Goal: Information Seeking & Learning: Learn about a topic

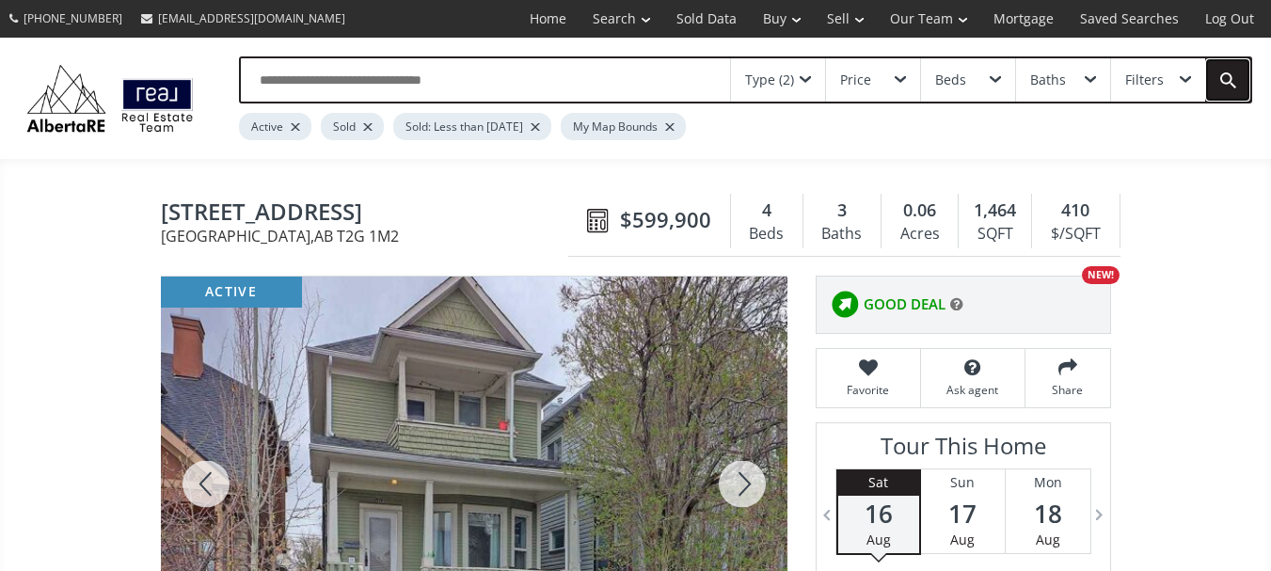
click at [1222, 76] on link at bounding box center [1227, 79] width 45 height 43
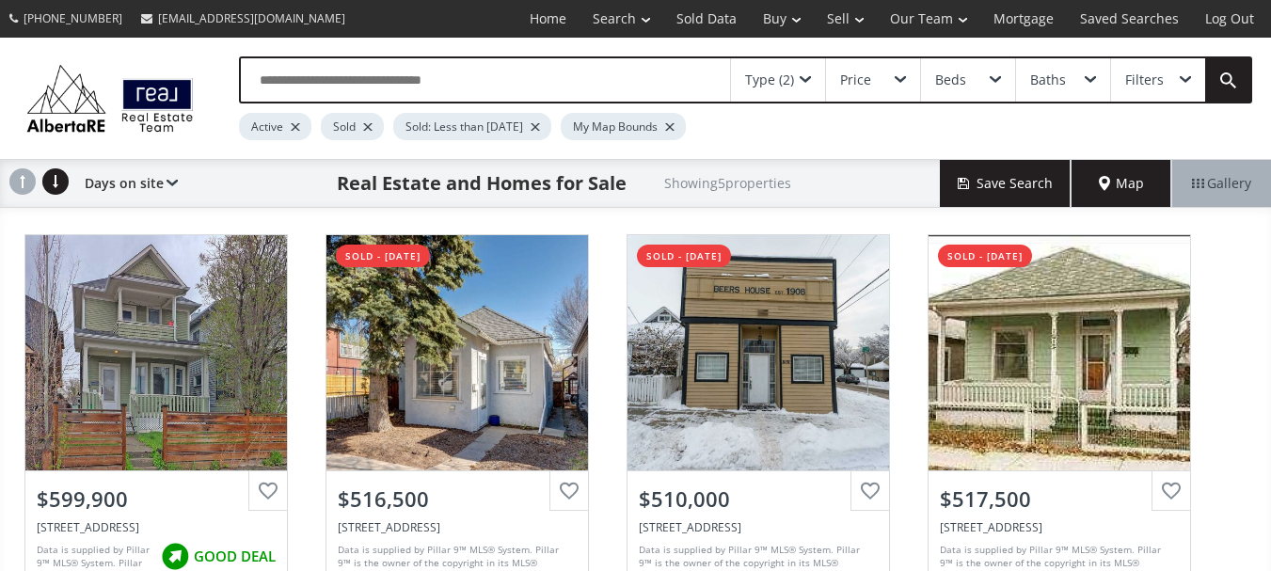
click at [1103, 182] on span "Map" at bounding box center [1121, 183] width 45 height 19
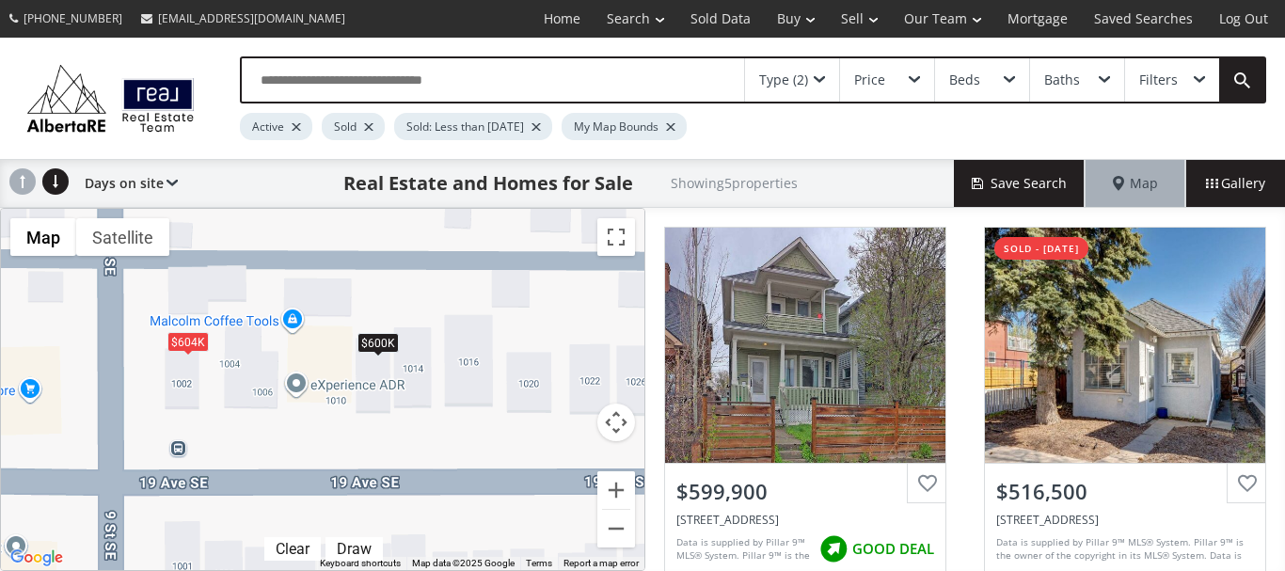
click at [376, 374] on div "To navigate, press the arrow keys. $600K $517K $510K $518K $604K" at bounding box center [322, 389] width 643 height 361
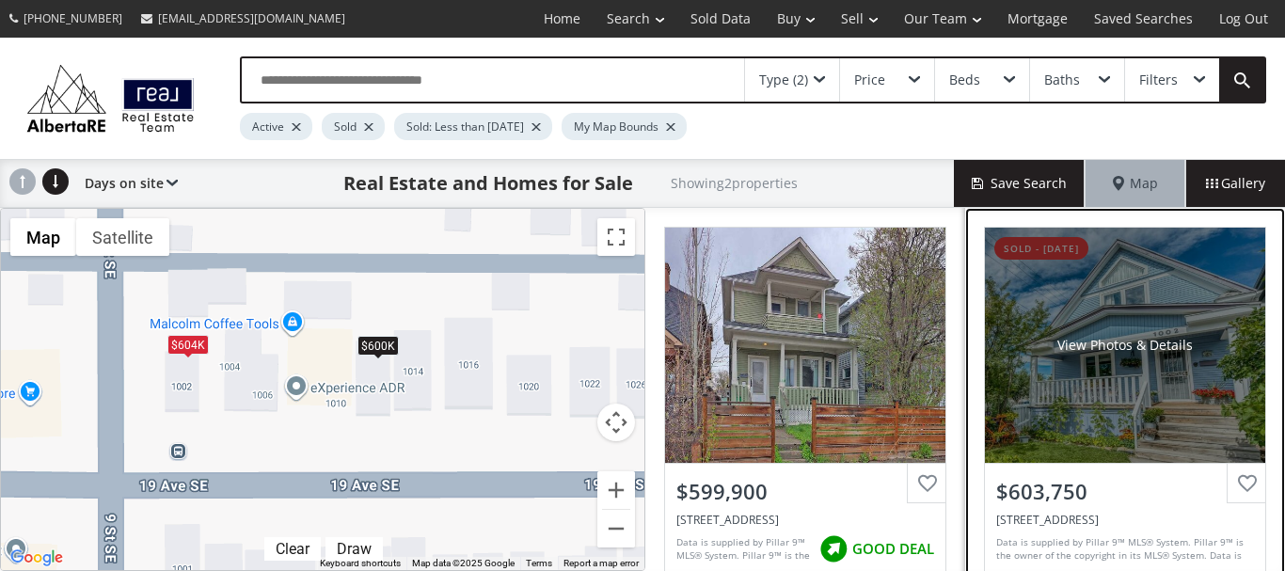
click at [1119, 373] on div "View Photos & Details" at bounding box center [1125, 345] width 280 height 235
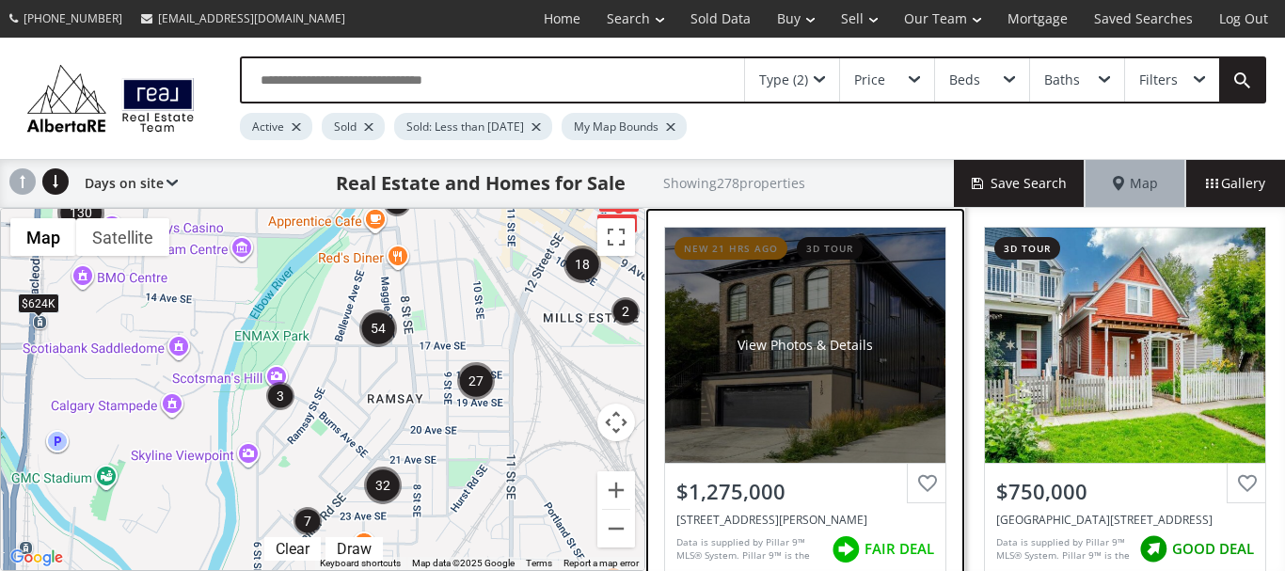
click at [789, 388] on div "View Photos & Details" at bounding box center [805, 345] width 280 height 235
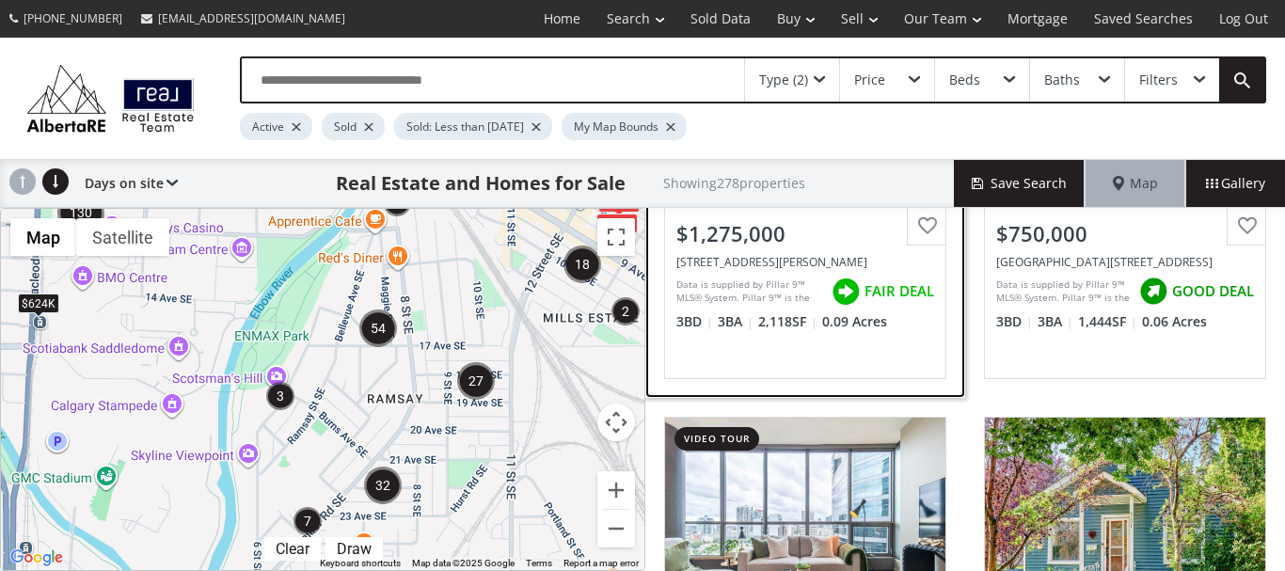
scroll to position [282, 0]
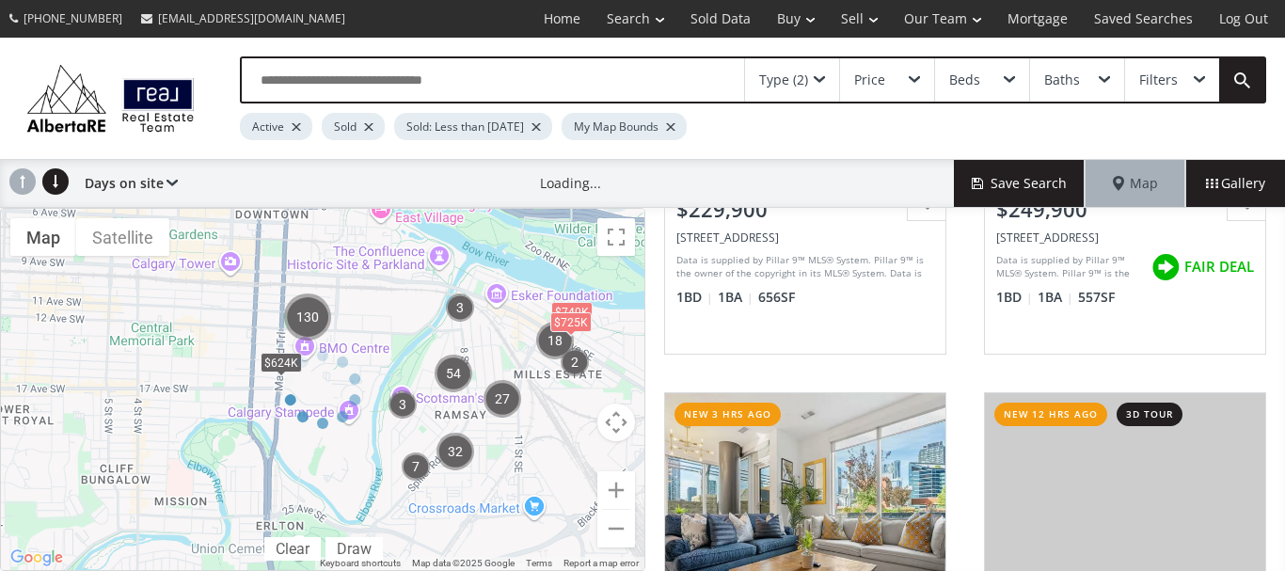
drag, startPoint x: 509, startPoint y: 508, endPoint x: 499, endPoint y: 238, distance: 270.2
click at [499, 238] on div at bounding box center [322, 389] width 645 height 363
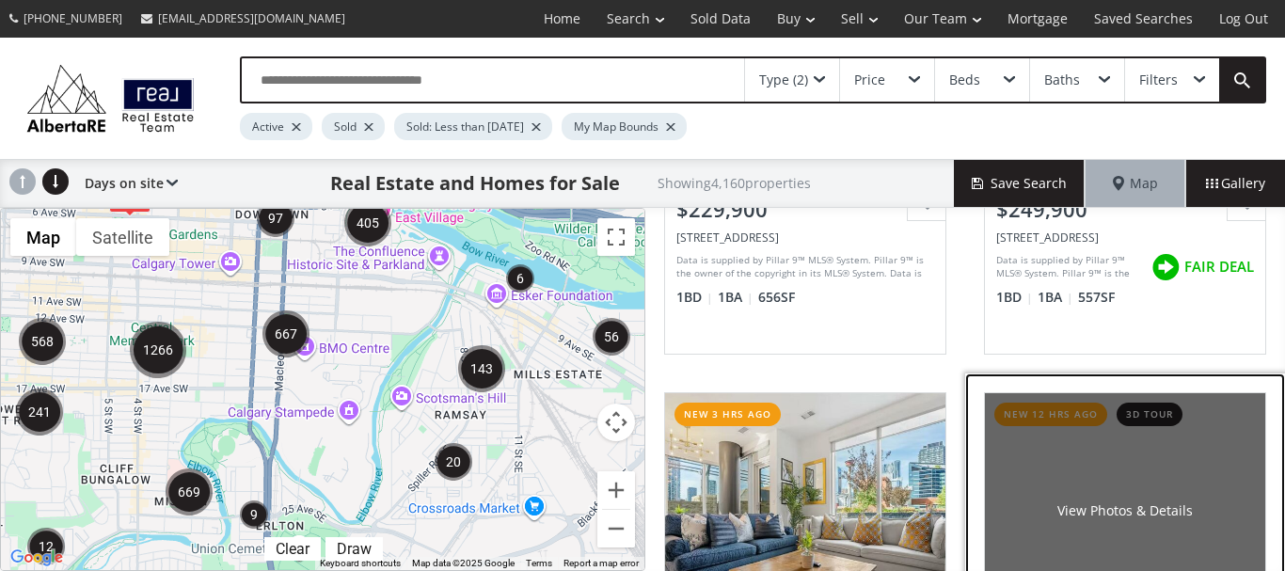
click at [1118, 481] on div "View Photos & Details" at bounding box center [1125, 510] width 280 height 235
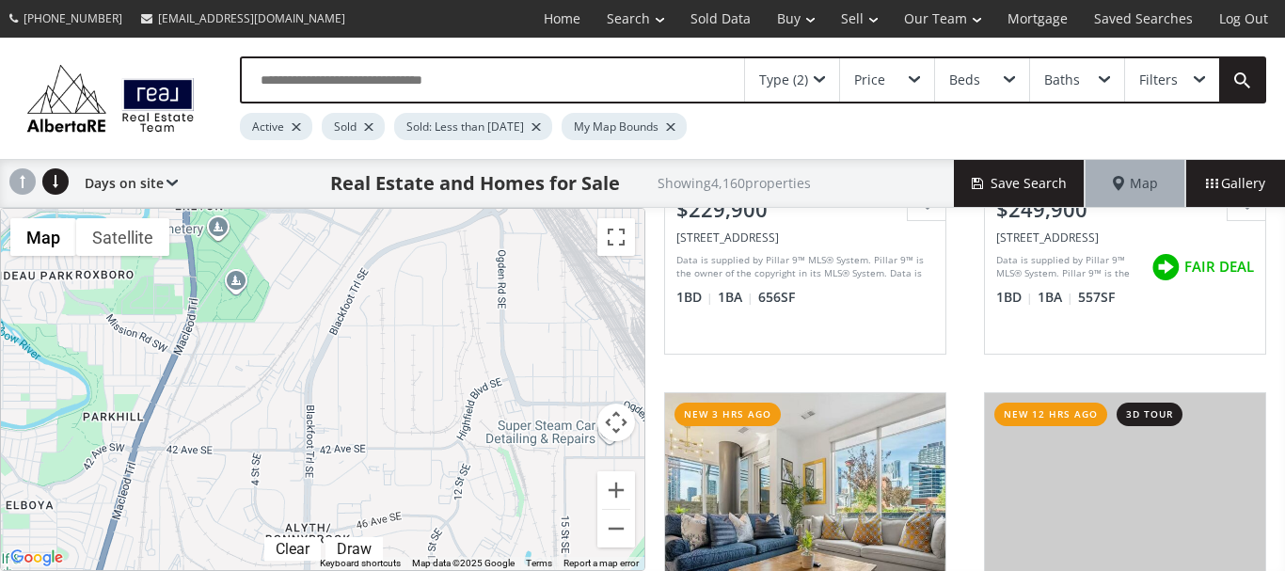
drag, startPoint x: 376, startPoint y: 532, endPoint x: 290, endPoint y: 139, distance: 402.6
click at [290, 139] on div "Type (2) Price Beds Baths Filters Active Sold Sold: Less than 3 years ago My Ma…" at bounding box center [642, 304] width 1285 height 533
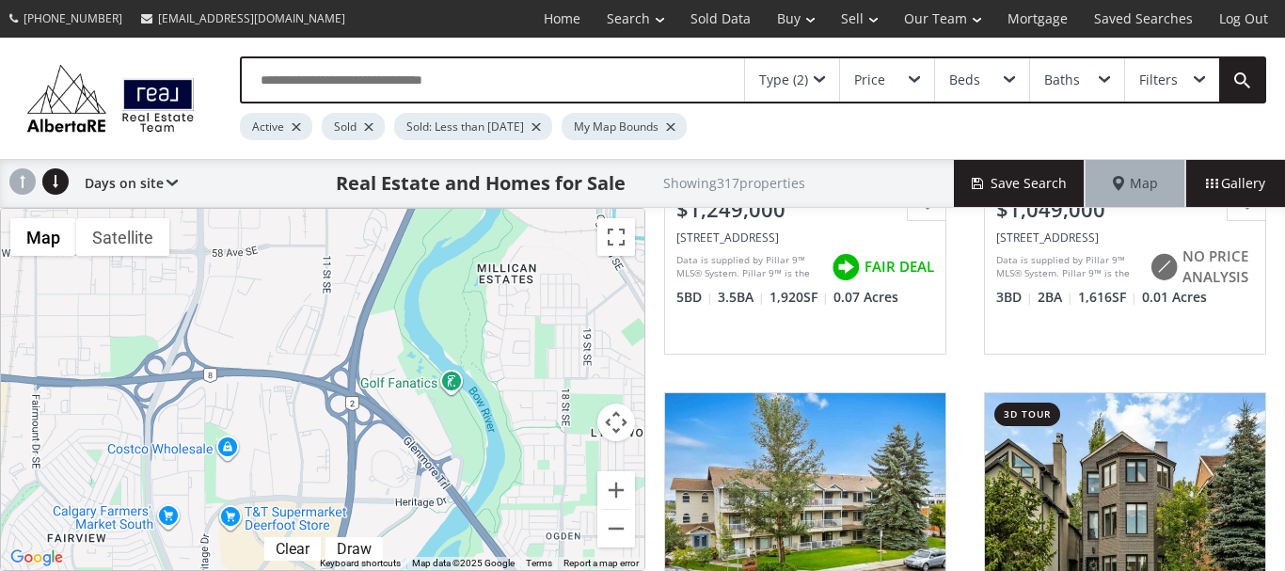
drag, startPoint x: 381, startPoint y: 525, endPoint x: 279, endPoint y: 145, distance: 393.4
click at [279, 145] on div "Type (2) Price Beds Baths Filters Active Sold Sold: Less than 3 years ago My Ma…" at bounding box center [642, 304] width 1285 height 533
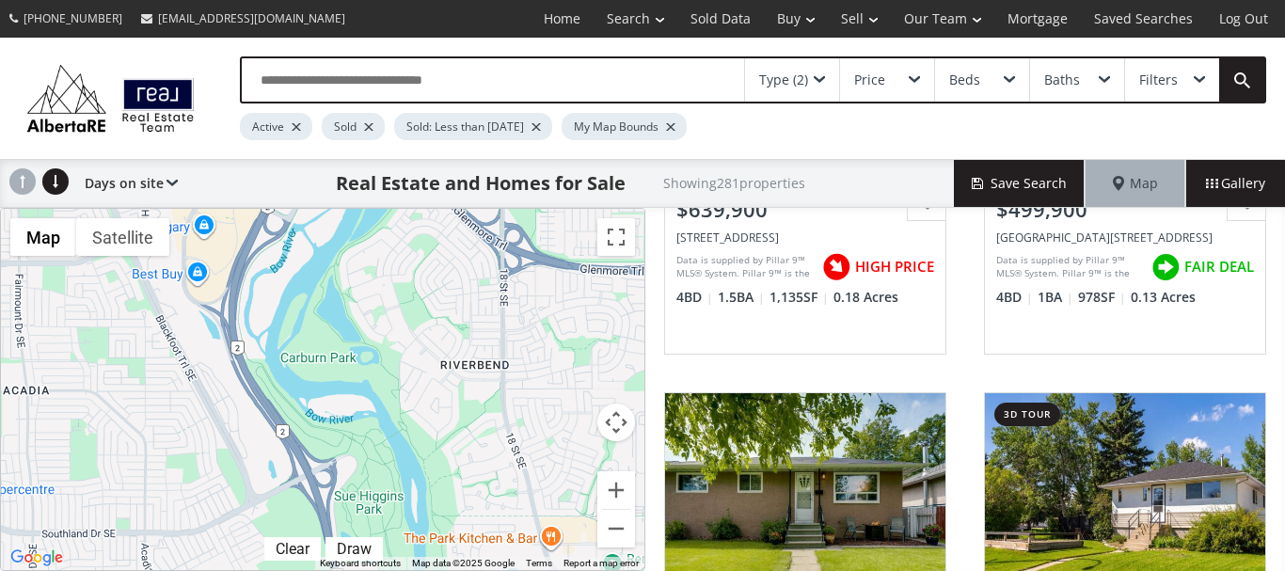
drag, startPoint x: 515, startPoint y: 525, endPoint x: 454, endPoint y: 152, distance: 377.3
click at [454, 152] on div "Type (2) Price Beds Baths Filters Active Sold Sold: Less than 3 years ago My Ma…" at bounding box center [642, 304] width 1285 height 533
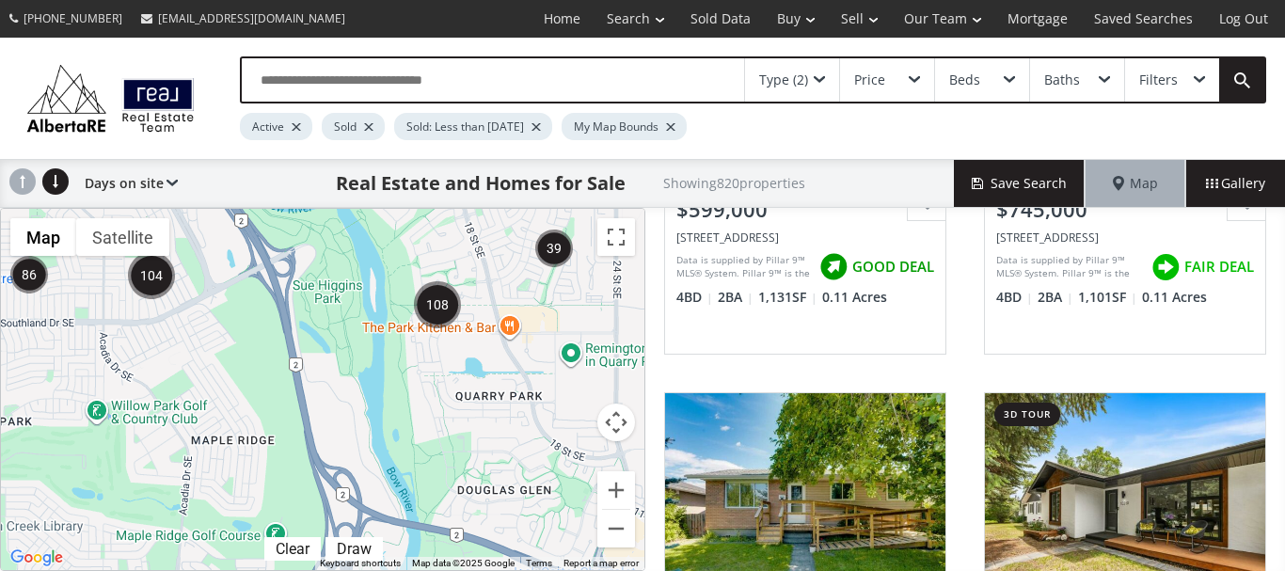
drag, startPoint x: 507, startPoint y: 484, endPoint x: 466, endPoint y: 271, distance: 217.5
click at [466, 271] on div "To navigate, press the arrow keys." at bounding box center [322, 389] width 643 height 361
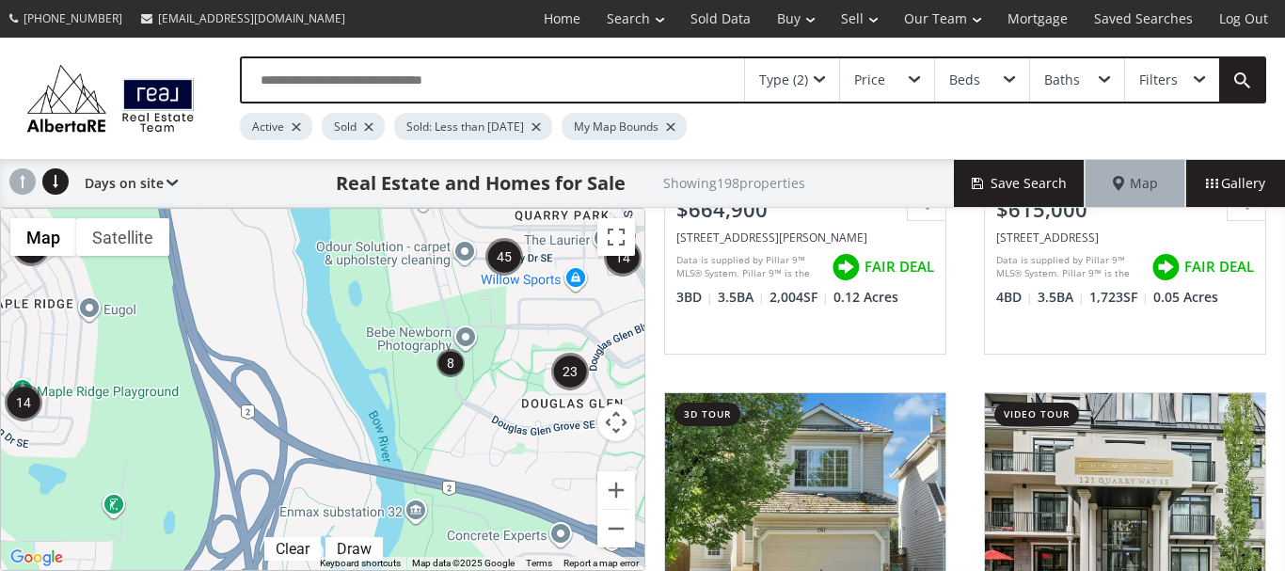
drag, startPoint x: 511, startPoint y: 527, endPoint x: 506, endPoint y: 393, distance: 133.7
click at [506, 393] on div "To navigate, press the arrow keys." at bounding box center [322, 389] width 643 height 361
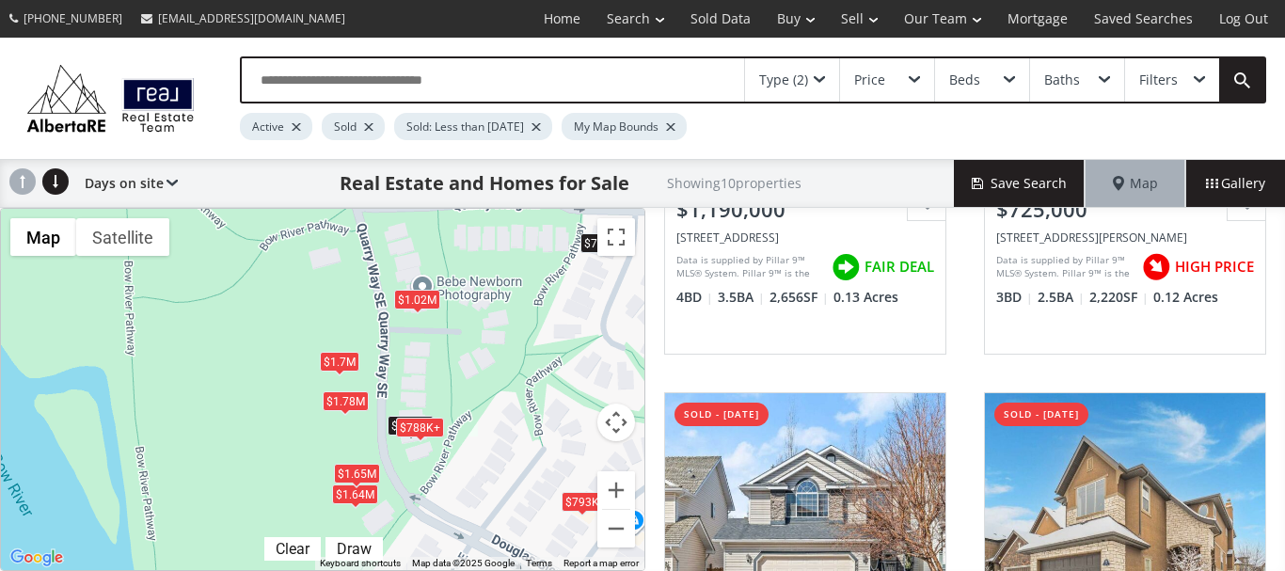
click at [340, 361] on div "$1.7M" at bounding box center [340, 362] width 40 height 20
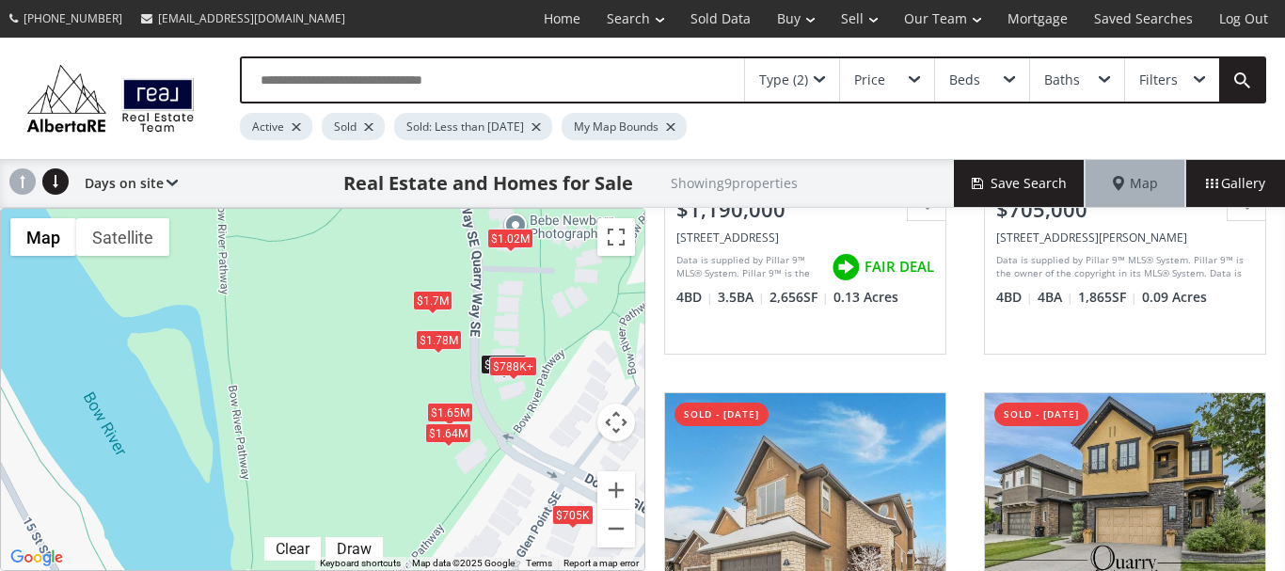
click at [441, 434] on div "$1.64M" at bounding box center [448, 433] width 46 height 20
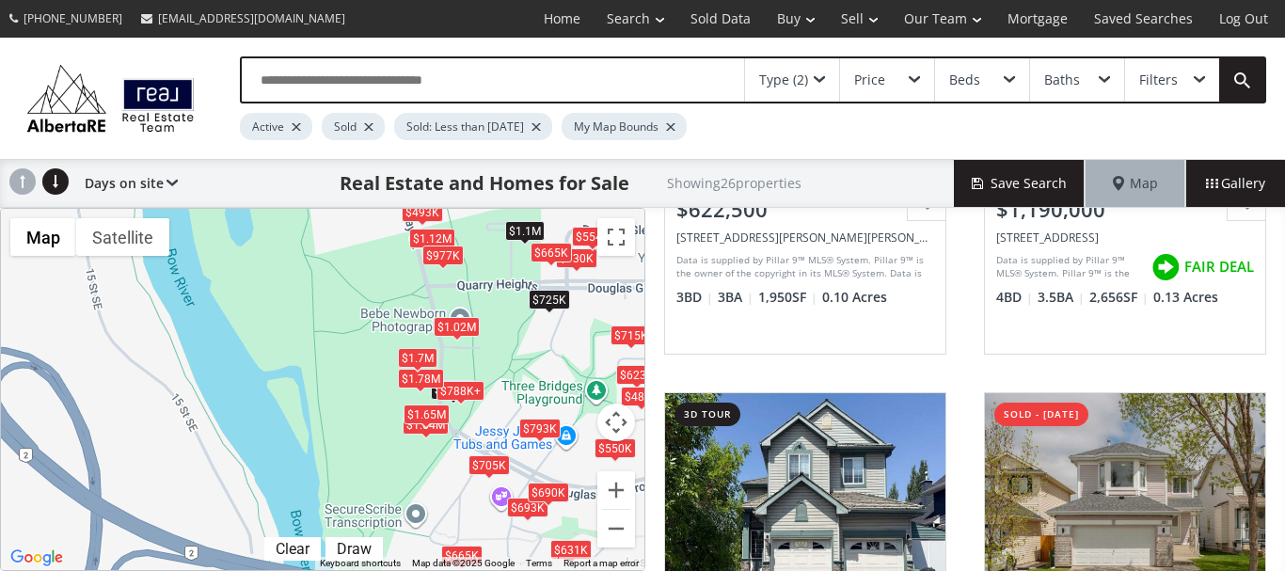
click at [417, 357] on div "$1.7M" at bounding box center [418, 358] width 40 height 20
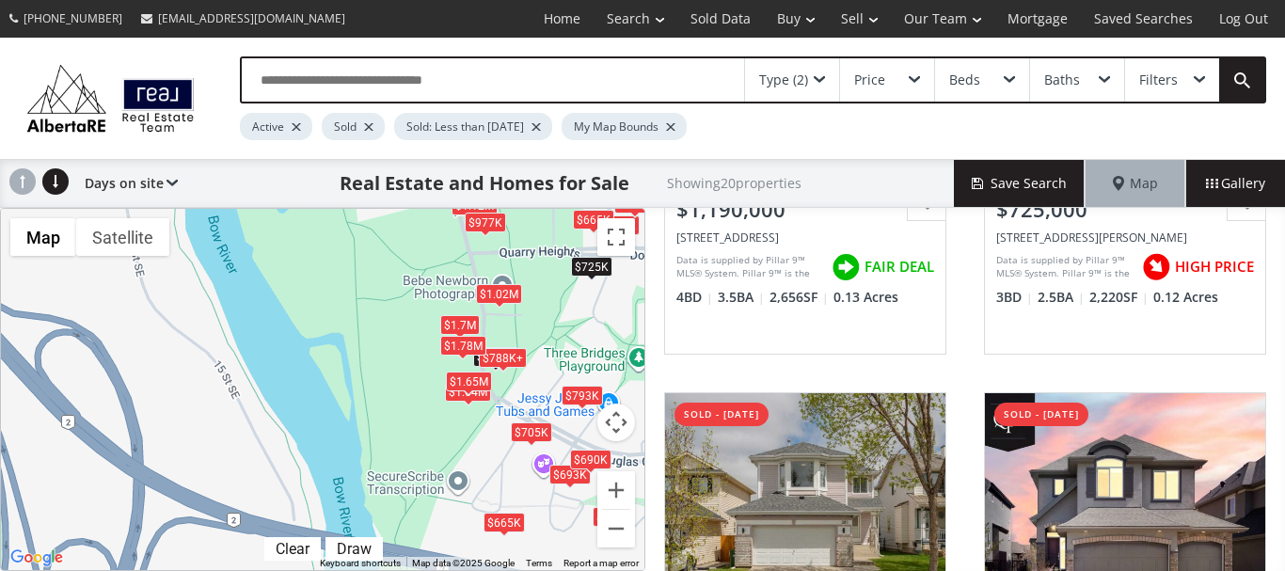
click at [1156, 175] on span "Map" at bounding box center [1135, 183] width 45 height 19
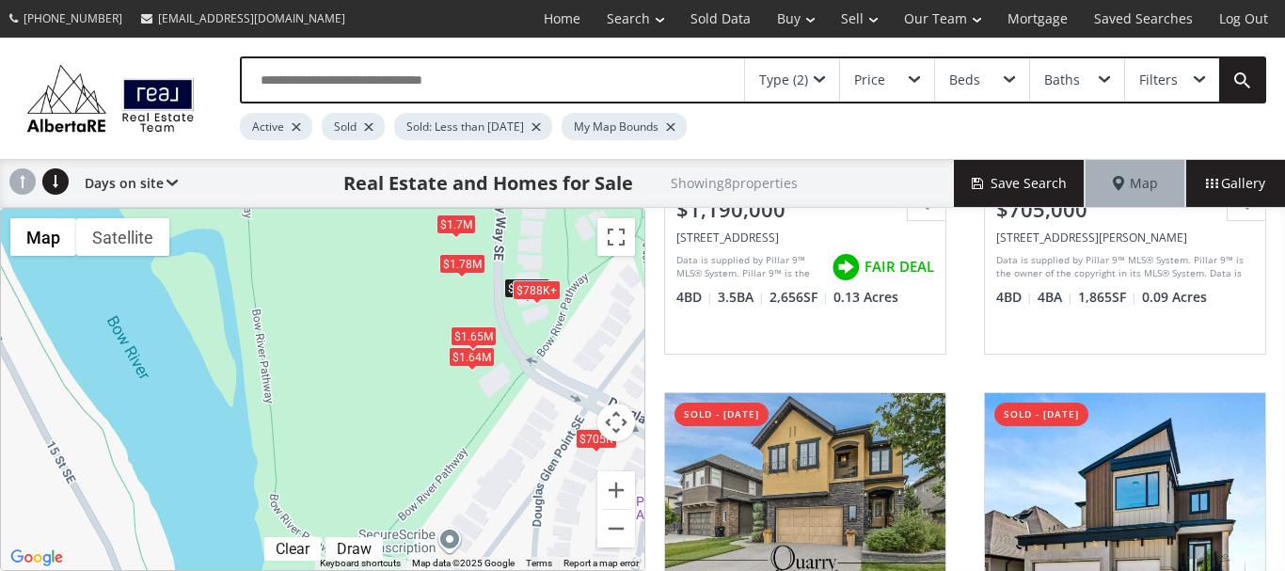
click at [468, 330] on div "$1.65M" at bounding box center [474, 336] width 46 height 20
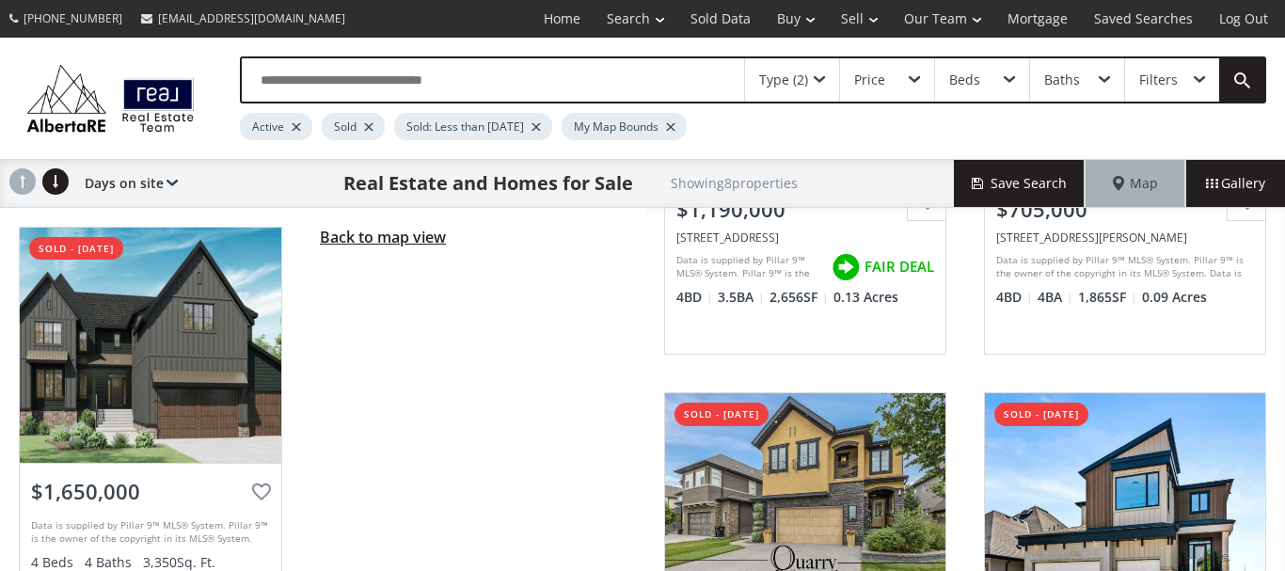
click at [398, 235] on span "Back to map view" at bounding box center [383, 237] width 126 height 21
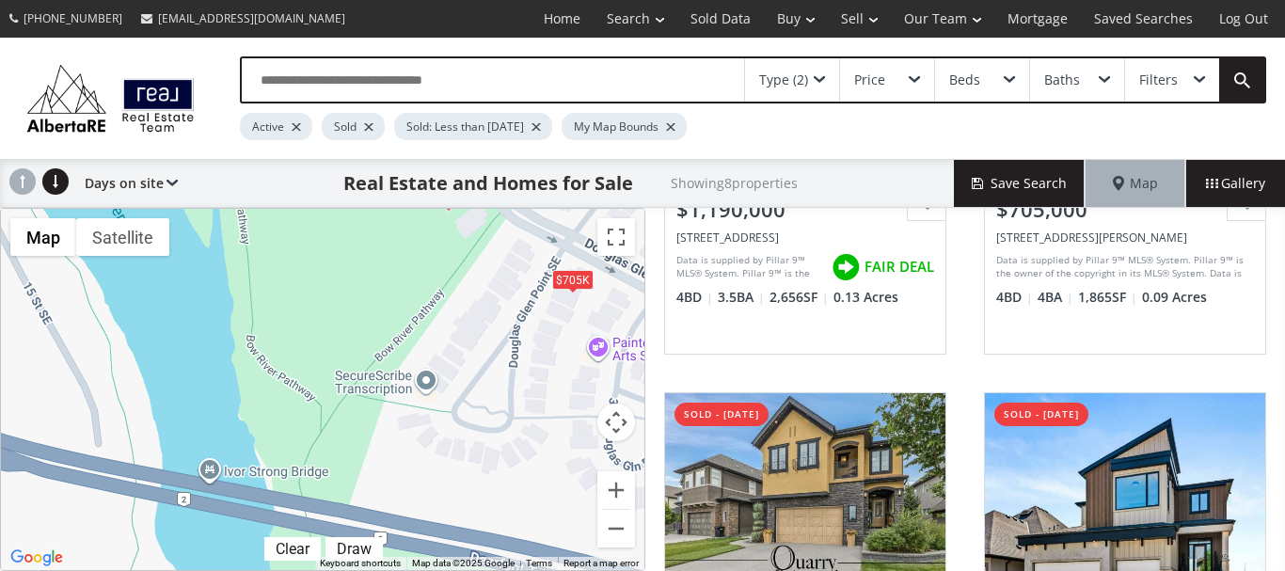
drag, startPoint x: 378, startPoint y: 459, endPoint x: 342, endPoint y: 233, distance: 228.6
click at [342, 237] on div "To navigate, press the arrow keys. $1.19M $705K $788K+ $1.64M $1.65M $1.7M $788…" at bounding box center [322, 389] width 643 height 361
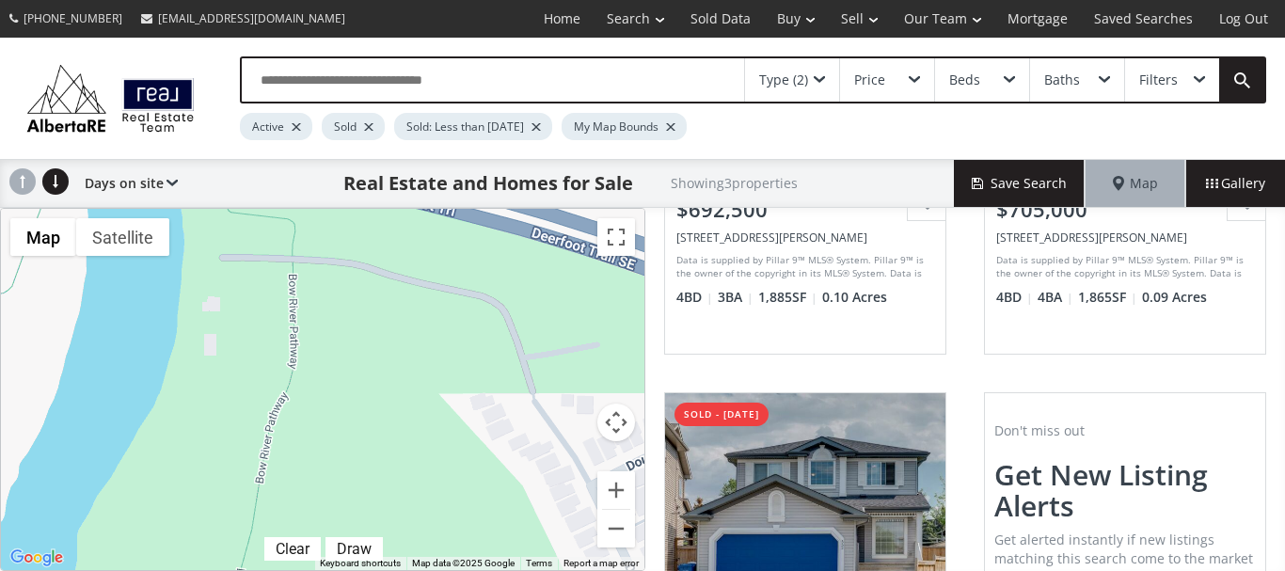
drag, startPoint x: 406, startPoint y: 521, endPoint x: 324, endPoint y: 206, distance: 325.8
click at [324, 206] on div "Type (2) Price Beds Baths Filters Active Sold Sold: Less than 3 years ago My Ma…" at bounding box center [642, 304] width 1285 height 533
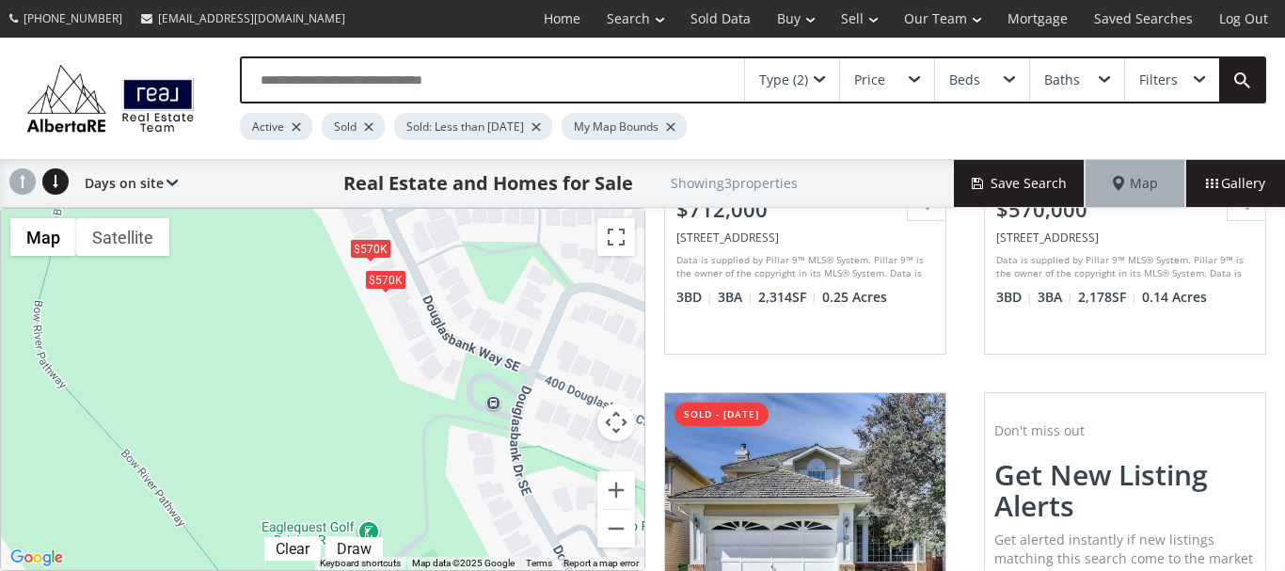
drag, startPoint x: 444, startPoint y: 487, endPoint x: 239, endPoint y: 216, distance: 339.8
click at [239, 216] on div "To navigate, press the arrow keys. $712K $570K $570K" at bounding box center [322, 389] width 643 height 361
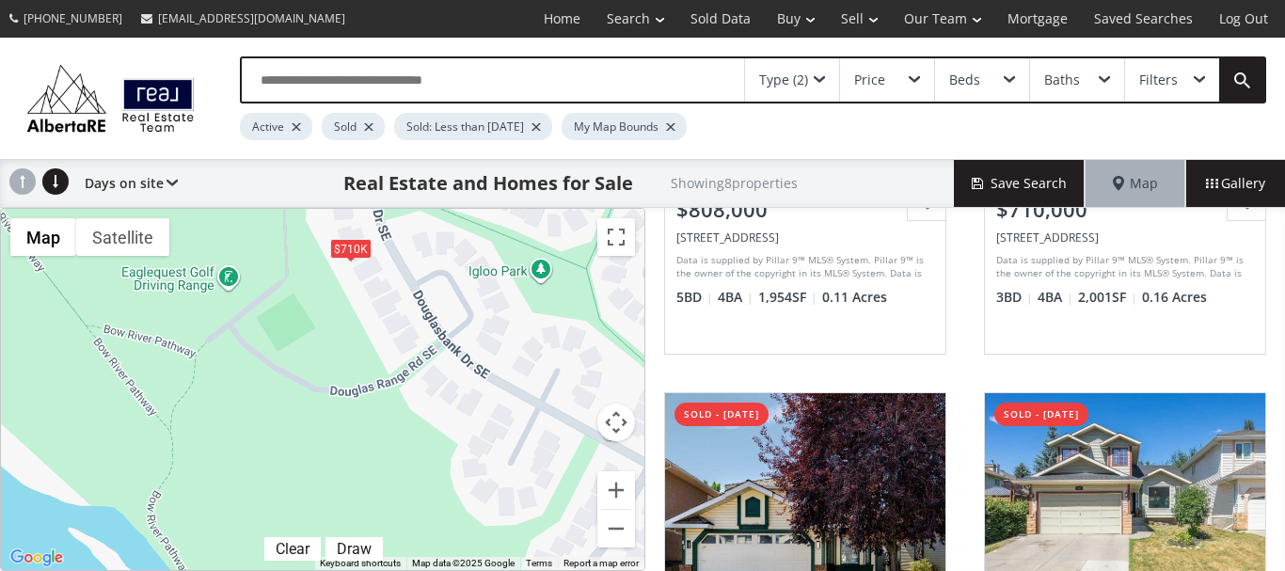
drag, startPoint x: 430, startPoint y: 484, endPoint x: 286, endPoint y: 225, distance: 296.8
click at [286, 225] on div "To navigate, press the arrow keys. $808K $710K $662K $685K $645K $559K $570K $5…" at bounding box center [322, 389] width 643 height 361
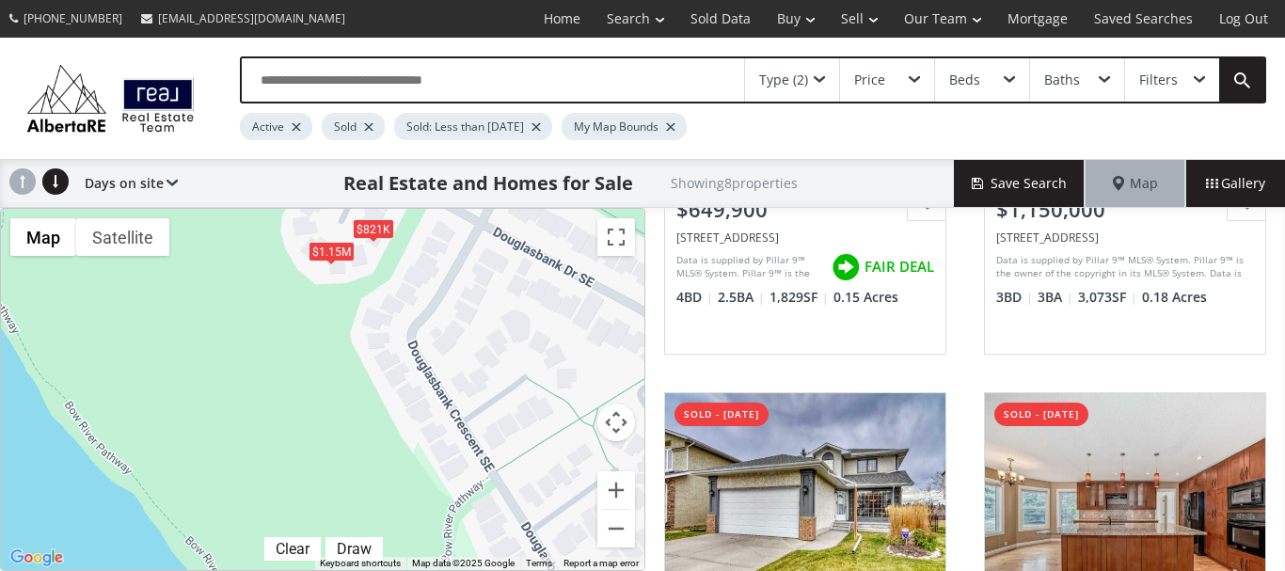
drag, startPoint x: 428, startPoint y: 487, endPoint x: 258, endPoint y: 247, distance: 294.1
click at [258, 247] on div "To navigate, press the arrow keys. $599K+ $1.15M $710K $871K $821K $599K+ $567K…" at bounding box center [322, 389] width 643 height 361
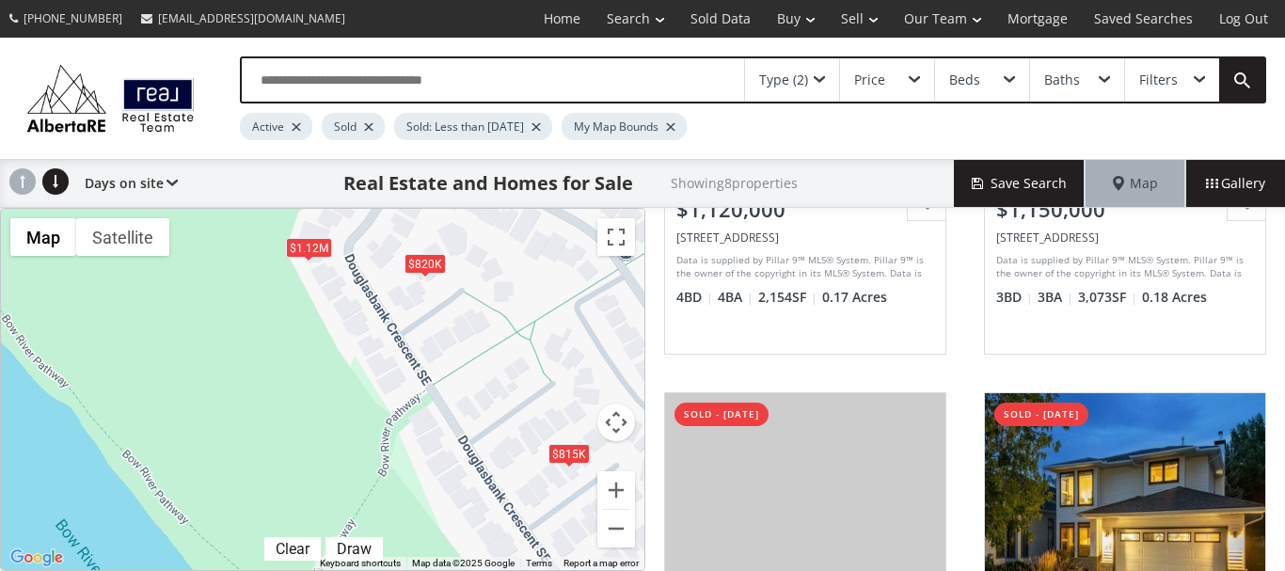
drag, startPoint x: 400, startPoint y: 499, endPoint x: 335, endPoint y: 410, distance: 110.4
click at [335, 410] on div "To navigate, press the arrow keys. $1.12M $1.15M $820K $800K $670K $815K $680K …" at bounding box center [322, 389] width 643 height 361
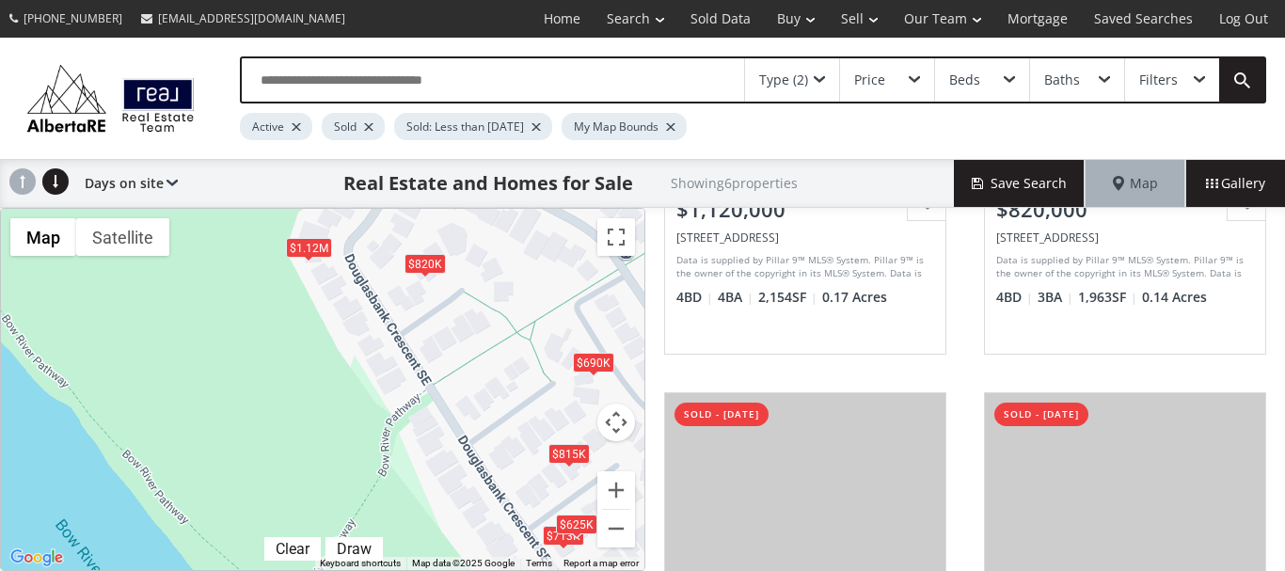
click at [308, 247] on div "$1.12M" at bounding box center [309, 248] width 46 height 20
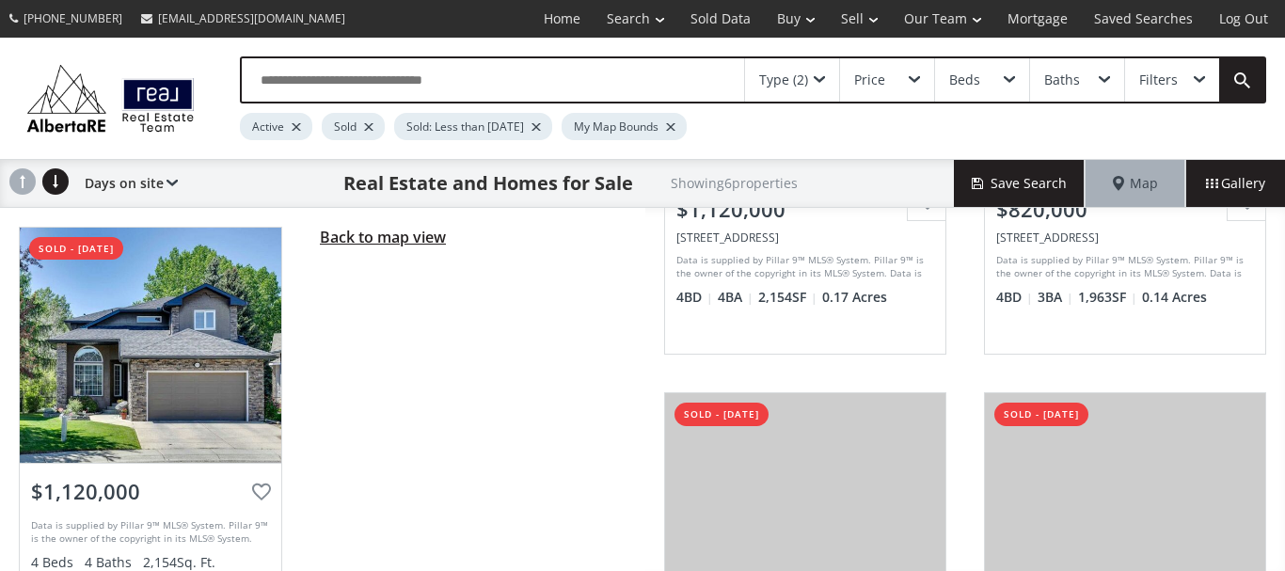
click at [347, 238] on span "Back to map view" at bounding box center [383, 237] width 126 height 21
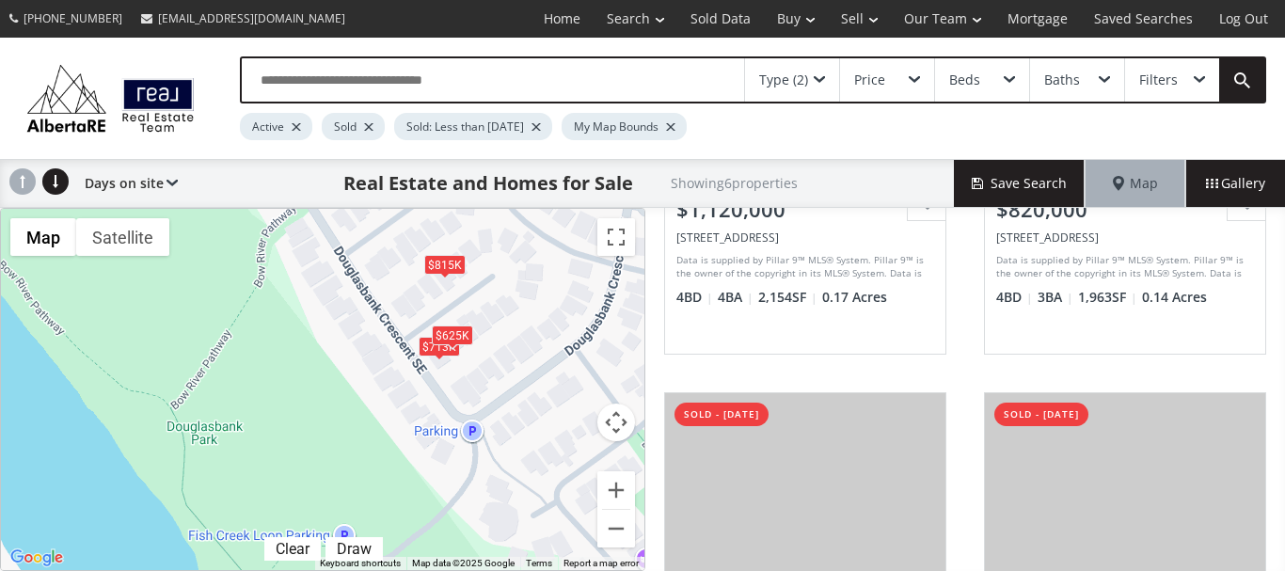
drag, startPoint x: 424, startPoint y: 492, endPoint x: 298, endPoint y: 301, distance: 228.8
click at [298, 301] on div "To navigate, press the arrow keys. $1.12M $820K $713K $815K $690K $625K" at bounding box center [322, 389] width 643 height 361
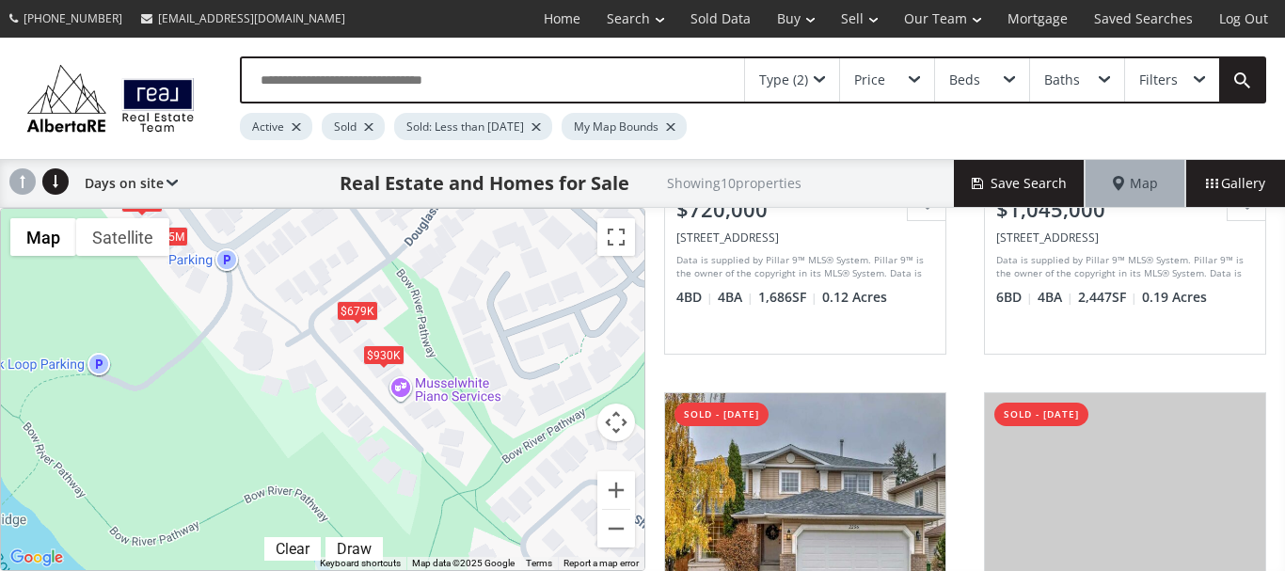
drag, startPoint x: 508, startPoint y: 531, endPoint x: 261, endPoint y: 358, distance: 301.4
click at [261, 358] on div "To navigate, press the arrow keys. $720K $1.05M $745K $780K $930K $713K $815K $…" at bounding box center [322, 389] width 643 height 361
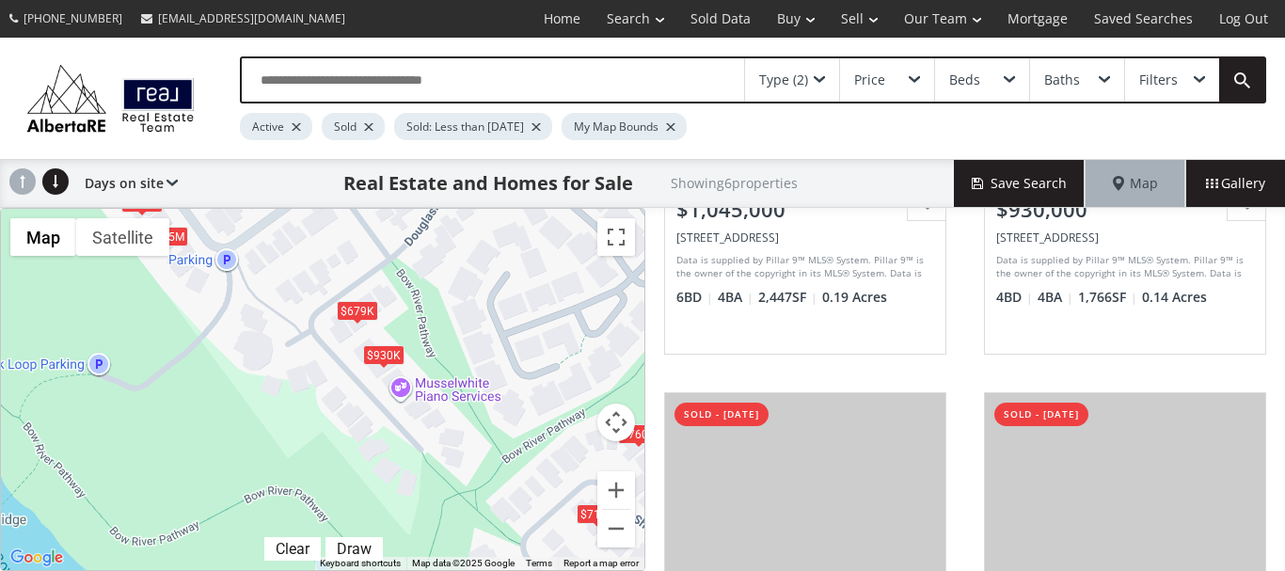
click at [383, 352] on div "$930K" at bounding box center [383, 355] width 41 height 20
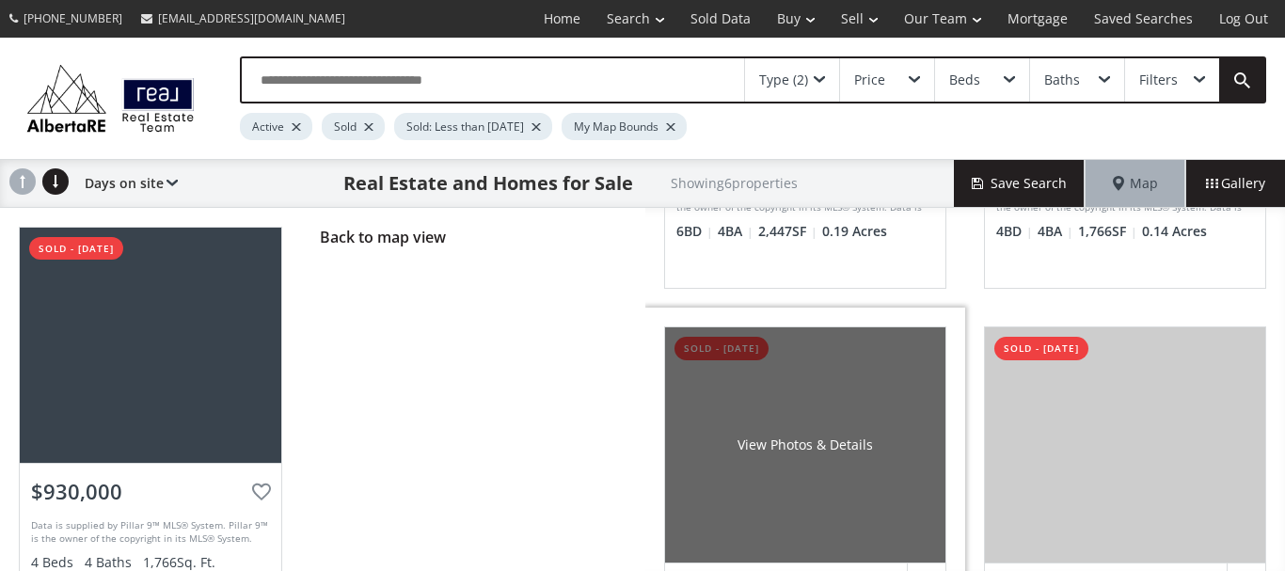
scroll to position [376, 0]
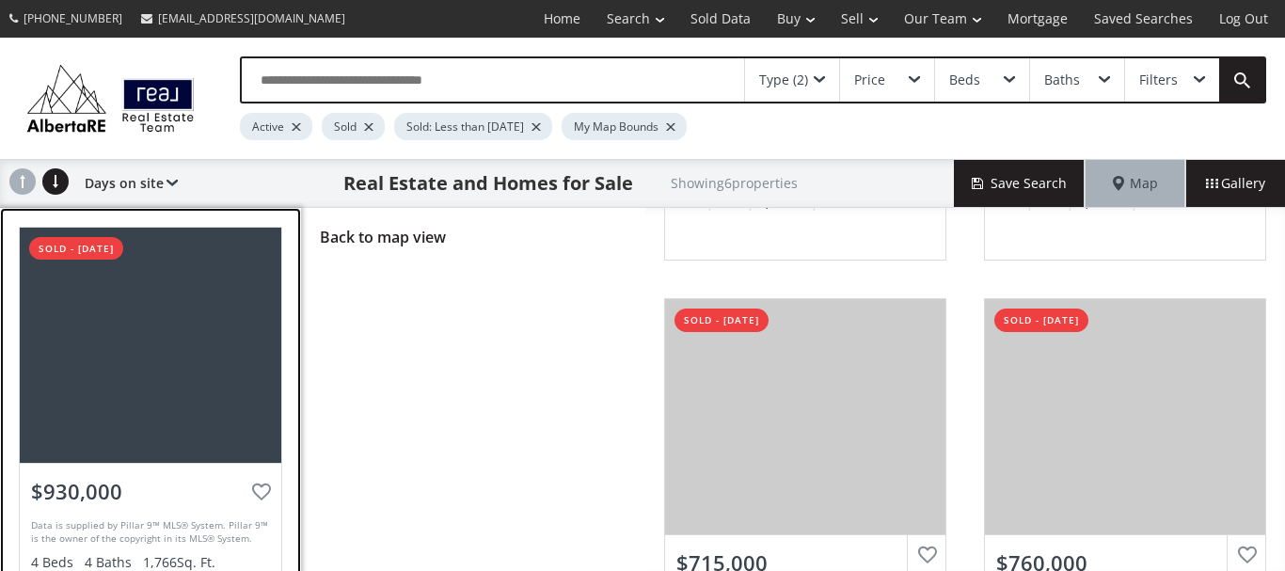
click at [197, 391] on div at bounding box center [150, 345] width 261 height 235
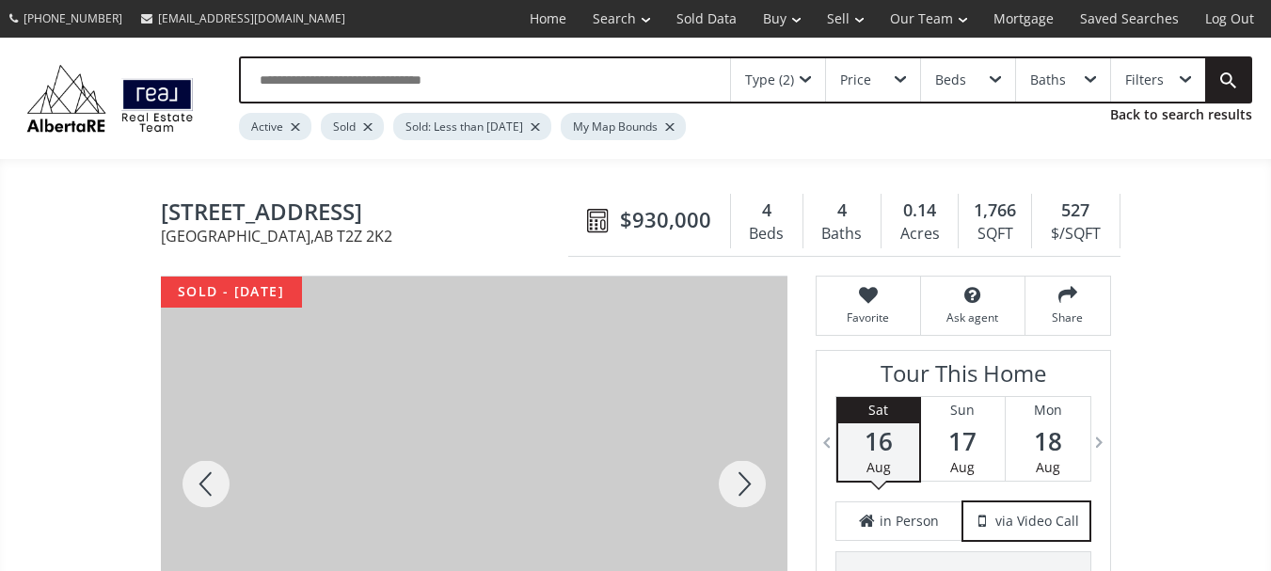
click at [198, 484] on div at bounding box center [206, 484] width 90 height 415
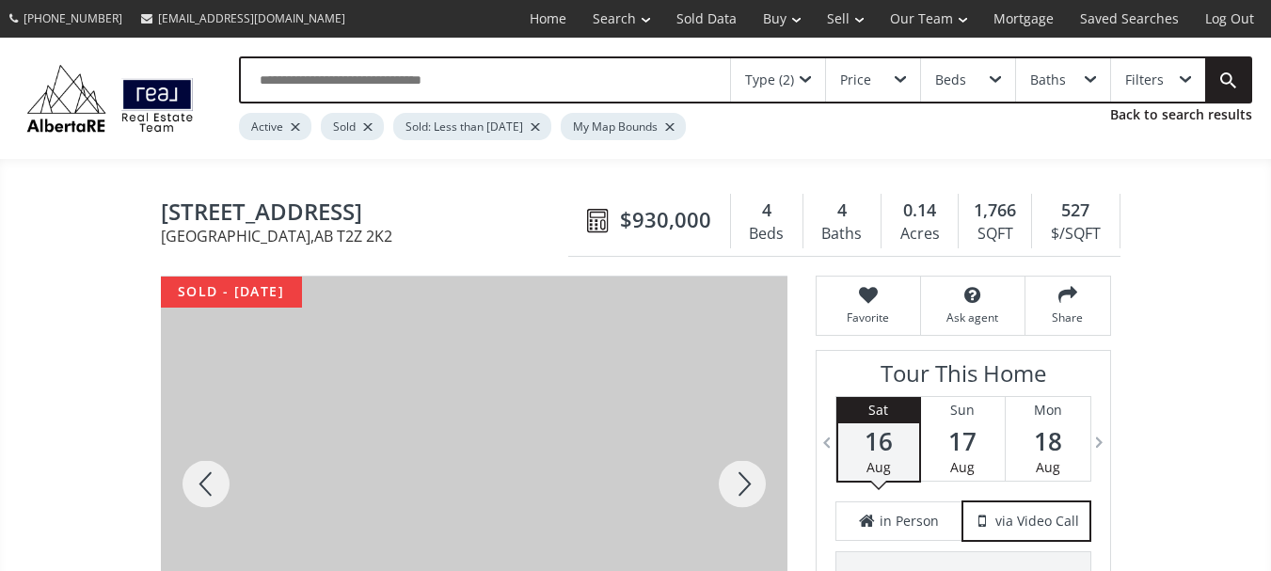
click at [198, 484] on div at bounding box center [206, 484] width 90 height 415
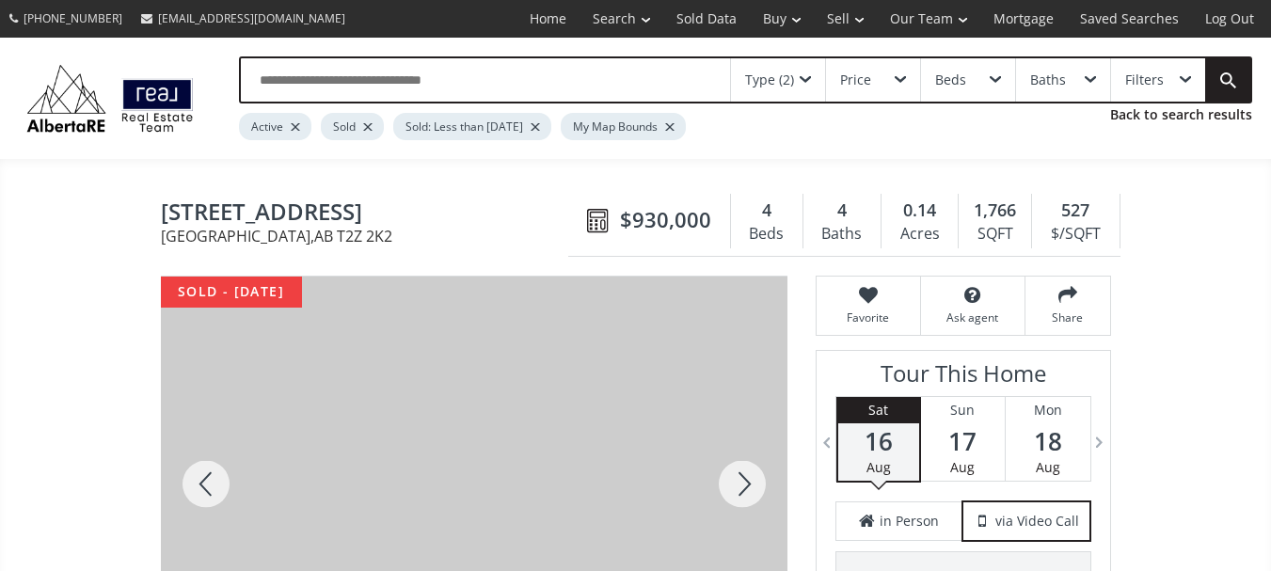
click at [198, 484] on div at bounding box center [206, 484] width 90 height 415
click at [732, 488] on div at bounding box center [742, 484] width 90 height 415
click at [739, 488] on div at bounding box center [742, 484] width 90 height 415
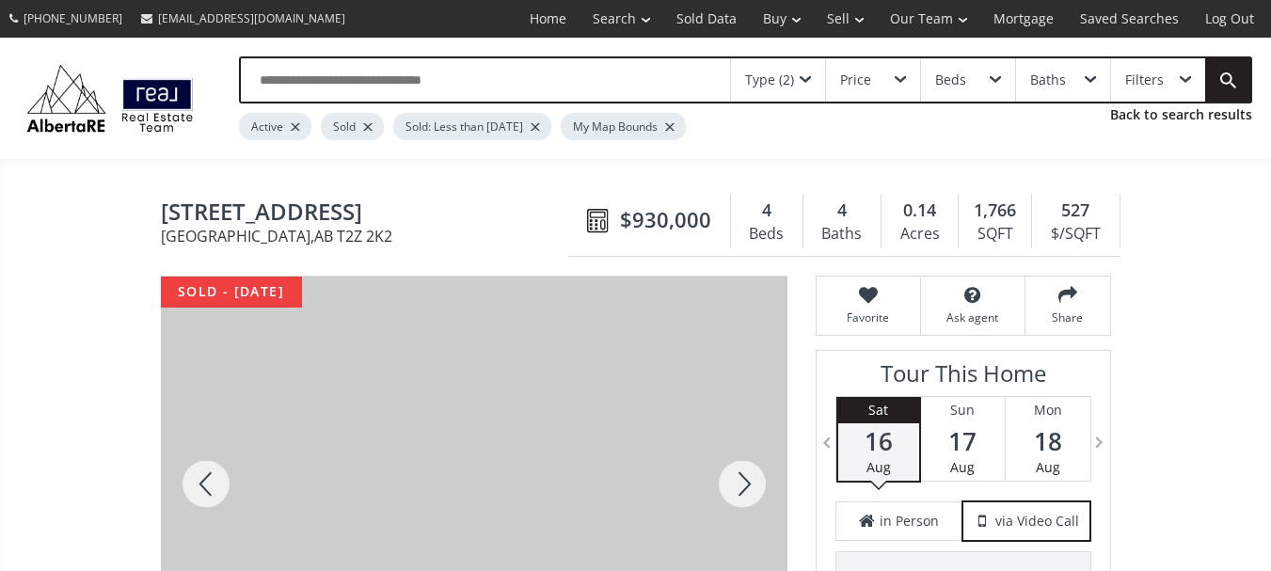
click at [739, 488] on div at bounding box center [742, 484] width 90 height 415
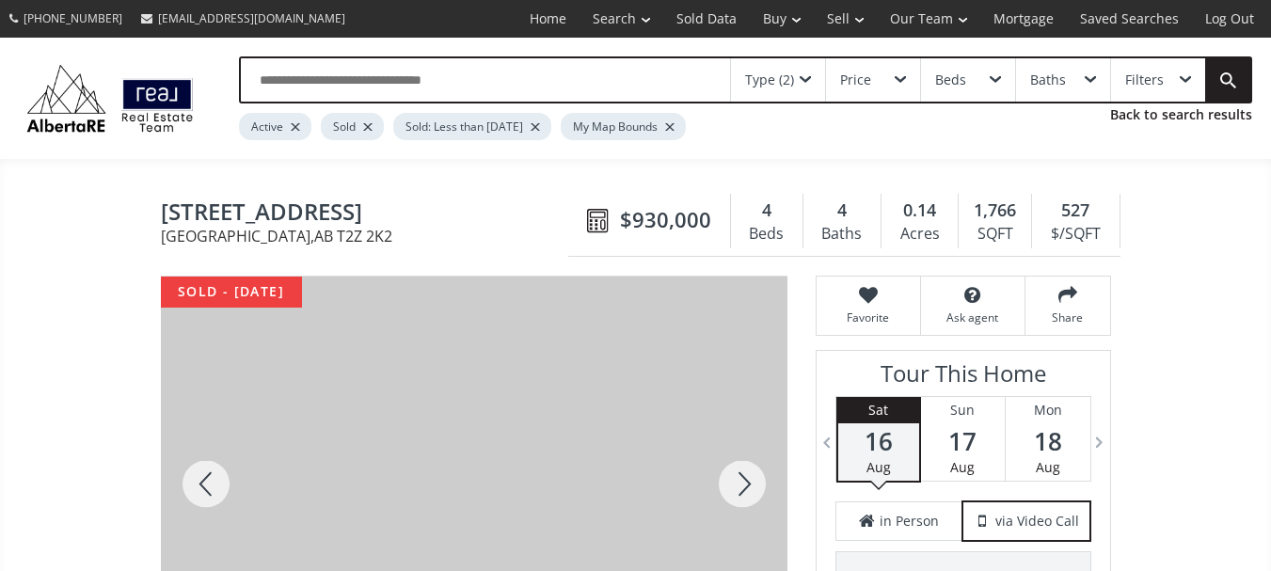
click at [739, 488] on div at bounding box center [742, 484] width 90 height 415
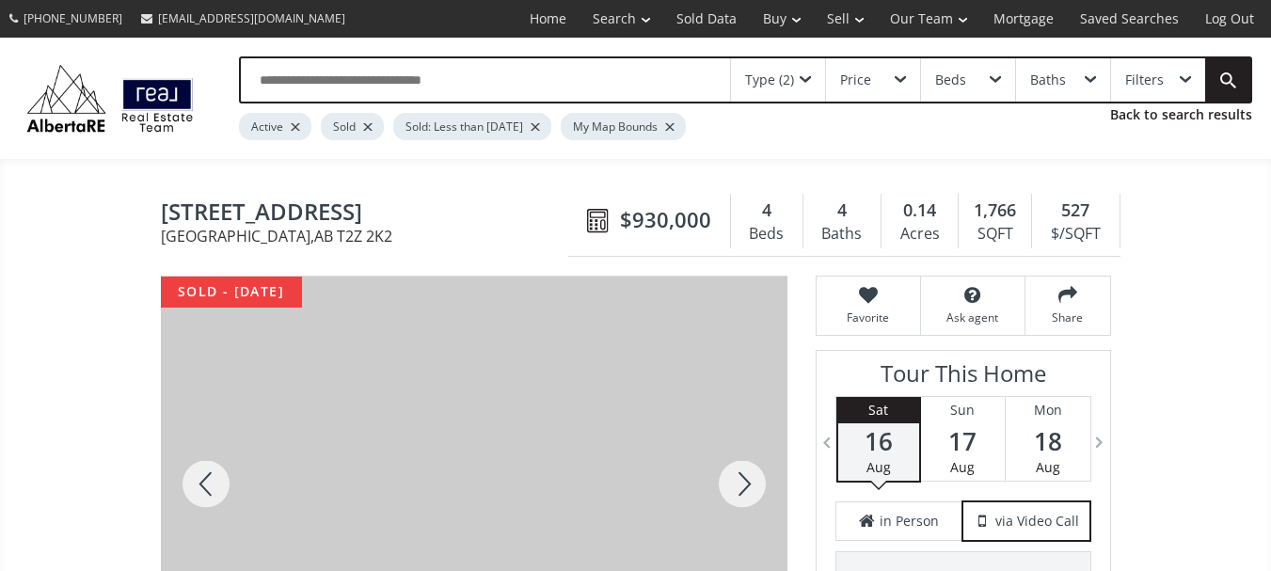
click at [739, 488] on div at bounding box center [742, 484] width 90 height 415
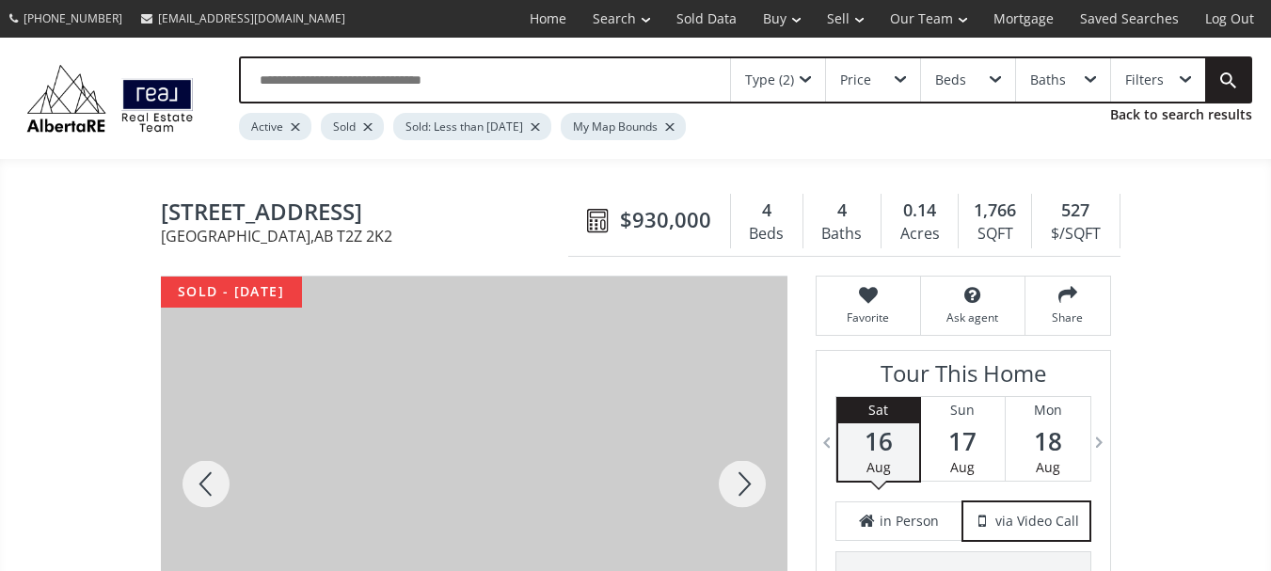
click at [739, 488] on div at bounding box center [742, 484] width 90 height 415
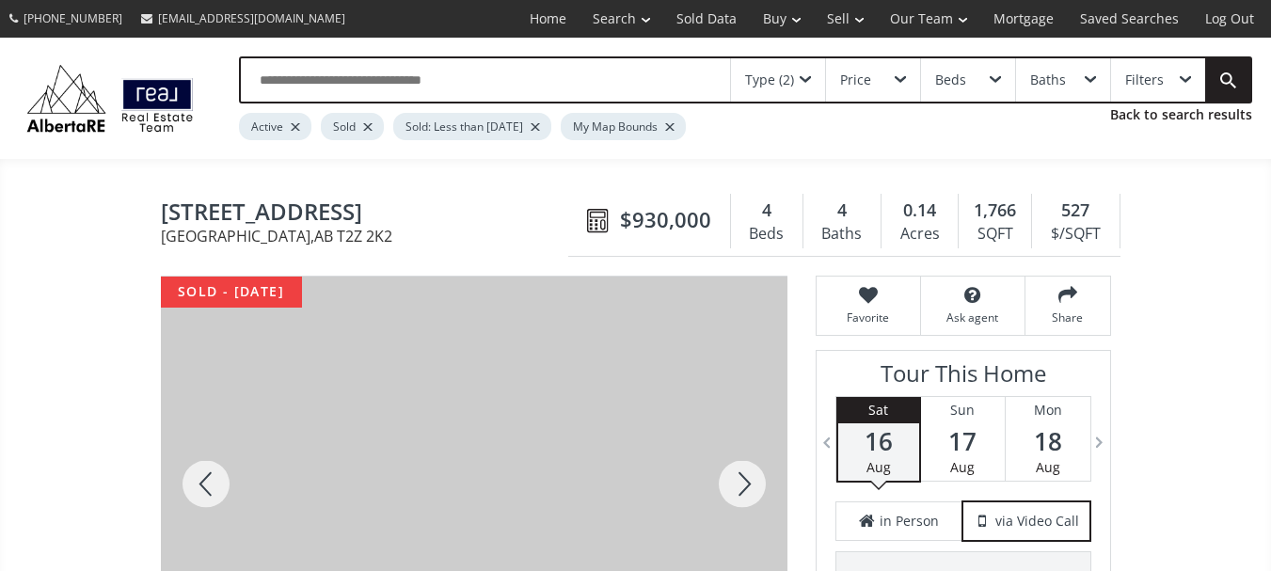
click at [739, 488] on div at bounding box center [742, 484] width 90 height 415
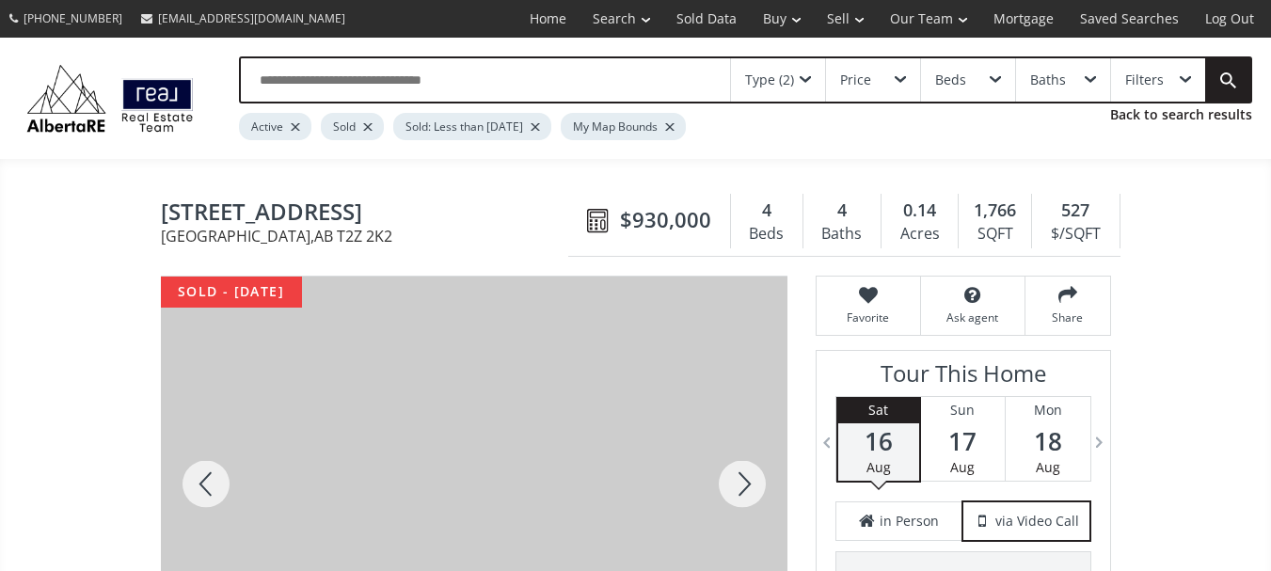
click at [739, 488] on div at bounding box center [742, 484] width 90 height 415
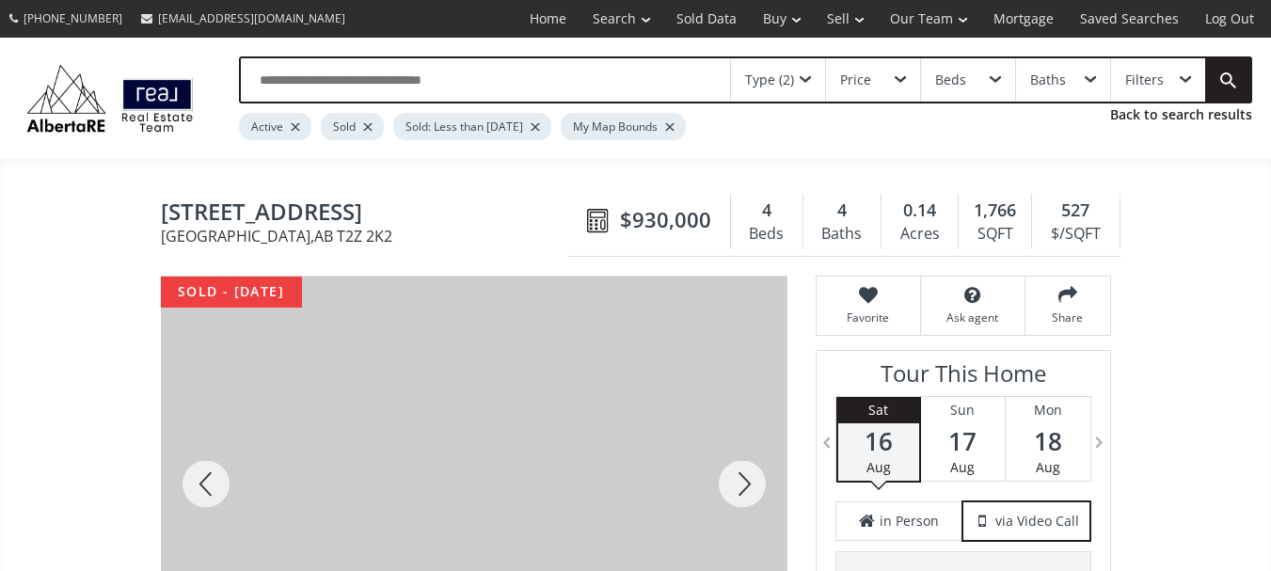
click at [739, 488] on div at bounding box center [742, 484] width 90 height 415
click at [1176, 119] on link "Back to search results" at bounding box center [1181, 114] width 142 height 19
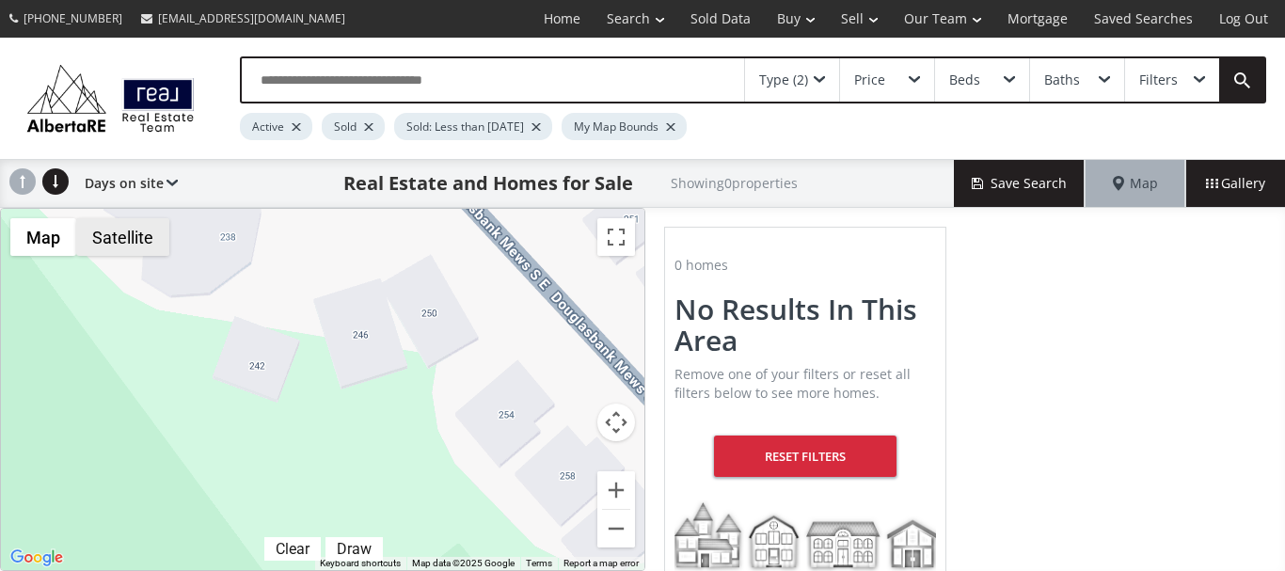
click at [118, 239] on button "Satellite" at bounding box center [122, 237] width 93 height 38
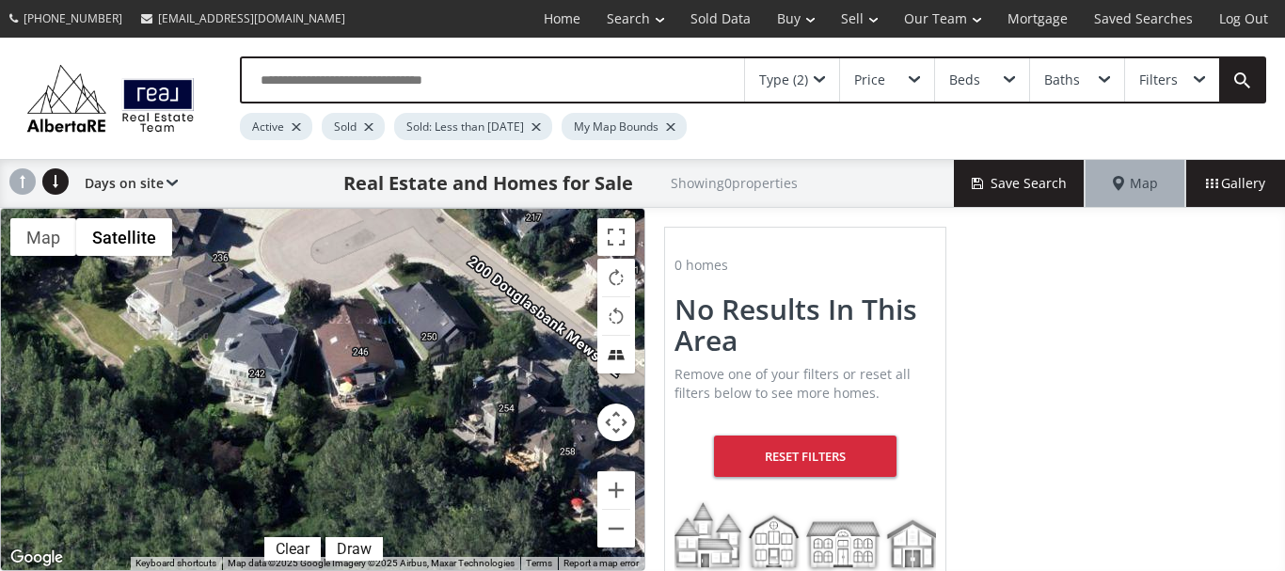
click at [618, 359] on button "Tilt map" at bounding box center [616, 355] width 38 height 38
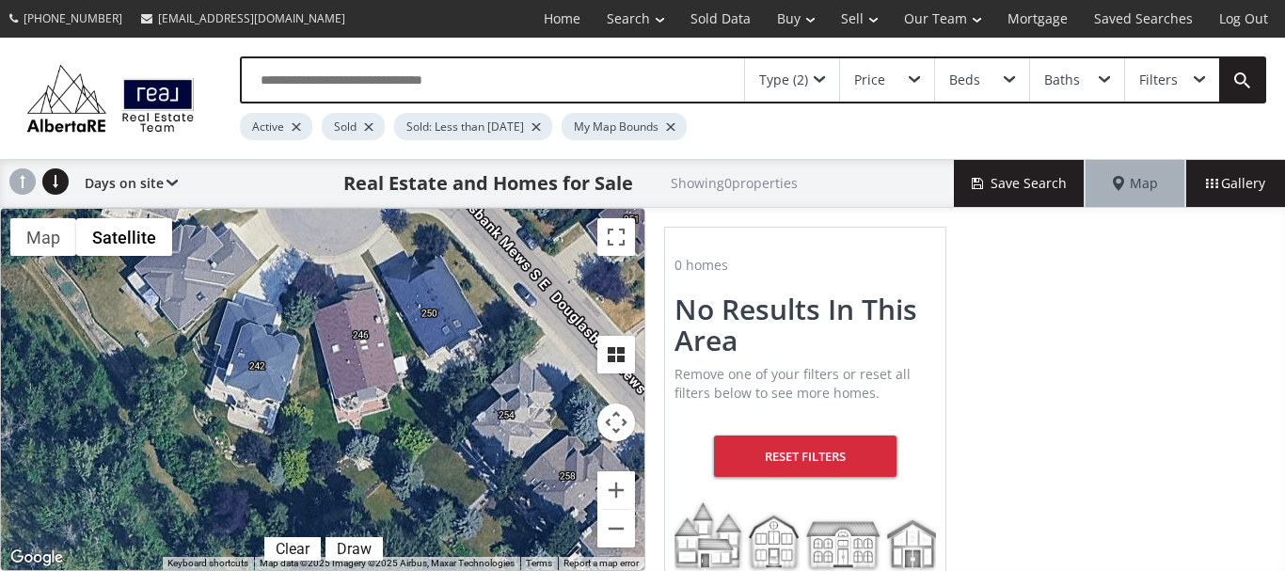
click at [618, 358] on button "Tilt map" at bounding box center [616, 355] width 38 height 38
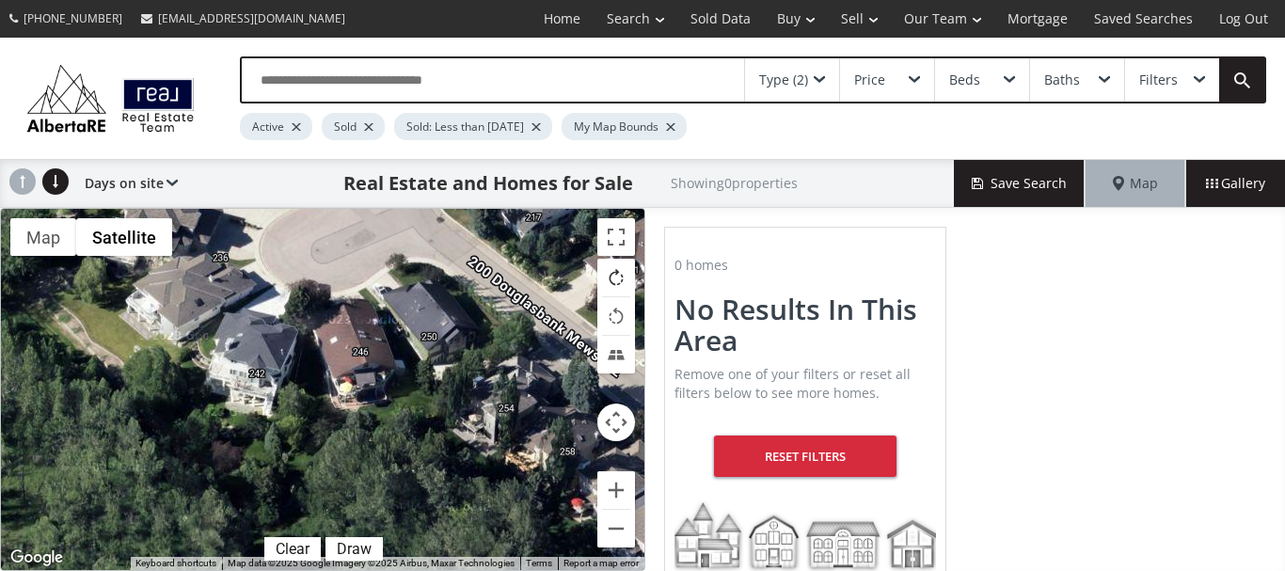
click at [616, 283] on button "Rotate map clockwise" at bounding box center [616, 278] width 38 height 38
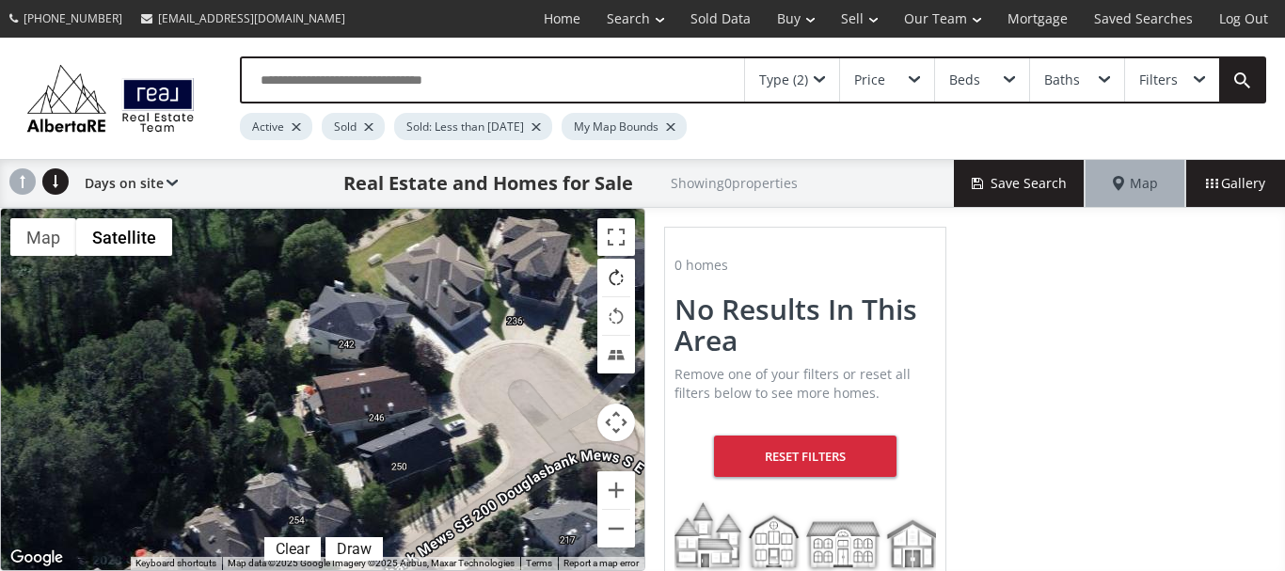
click at [616, 282] on button "Rotate map clockwise" at bounding box center [616, 278] width 38 height 38
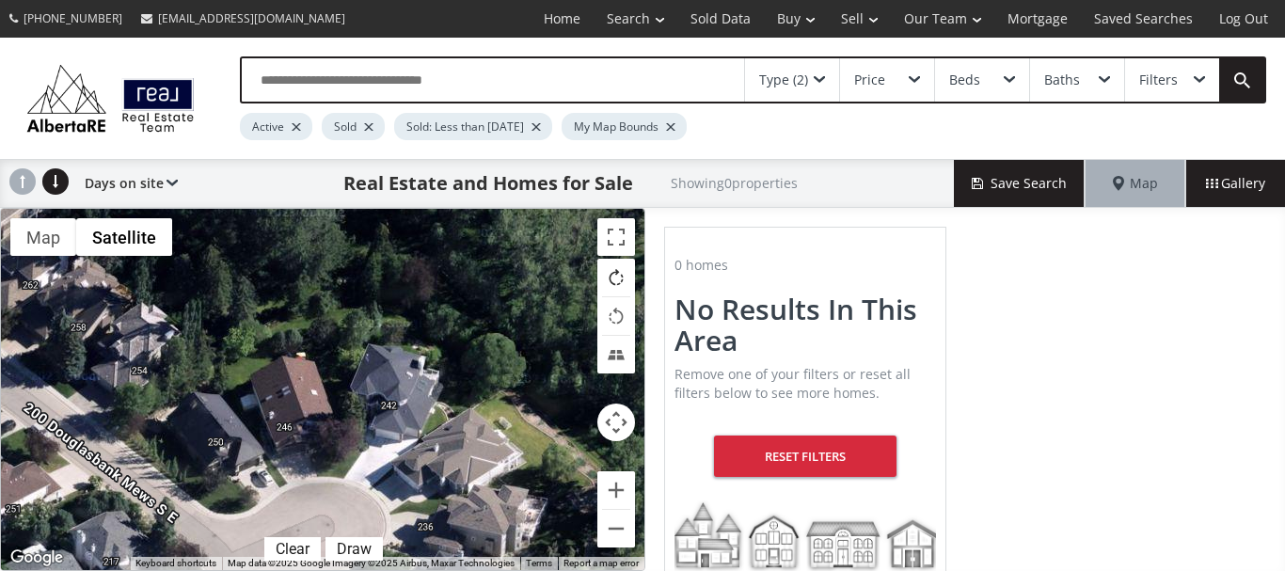
click at [616, 282] on button "Rotate map clockwise" at bounding box center [616, 278] width 38 height 38
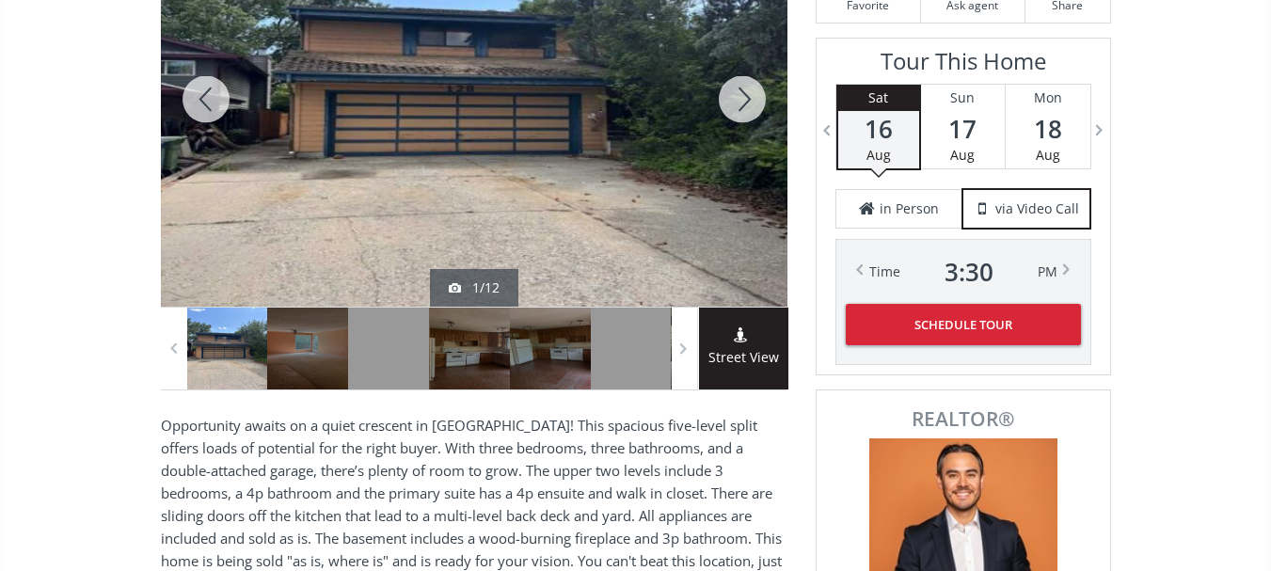
scroll to position [376, 0]
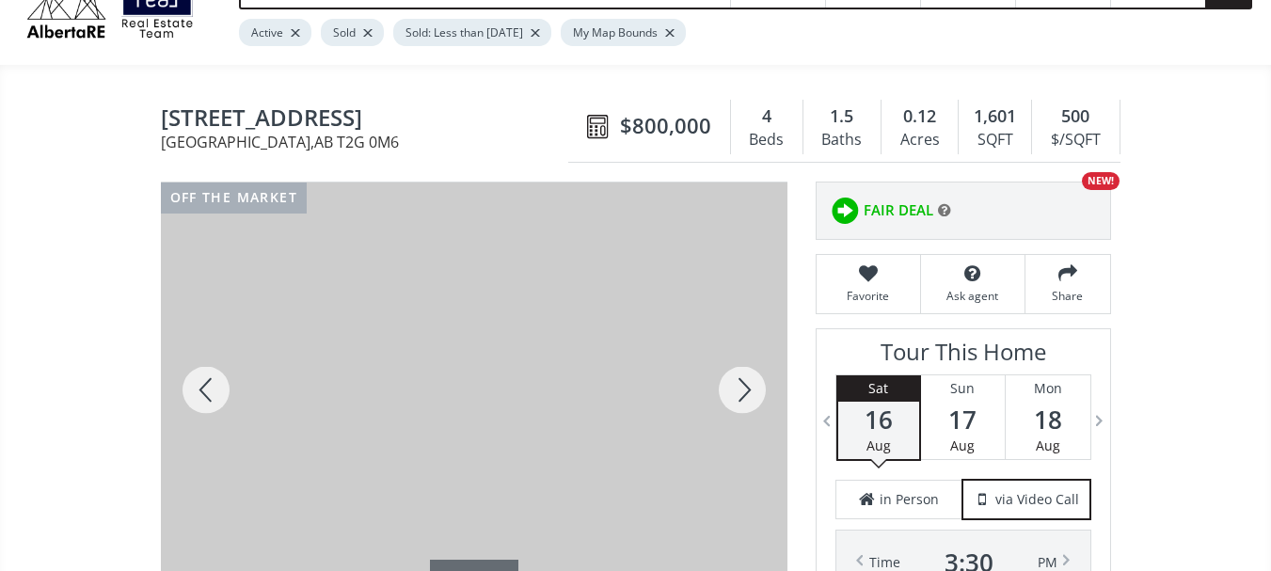
scroll to position [94, 0]
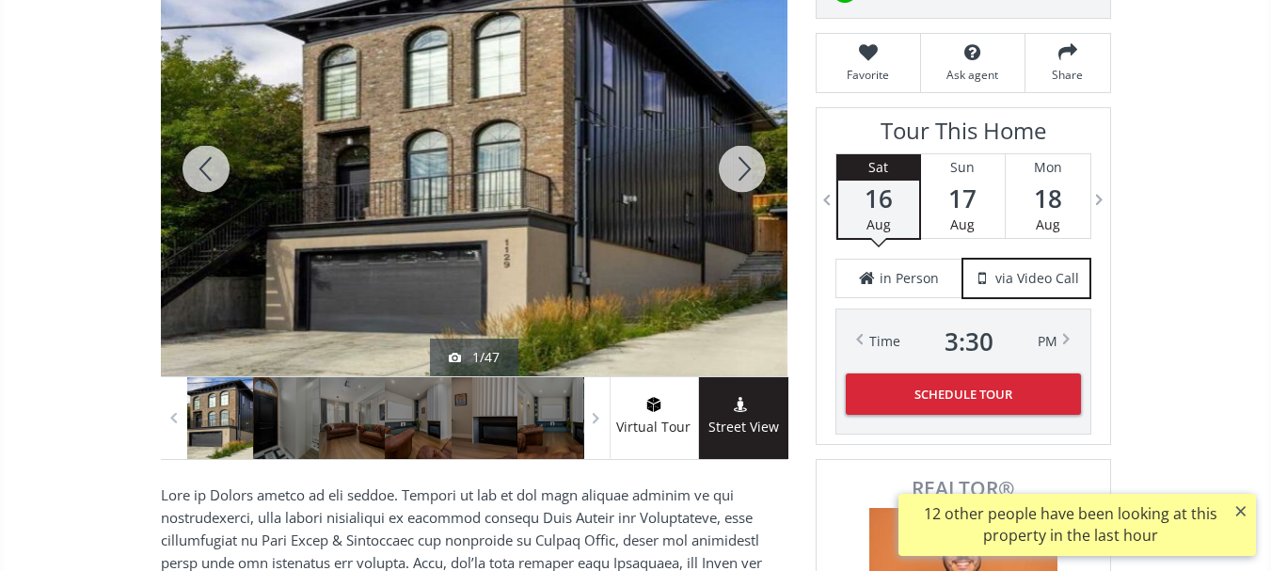
scroll to position [282, 0]
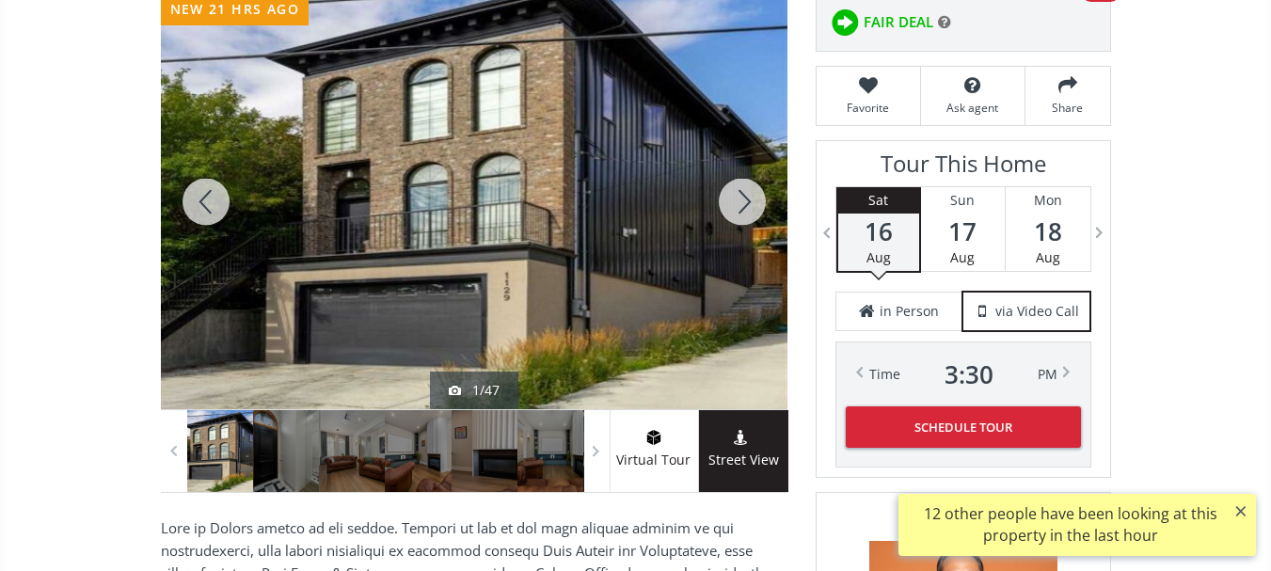
click at [739, 191] on div at bounding box center [742, 201] width 90 height 415
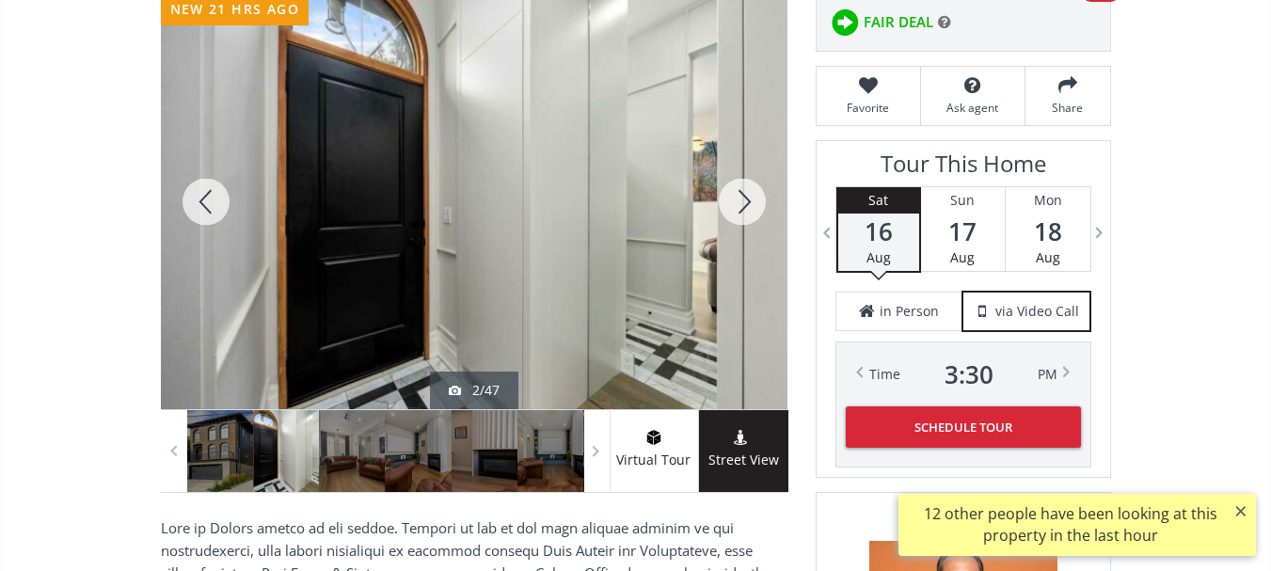
click at [739, 198] on div at bounding box center [742, 201] width 90 height 415
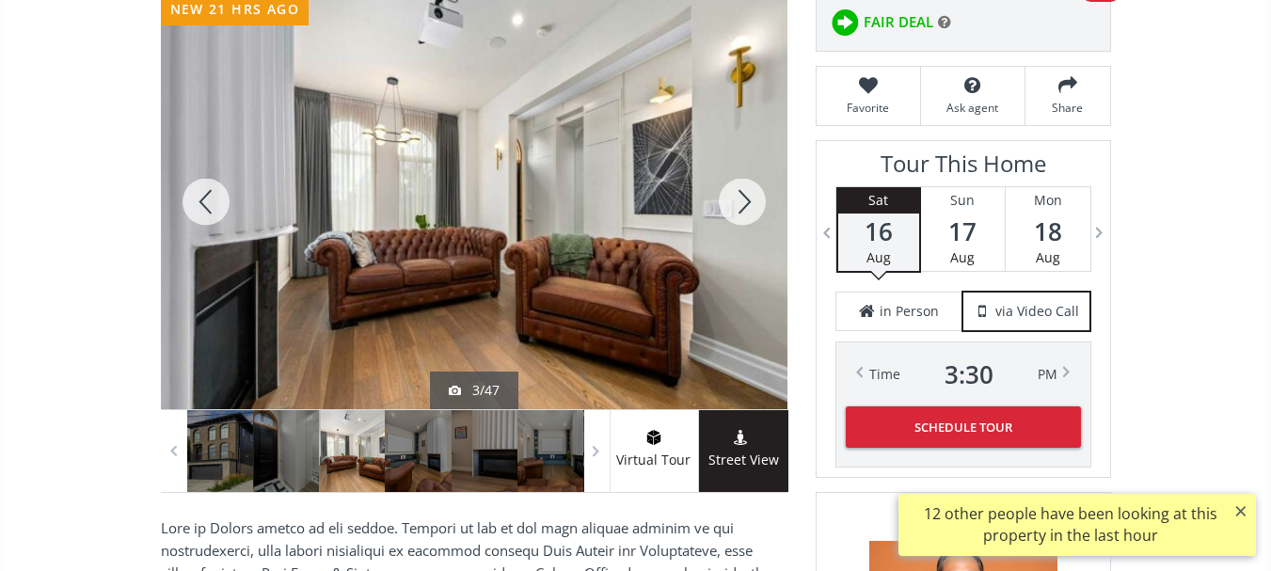
click at [739, 198] on div at bounding box center [742, 201] width 90 height 415
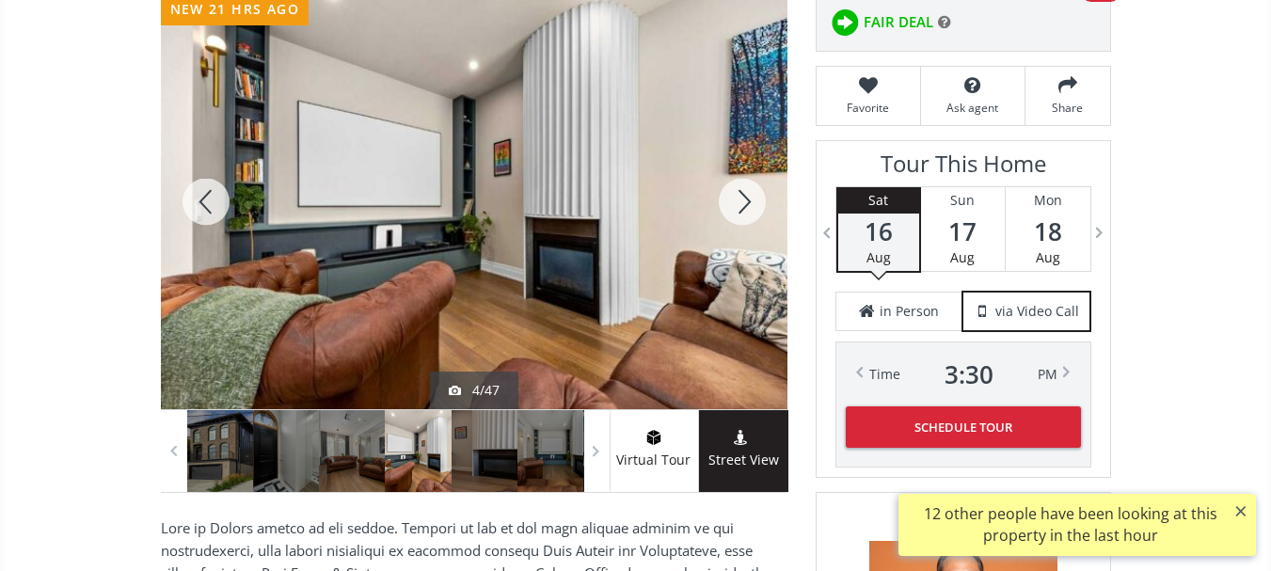
click at [739, 198] on div at bounding box center [742, 201] width 90 height 415
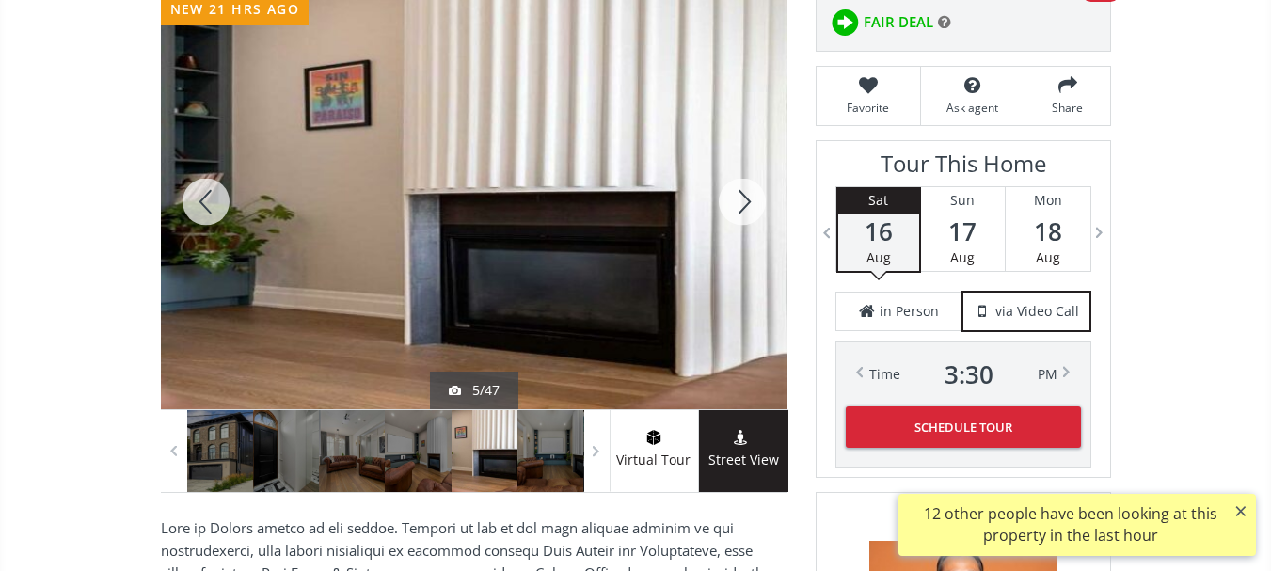
click at [739, 198] on div at bounding box center [742, 201] width 90 height 415
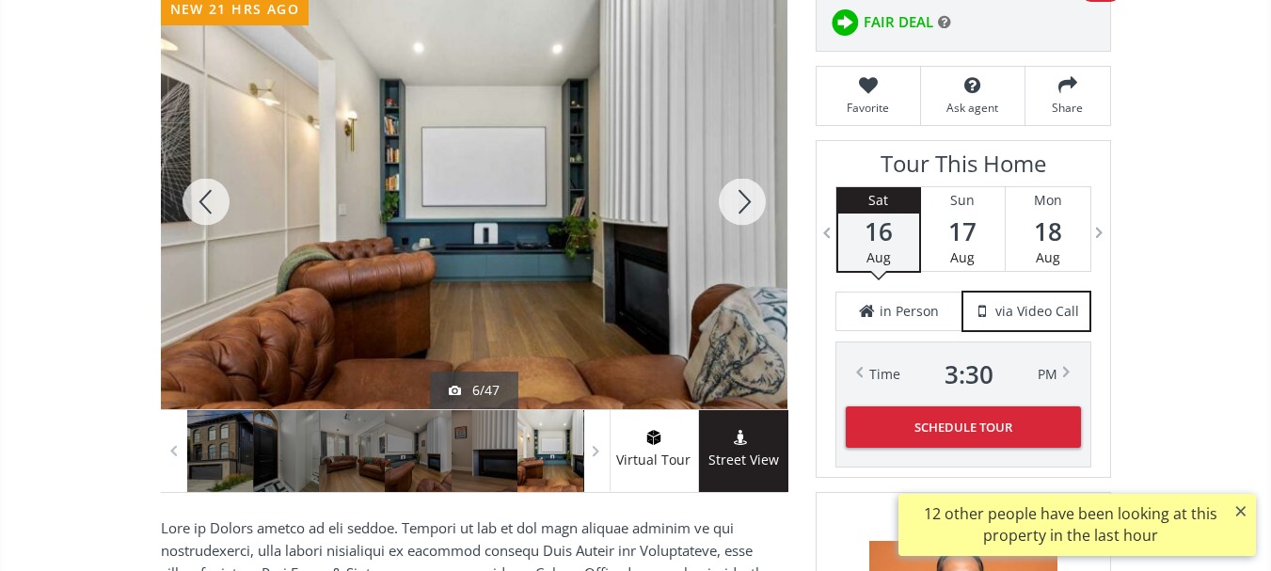
click at [739, 198] on div at bounding box center [742, 201] width 90 height 415
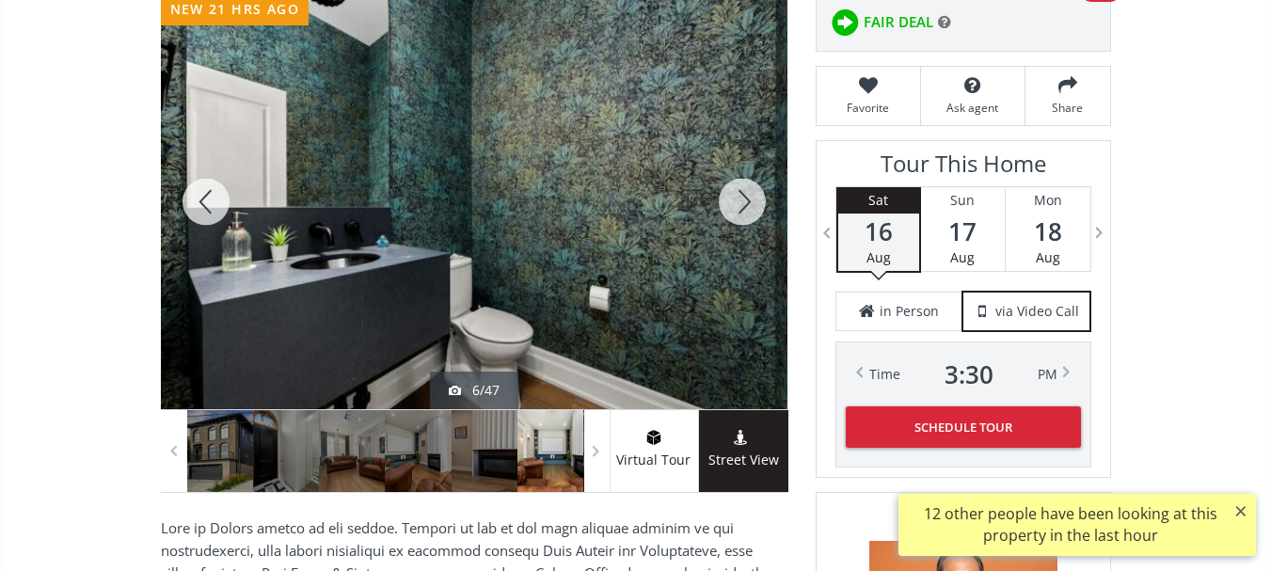
click at [739, 198] on div at bounding box center [742, 201] width 90 height 415
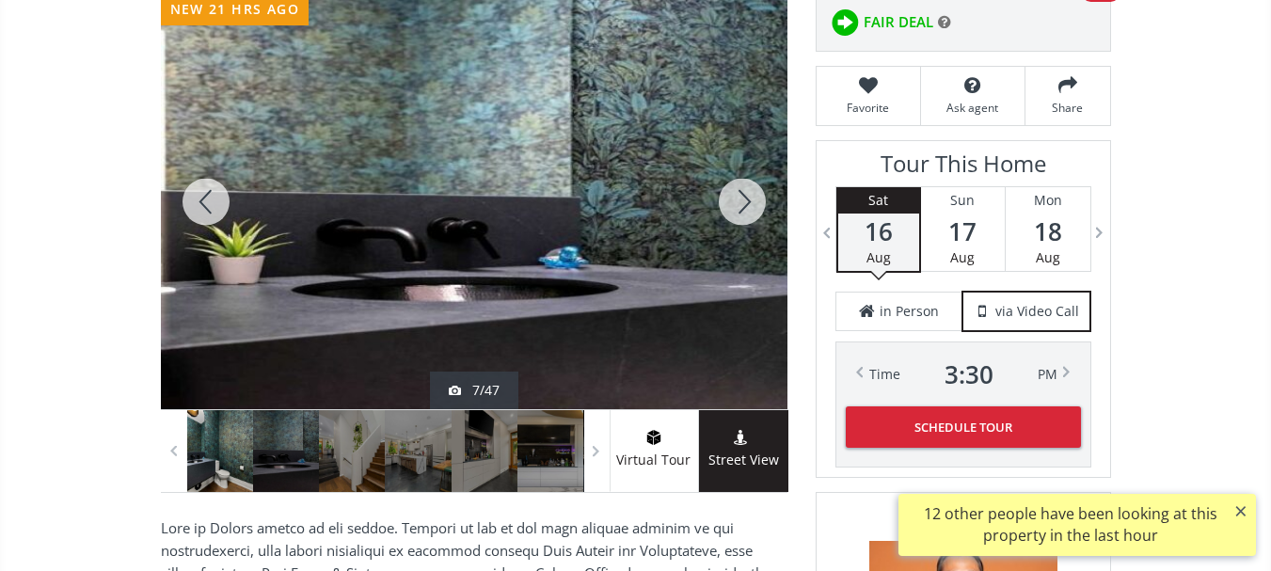
click at [739, 198] on div at bounding box center [742, 201] width 90 height 415
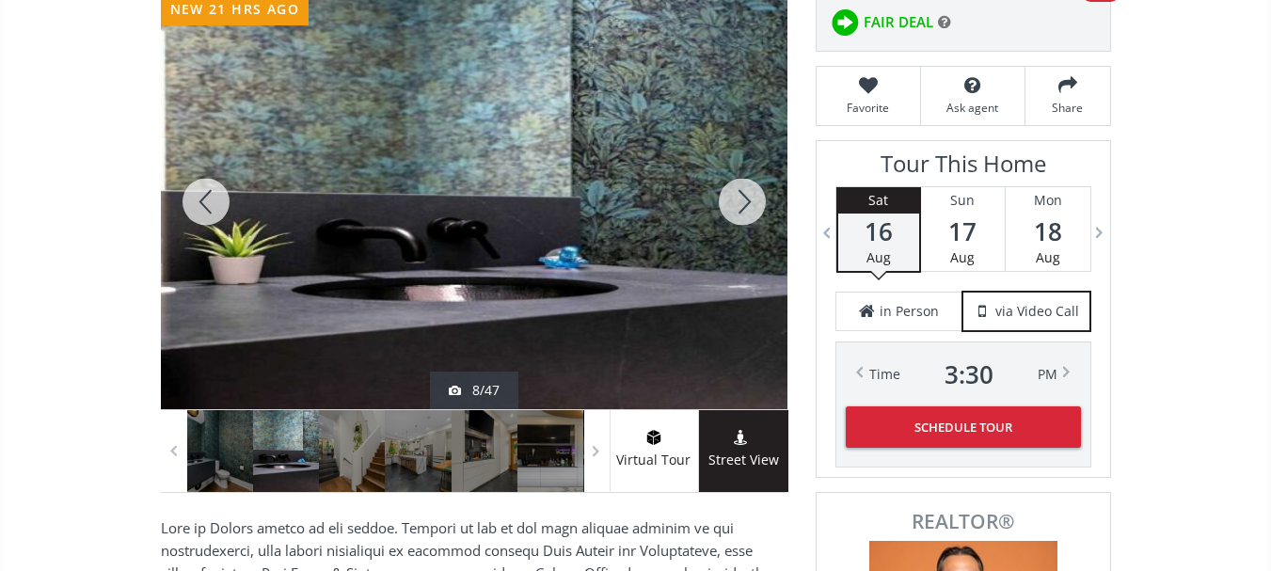
click at [739, 198] on div at bounding box center [742, 201] width 90 height 415
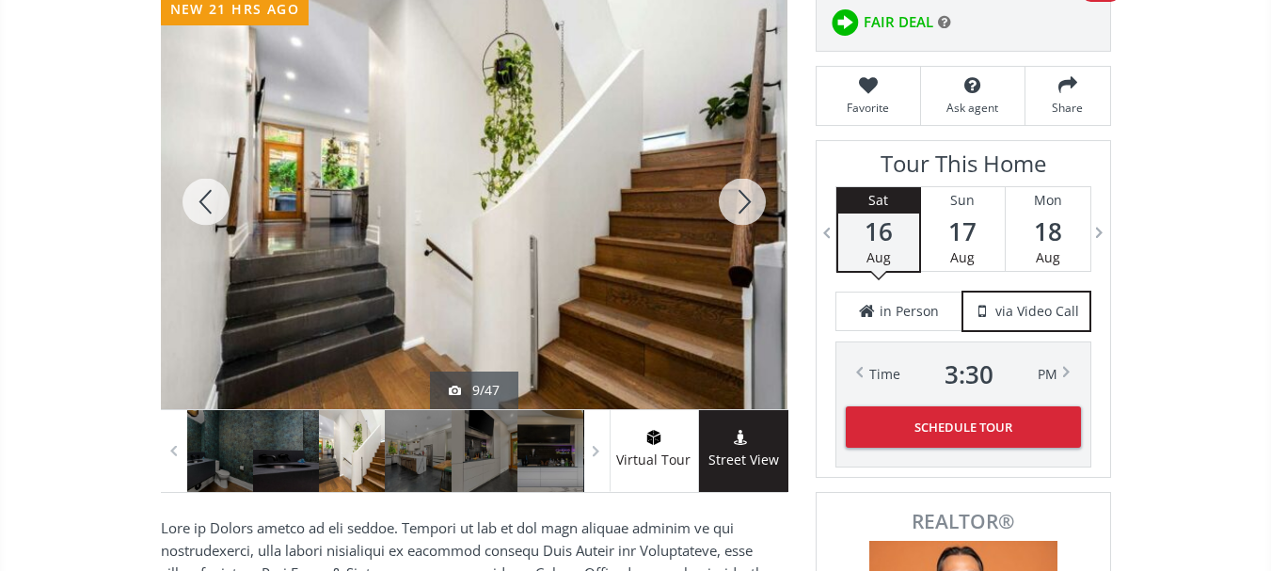
click at [739, 198] on div at bounding box center [742, 201] width 90 height 415
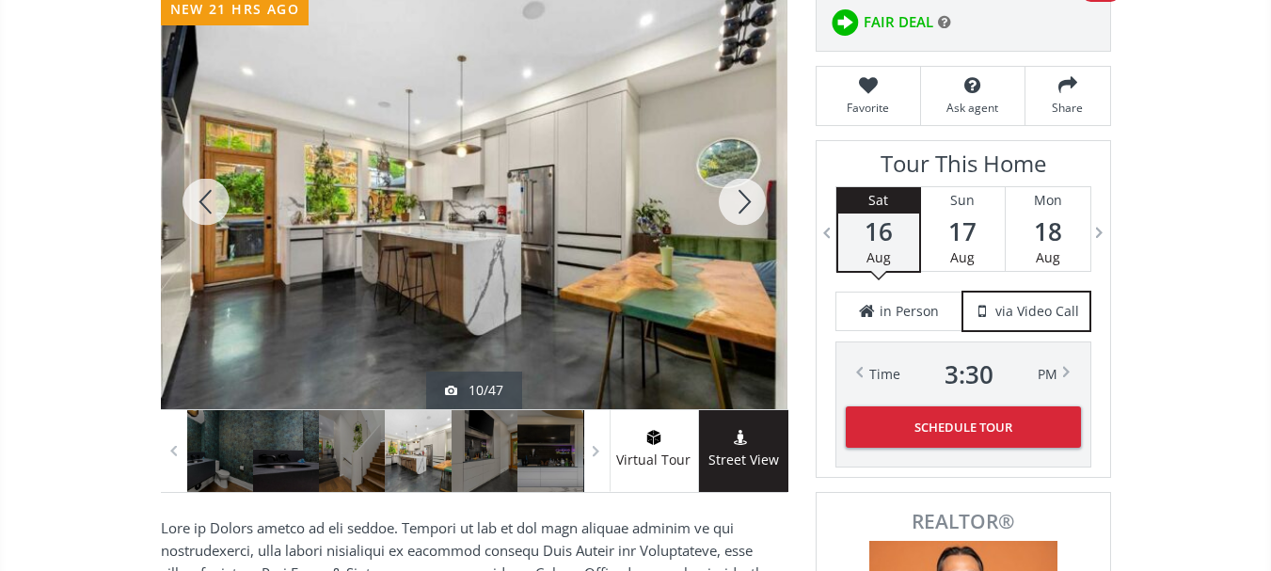
click at [739, 198] on div at bounding box center [742, 201] width 90 height 415
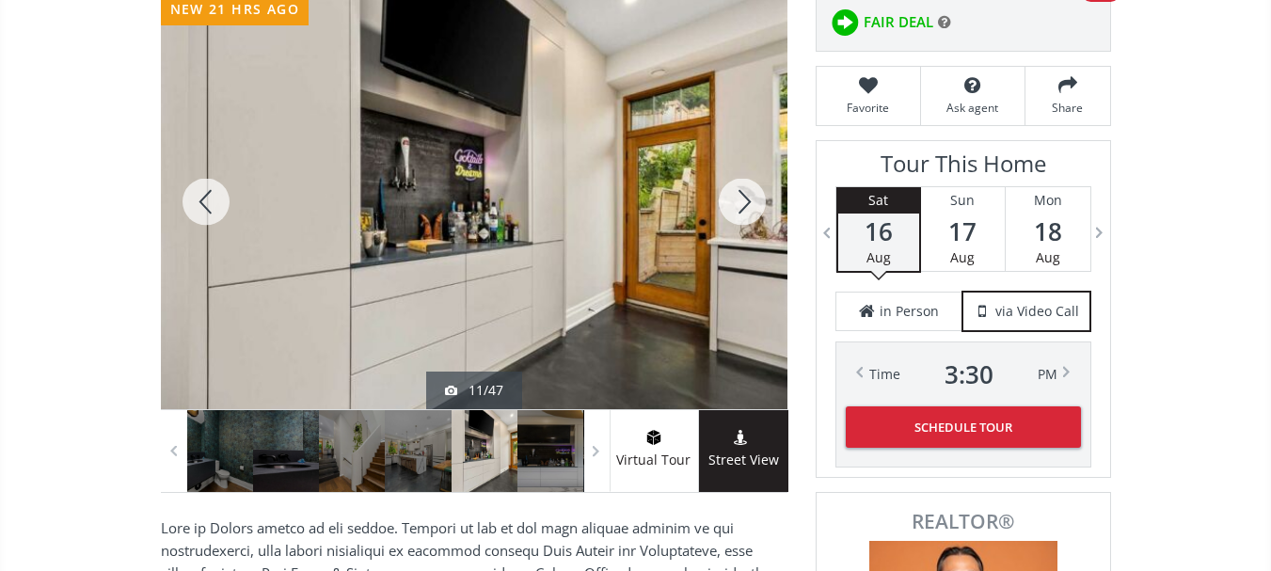
click at [739, 198] on div at bounding box center [742, 201] width 90 height 415
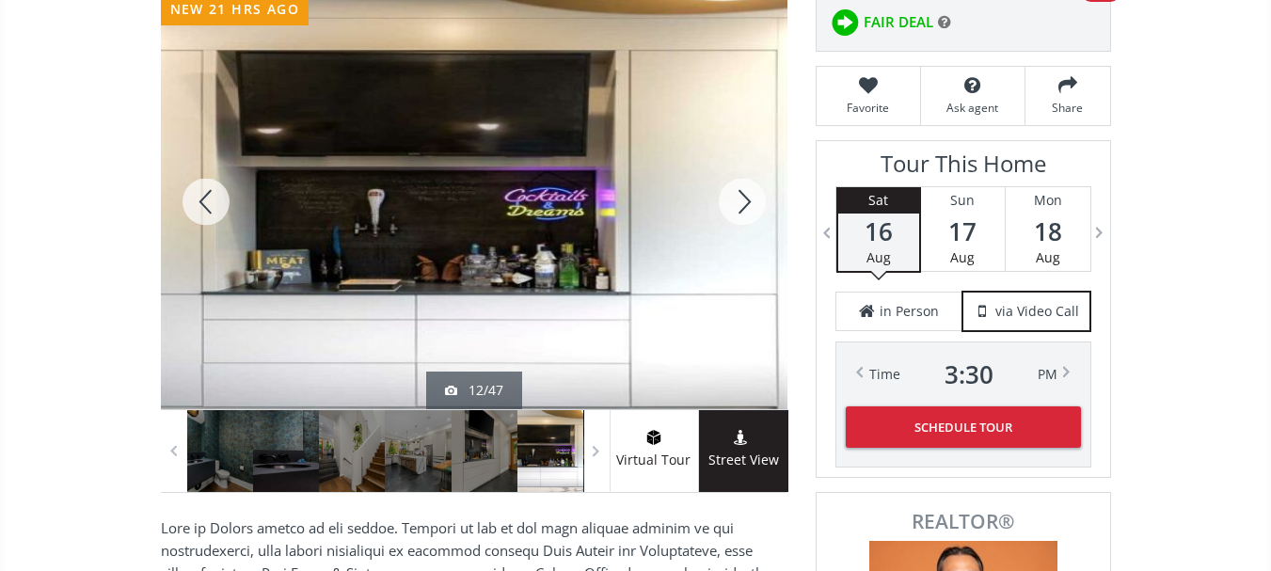
click at [739, 198] on div at bounding box center [742, 201] width 90 height 415
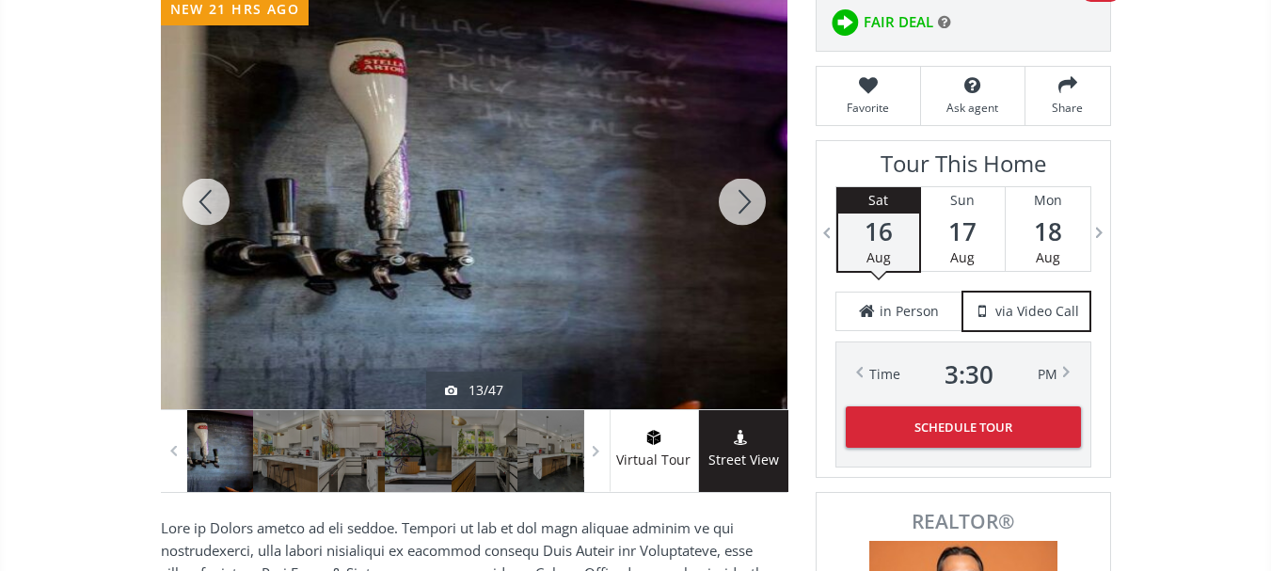
click at [739, 198] on div at bounding box center [742, 201] width 90 height 415
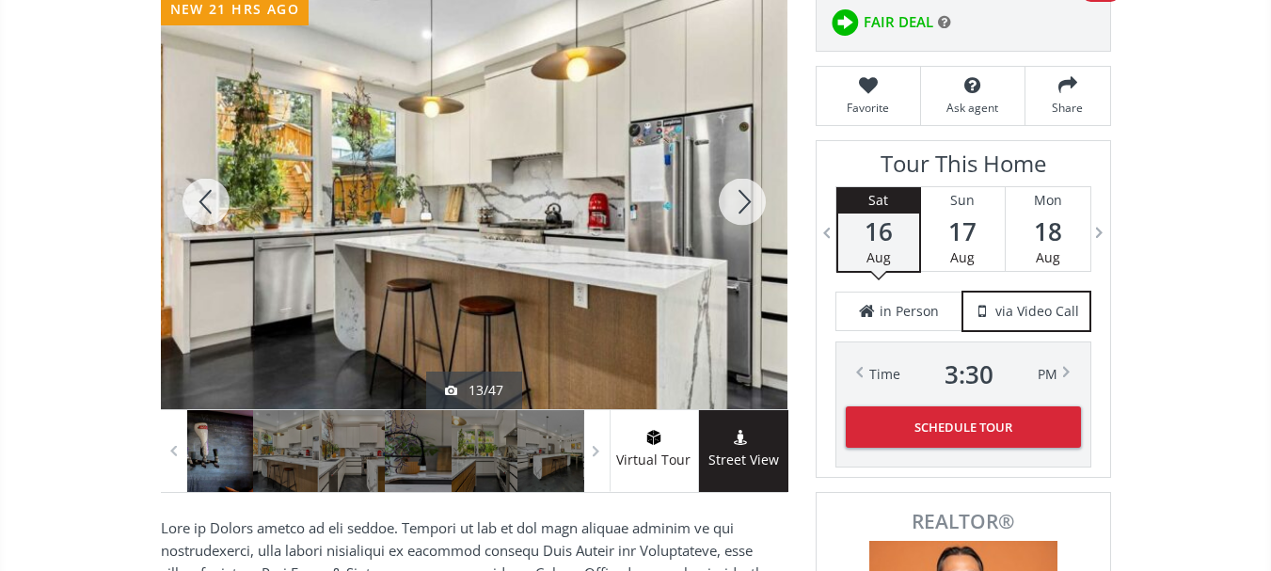
click at [739, 198] on div at bounding box center [742, 201] width 90 height 415
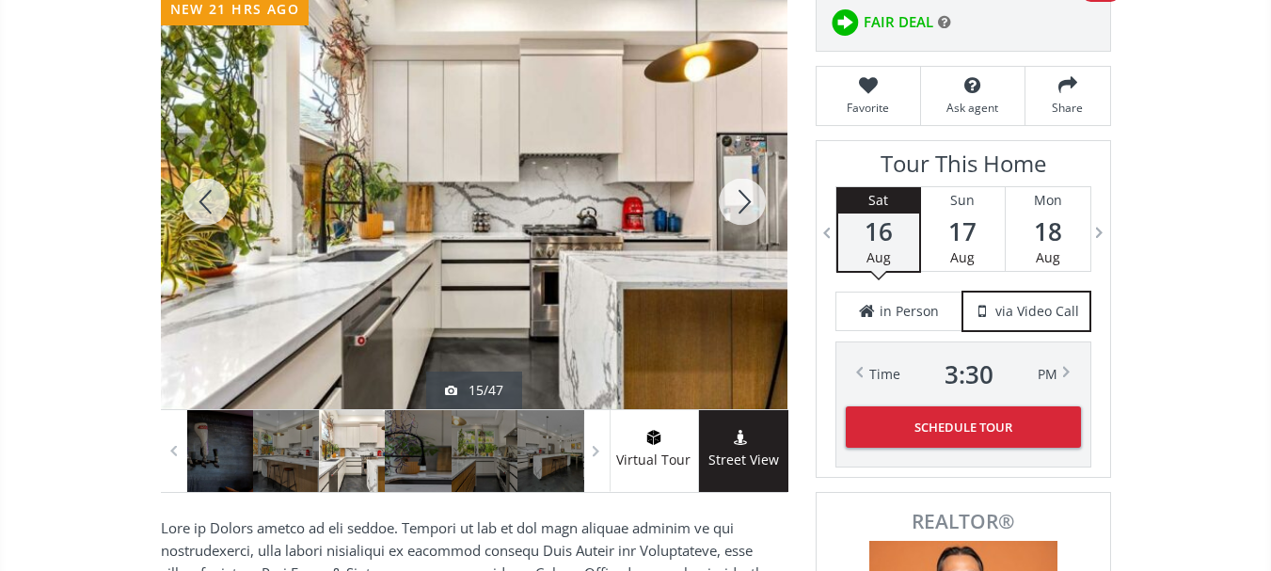
click at [739, 198] on div at bounding box center [742, 201] width 90 height 415
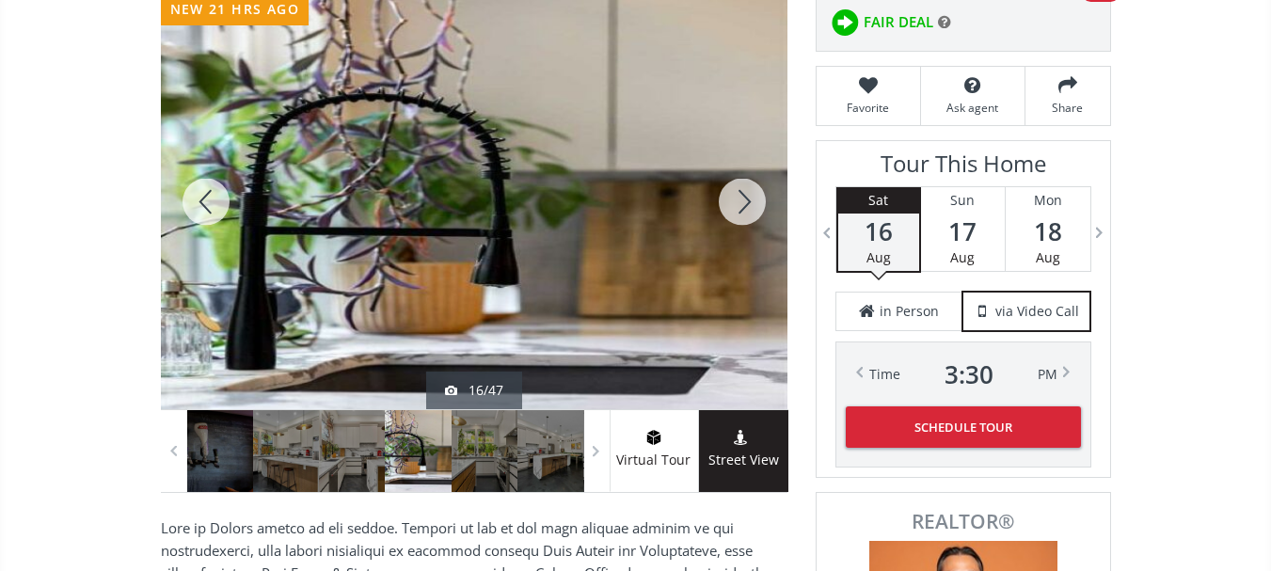
click at [739, 198] on div at bounding box center [742, 201] width 90 height 415
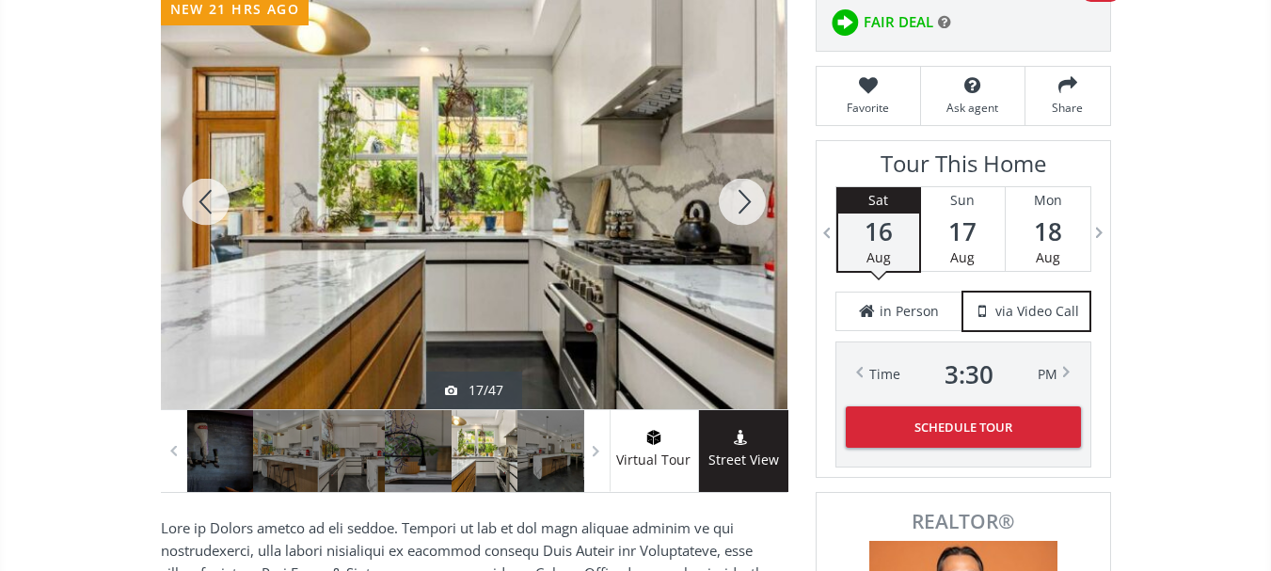
click at [739, 198] on div at bounding box center [742, 201] width 90 height 415
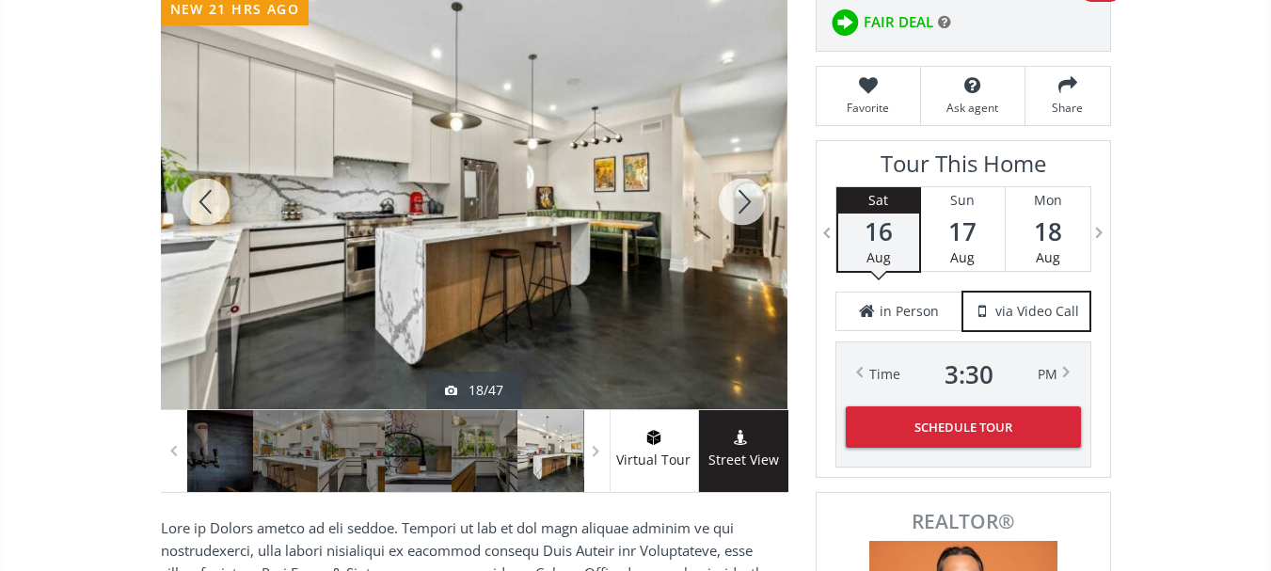
click at [739, 198] on div at bounding box center [742, 201] width 90 height 415
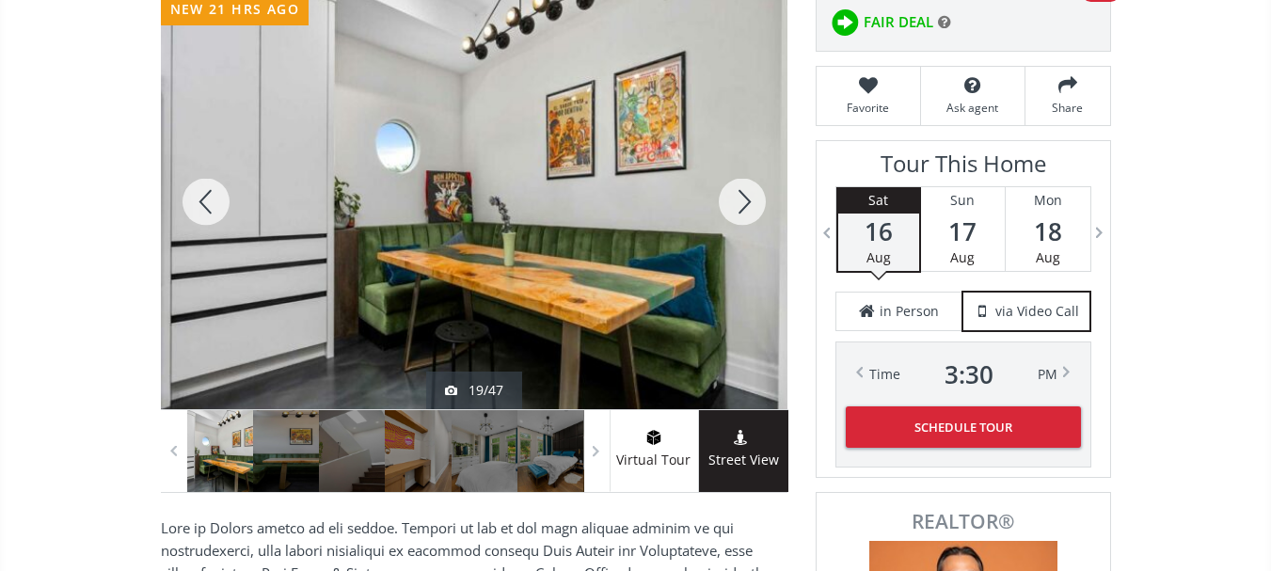
click at [739, 198] on div at bounding box center [742, 201] width 90 height 415
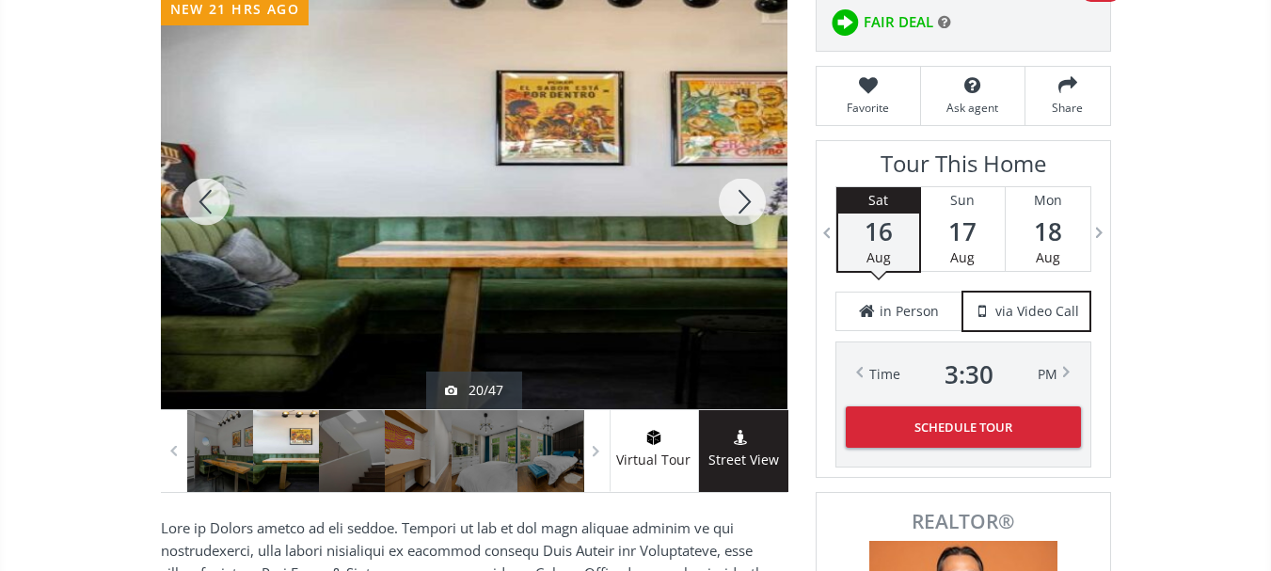
click at [739, 198] on div at bounding box center [742, 201] width 90 height 415
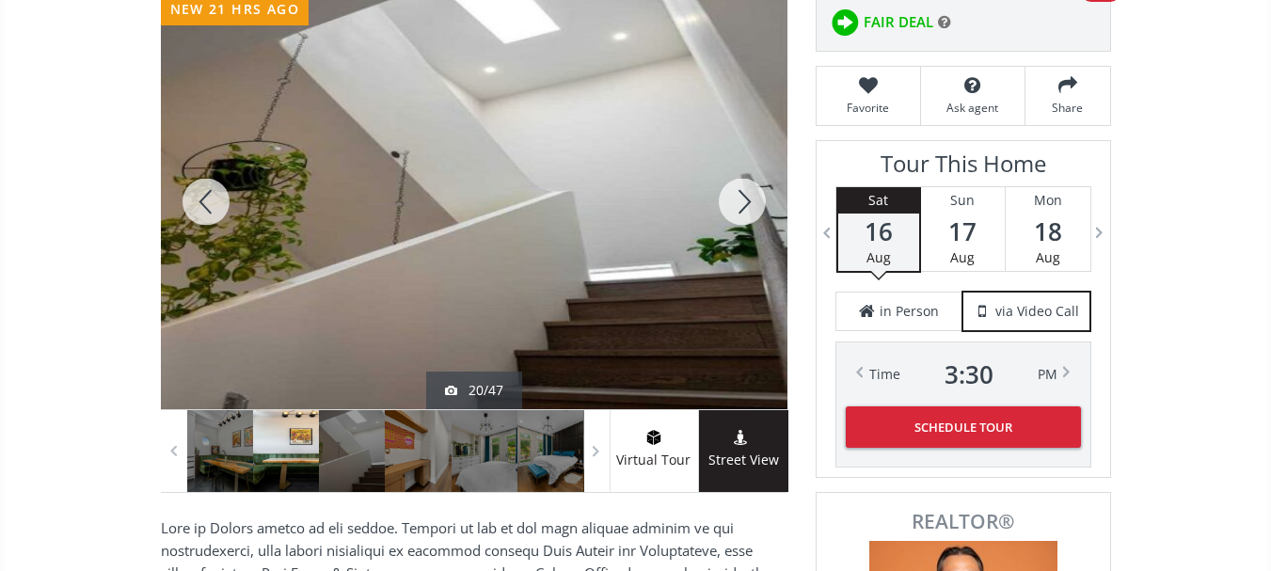
click at [739, 198] on div at bounding box center [742, 201] width 90 height 415
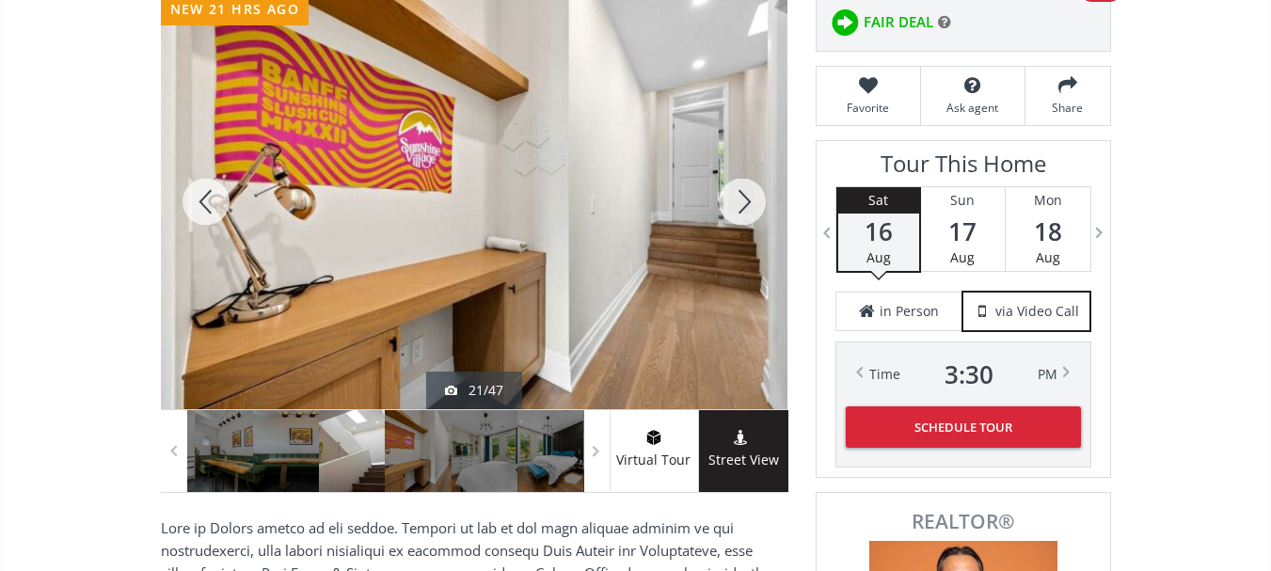
click at [739, 198] on div at bounding box center [742, 201] width 90 height 415
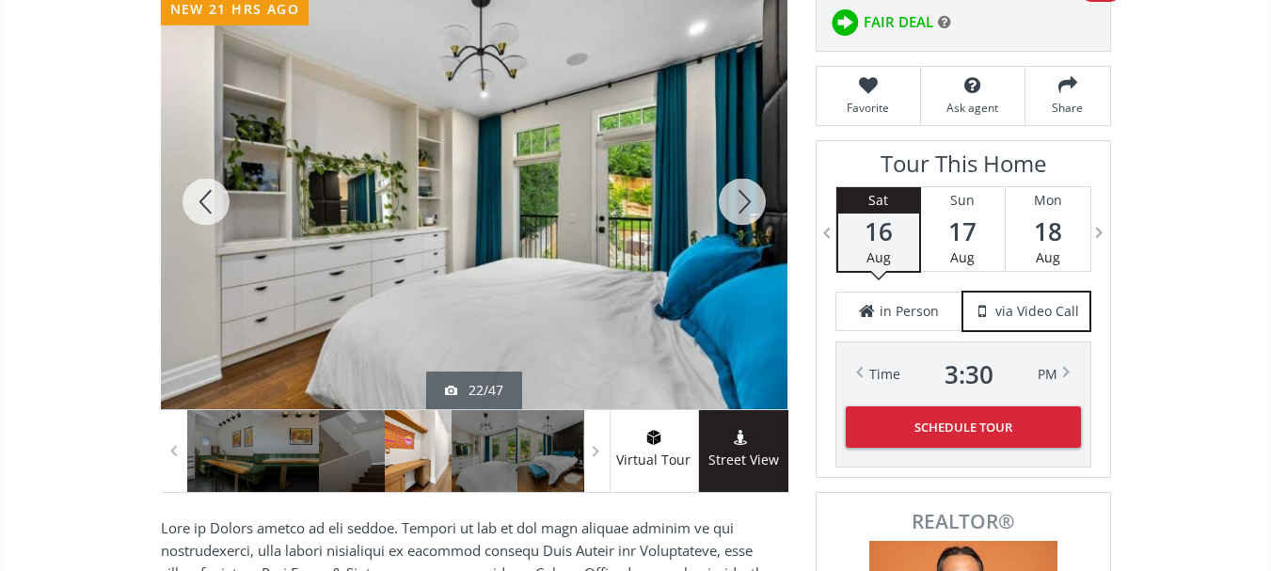
click at [739, 198] on div at bounding box center [742, 201] width 90 height 415
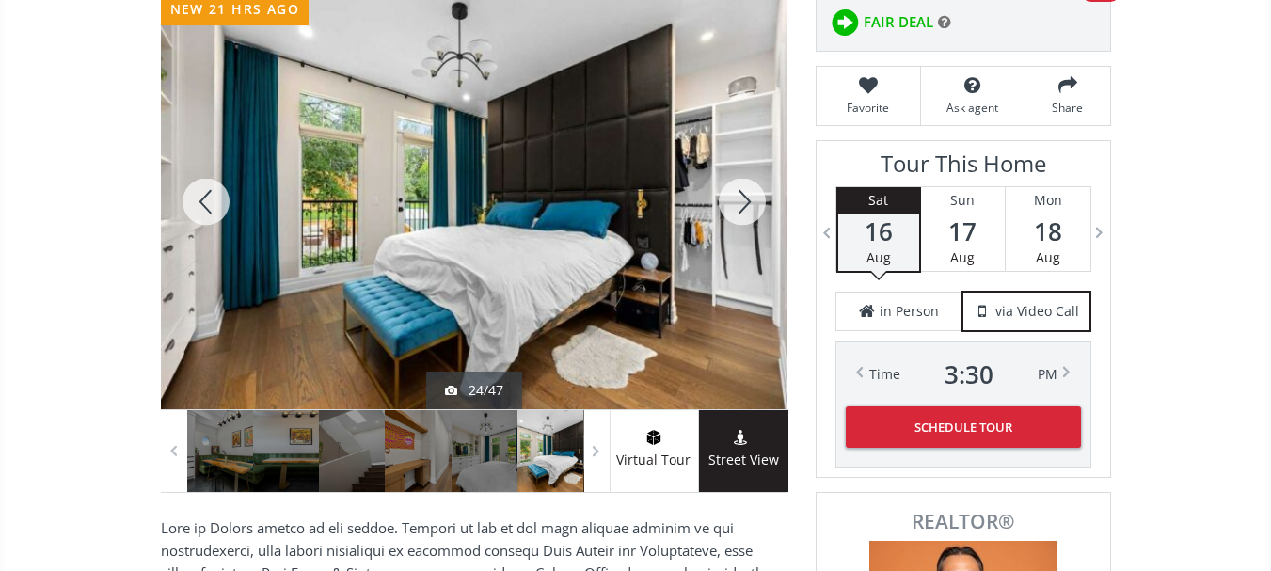
click at [739, 198] on div at bounding box center [742, 201] width 90 height 415
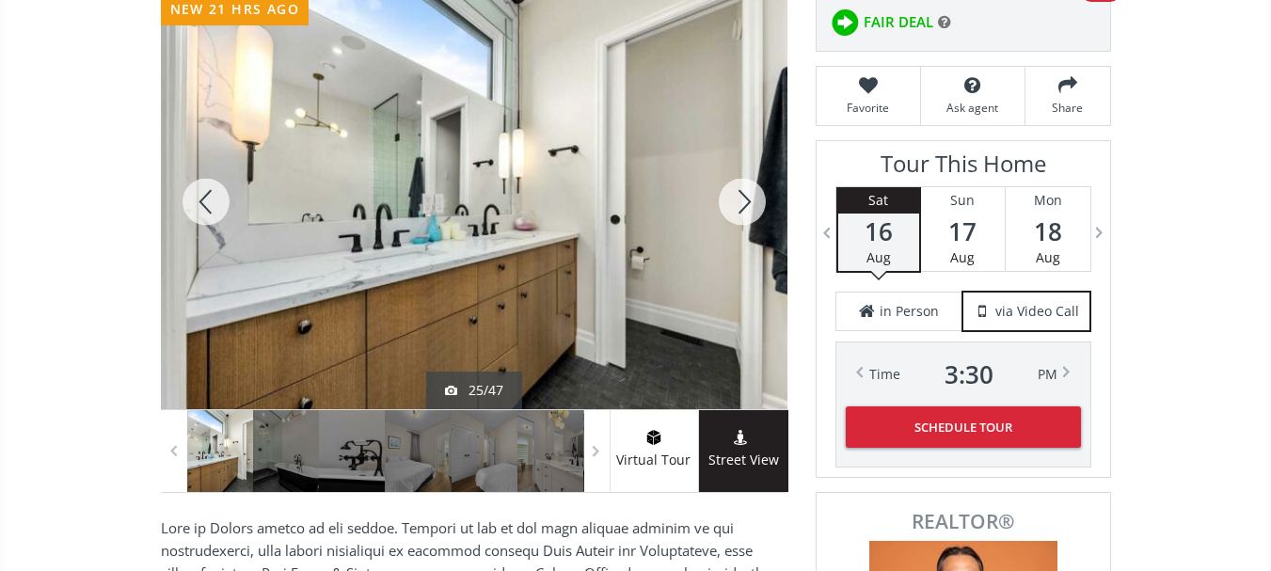
click at [739, 198] on div at bounding box center [742, 201] width 90 height 415
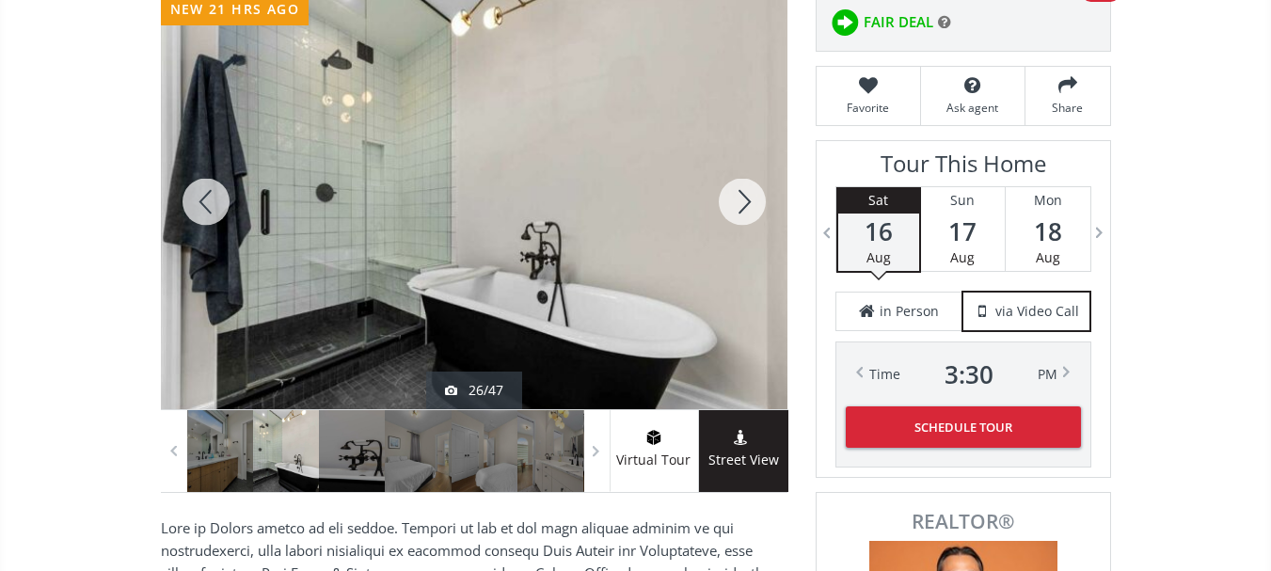
click at [739, 198] on div at bounding box center [742, 201] width 90 height 415
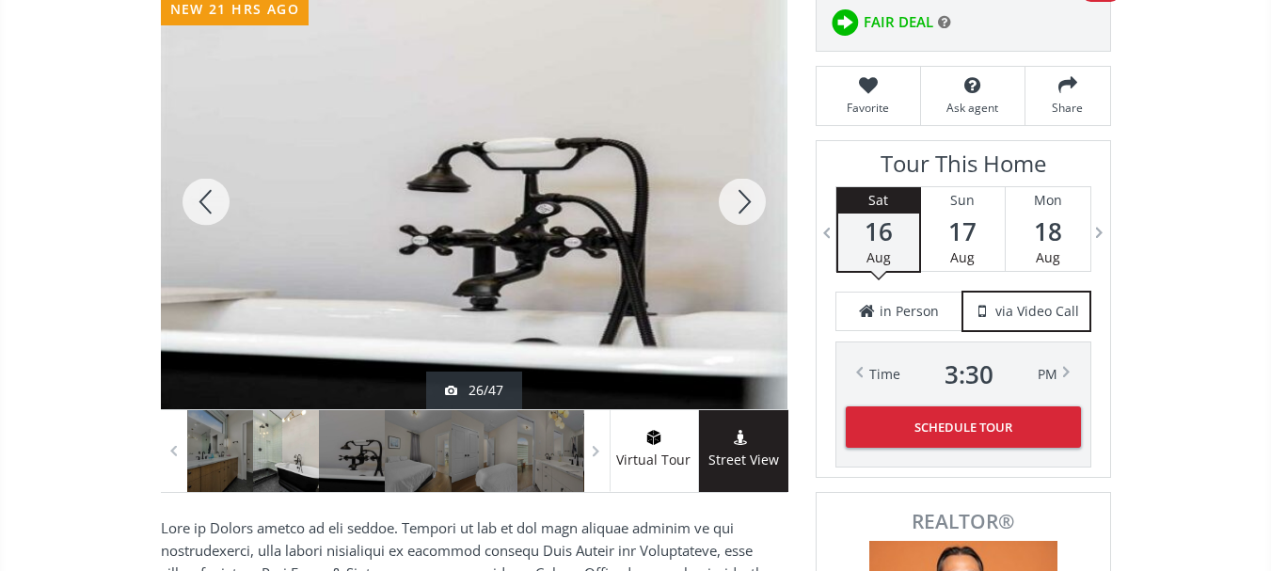
click at [739, 198] on div at bounding box center [742, 201] width 90 height 415
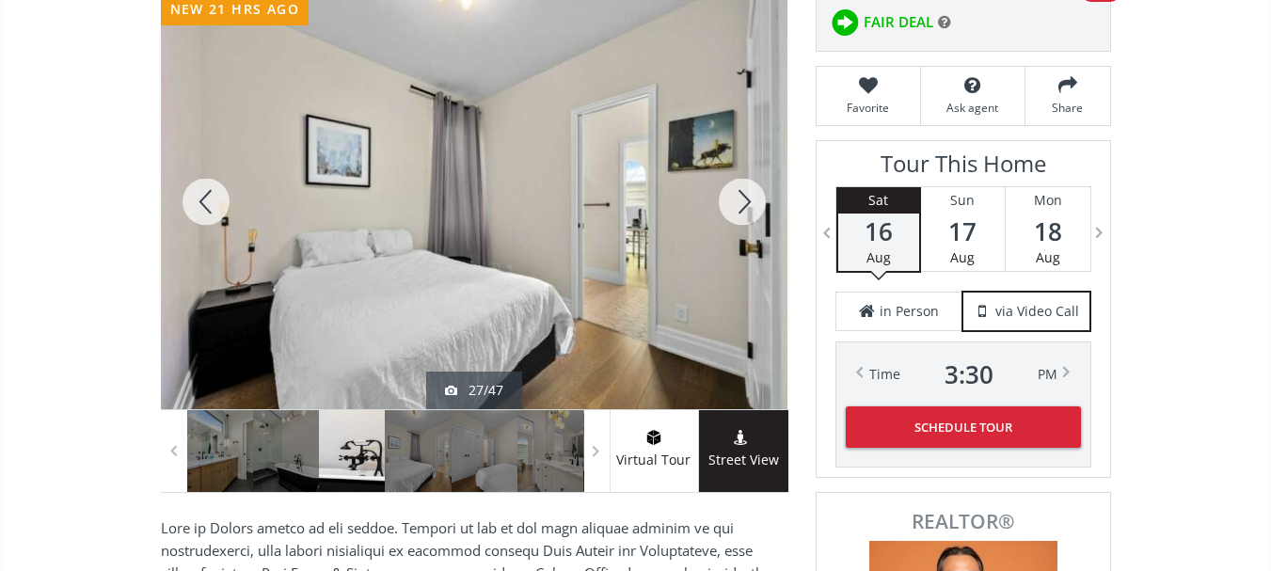
click at [739, 198] on div at bounding box center [742, 201] width 90 height 415
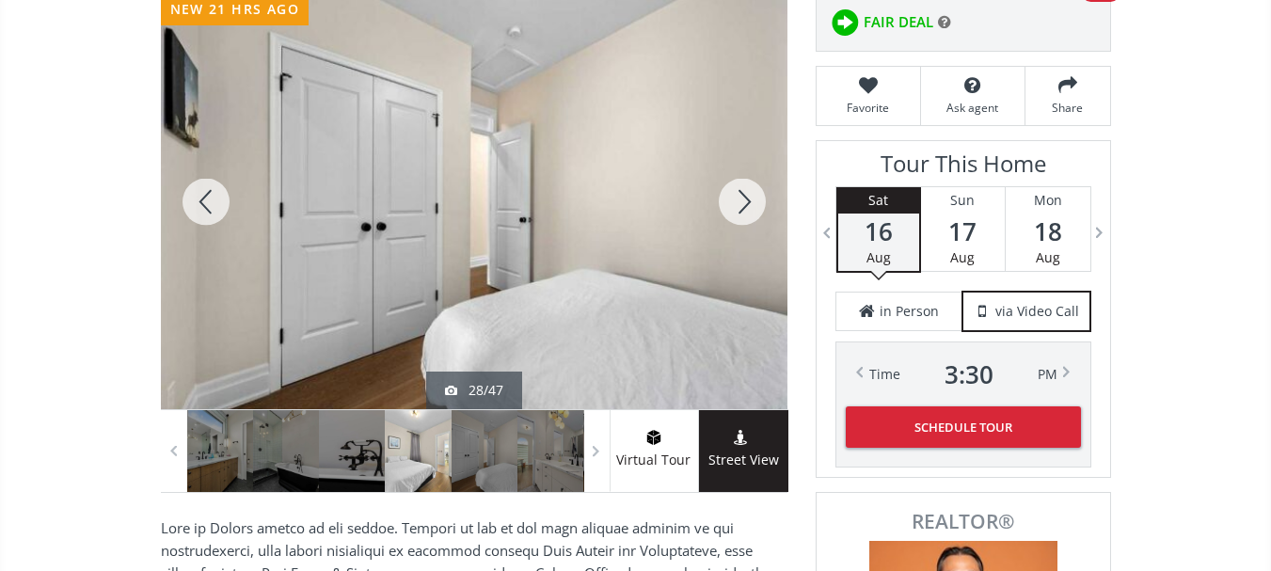
click at [739, 198] on div at bounding box center [742, 201] width 90 height 415
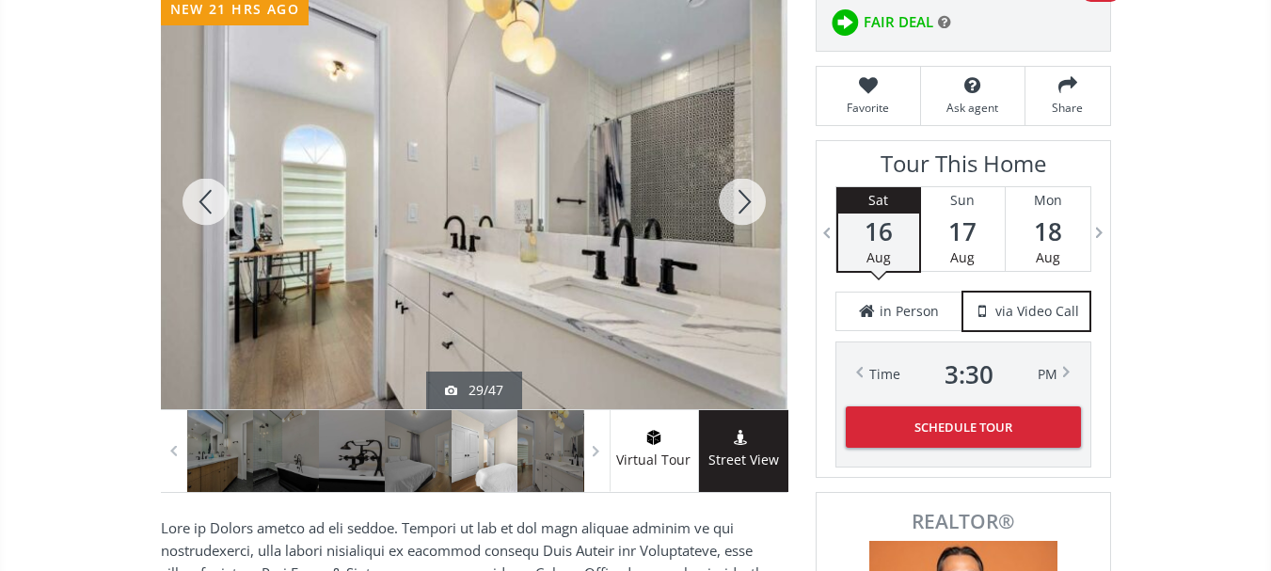
click at [739, 198] on div at bounding box center [742, 201] width 90 height 415
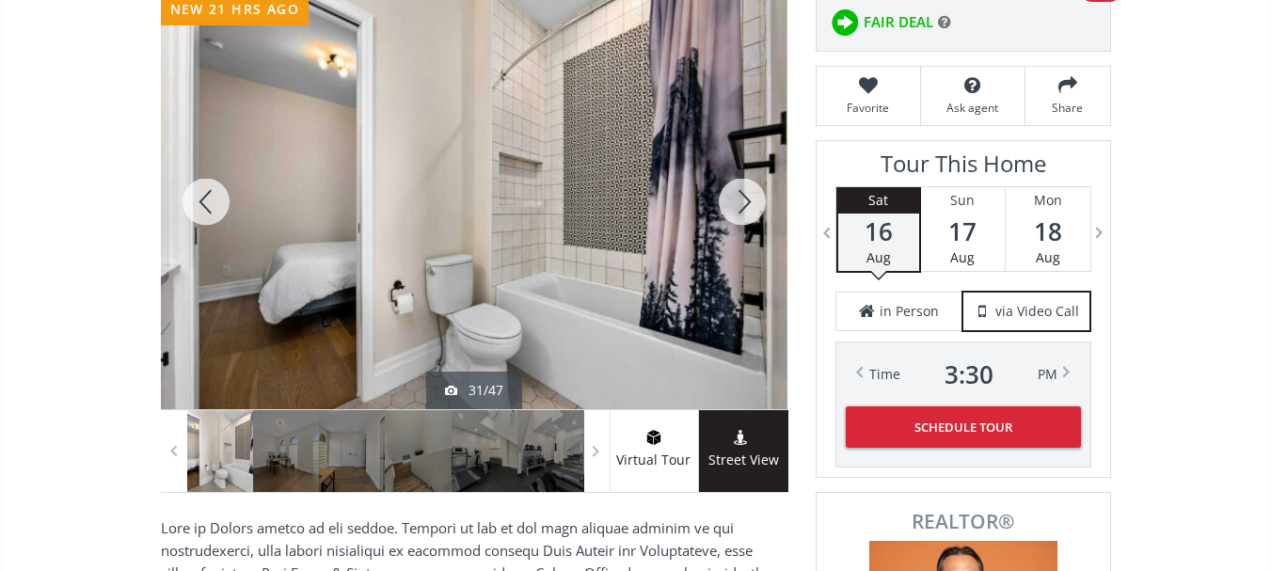
click at [739, 198] on div at bounding box center [742, 201] width 90 height 415
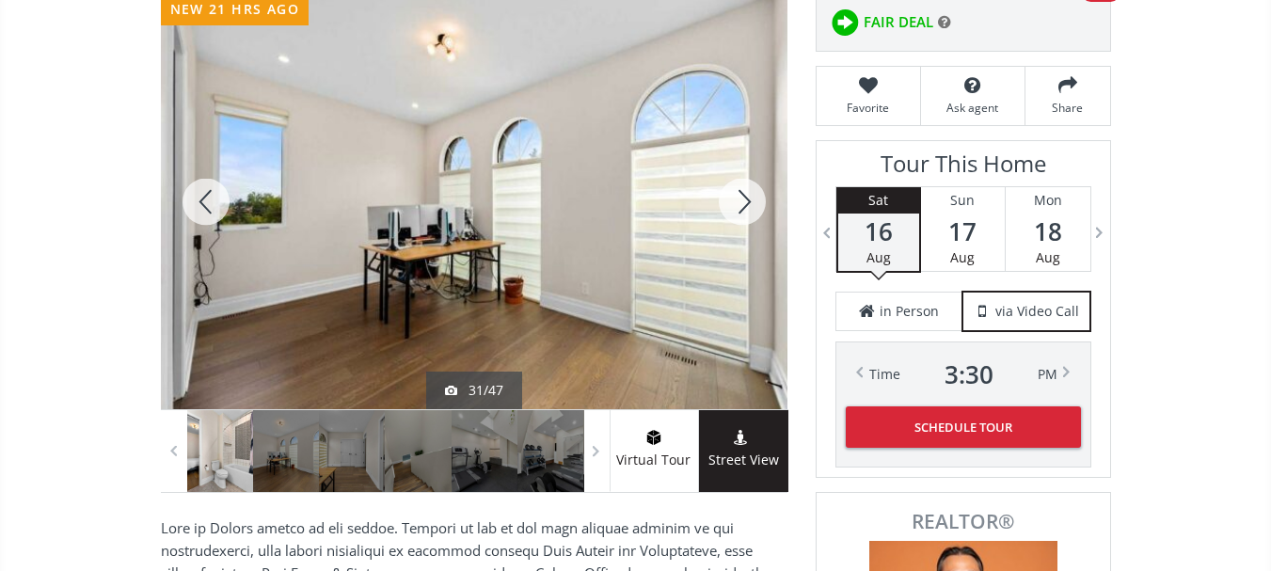
click at [739, 198] on div at bounding box center [742, 201] width 90 height 415
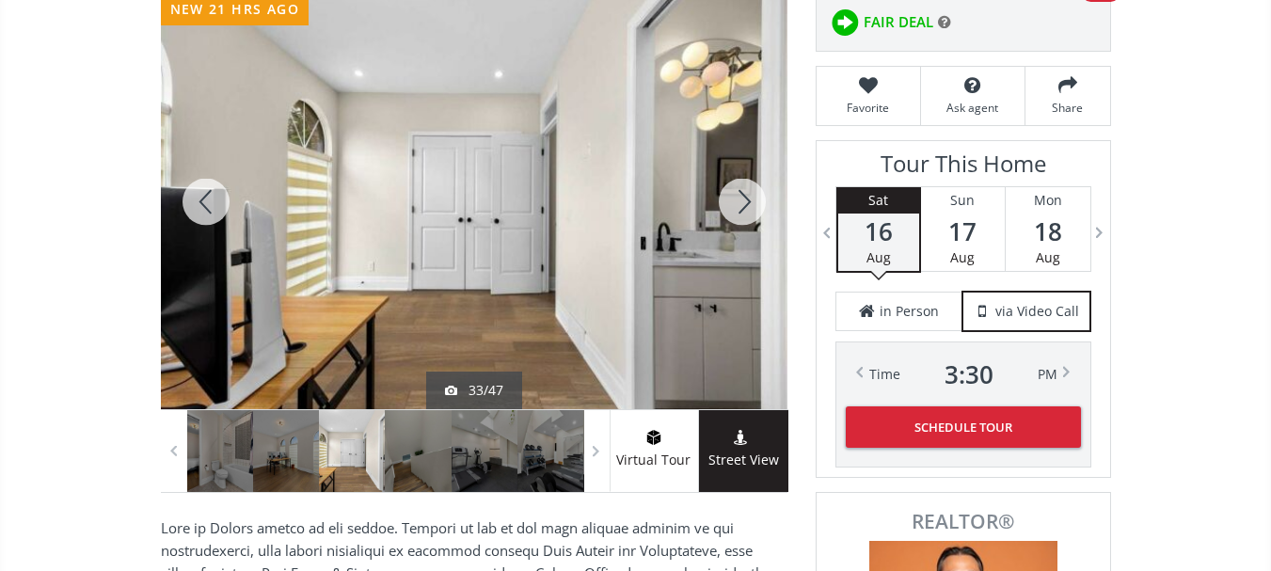
click at [739, 198] on div at bounding box center [742, 201] width 90 height 415
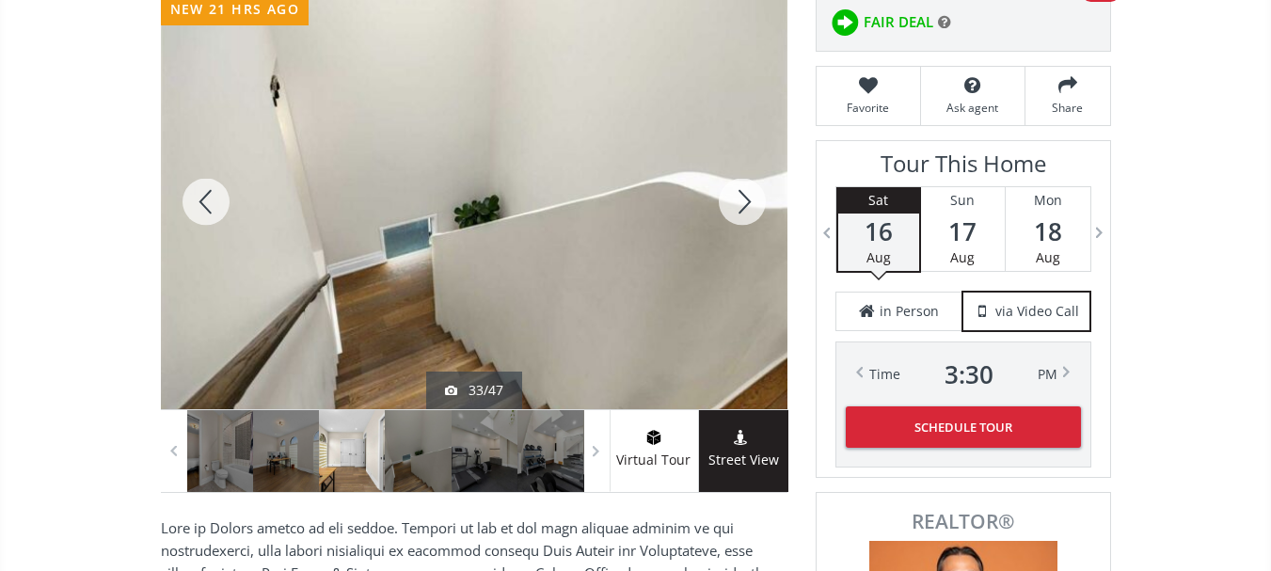
click at [739, 198] on div at bounding box center [742, 201] width 90 height 415
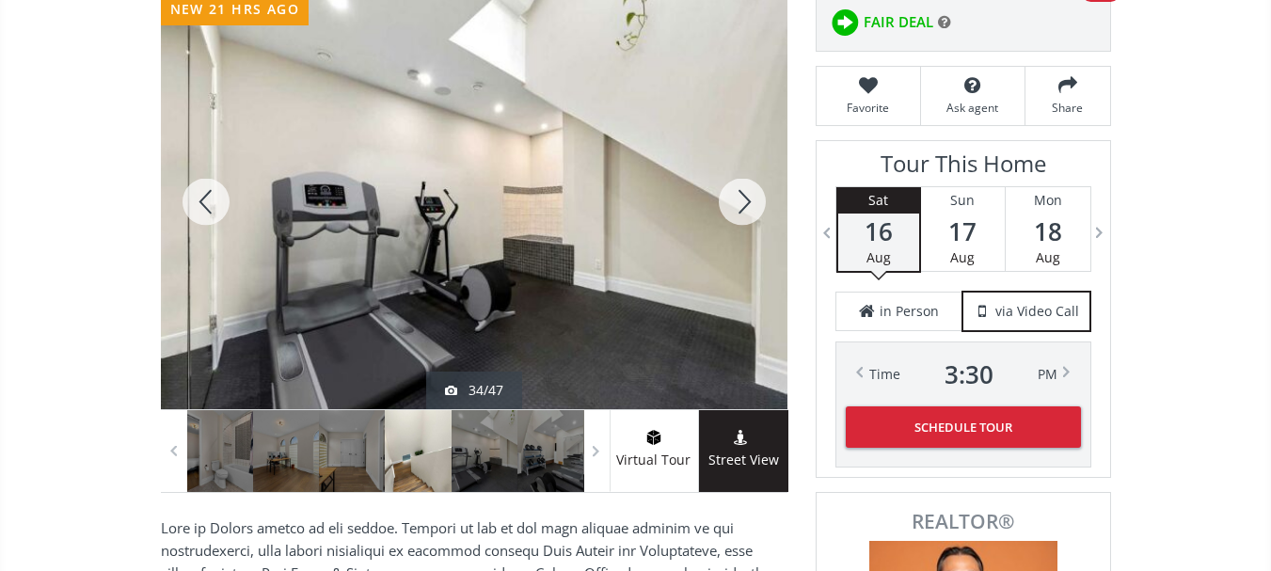
click at [739, 198] on div at bounding box center [742, 201] width 90 height 415
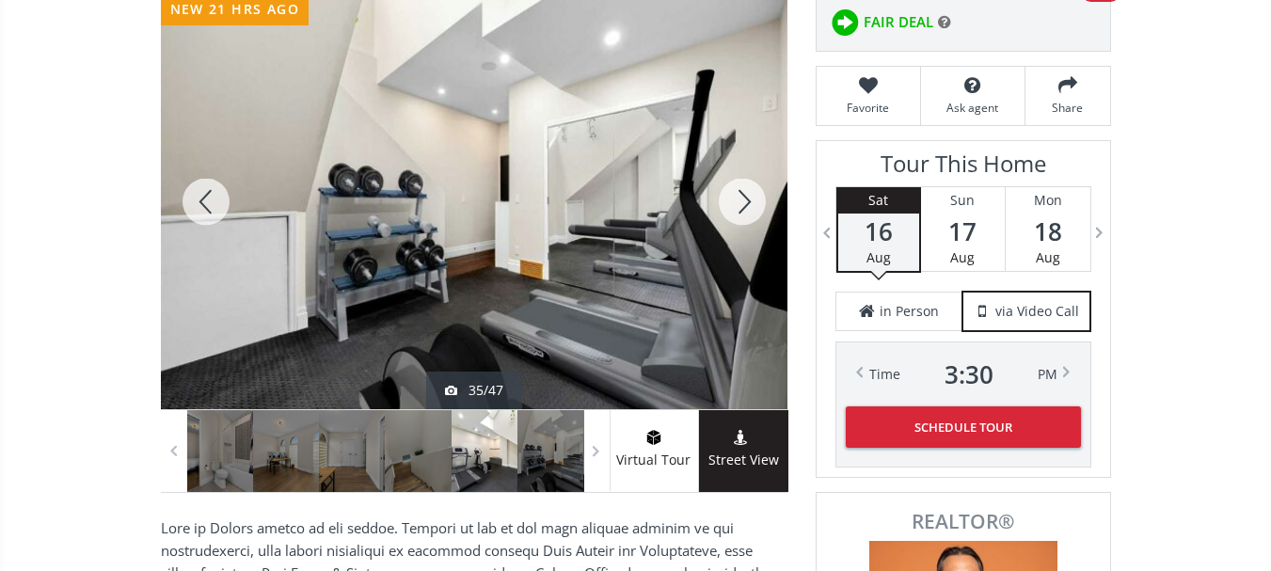
click at [739, 198] on div at bounding box center [742, 201] width 90 height 415
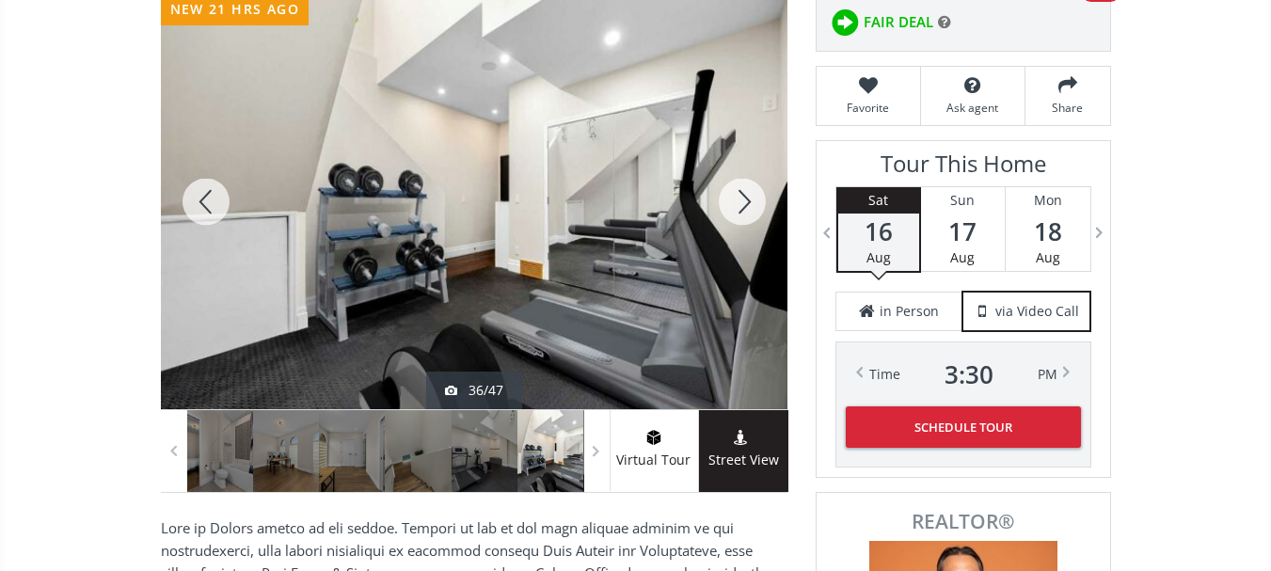
click at [739, 198] on div at bounding box center [742, 201] width 90 height 415
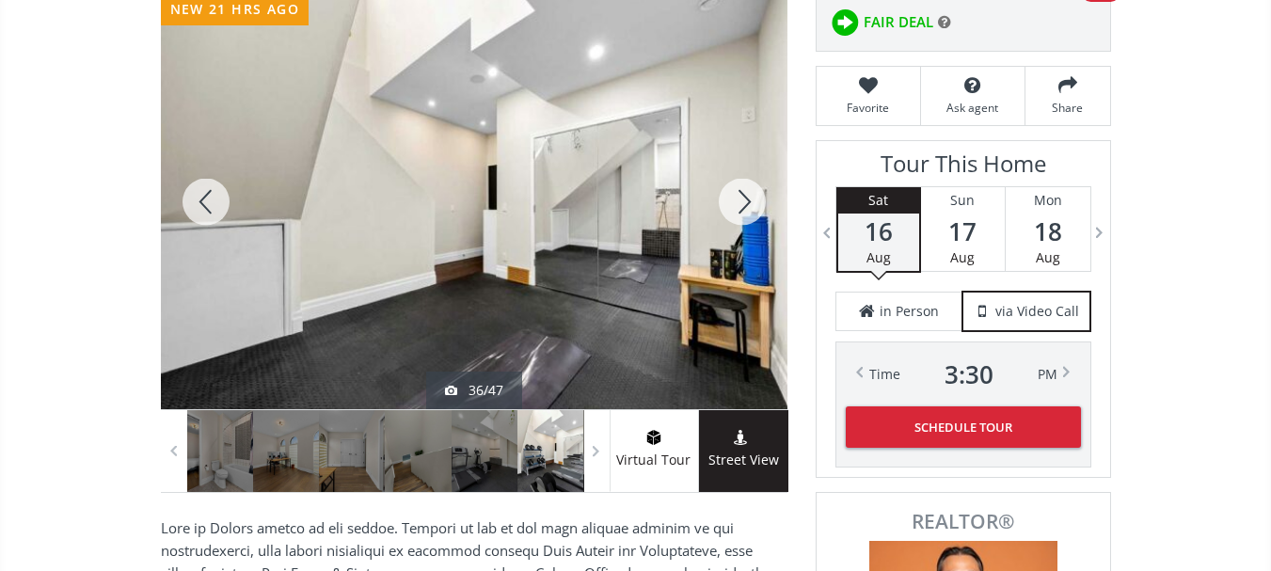
click at [739, 198] on div at bounding box center [742, 201] width 90 height 415
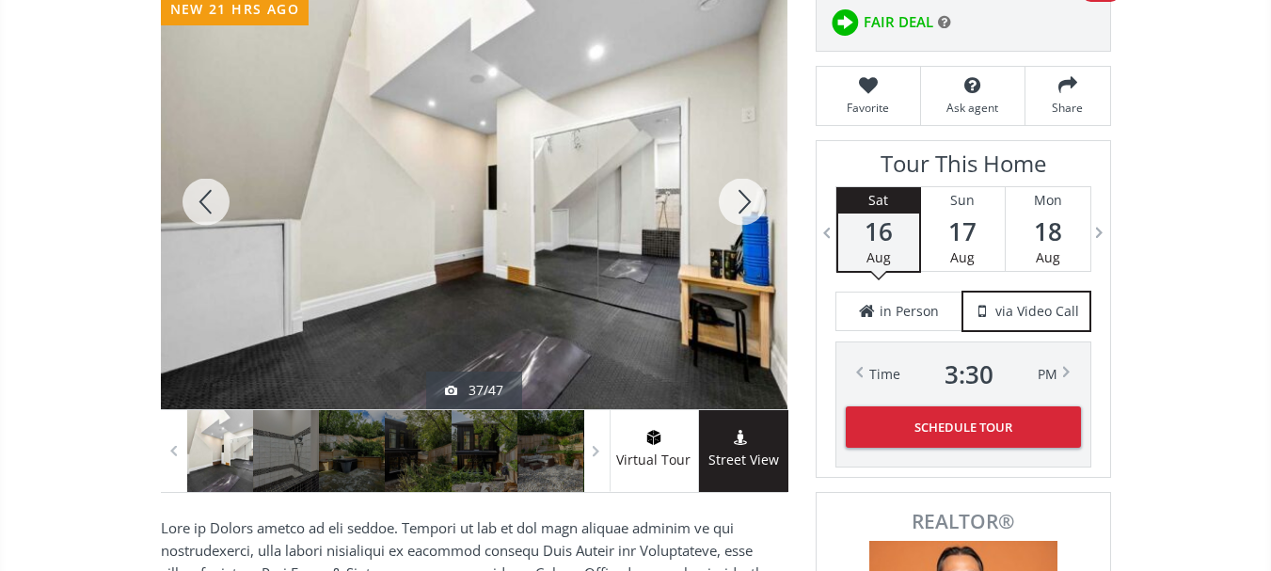
click at [739, 198] on div at bounding box center [742, 201] width 90 height 415
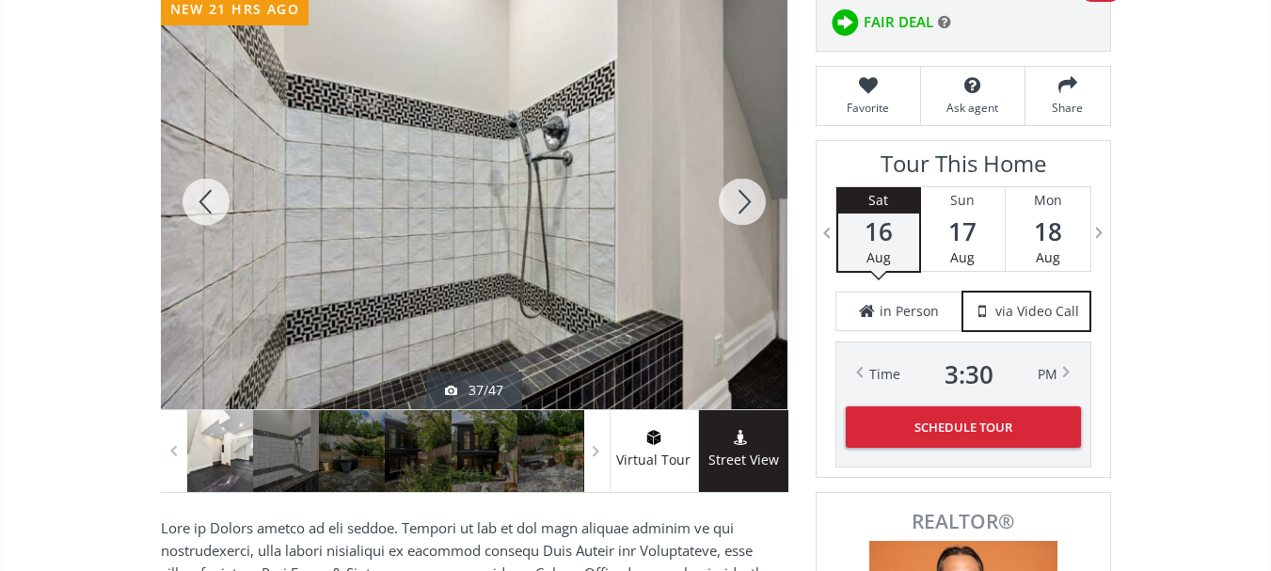
click at [739, 198] on div at bounding box center [742, 201] width 90 height 415
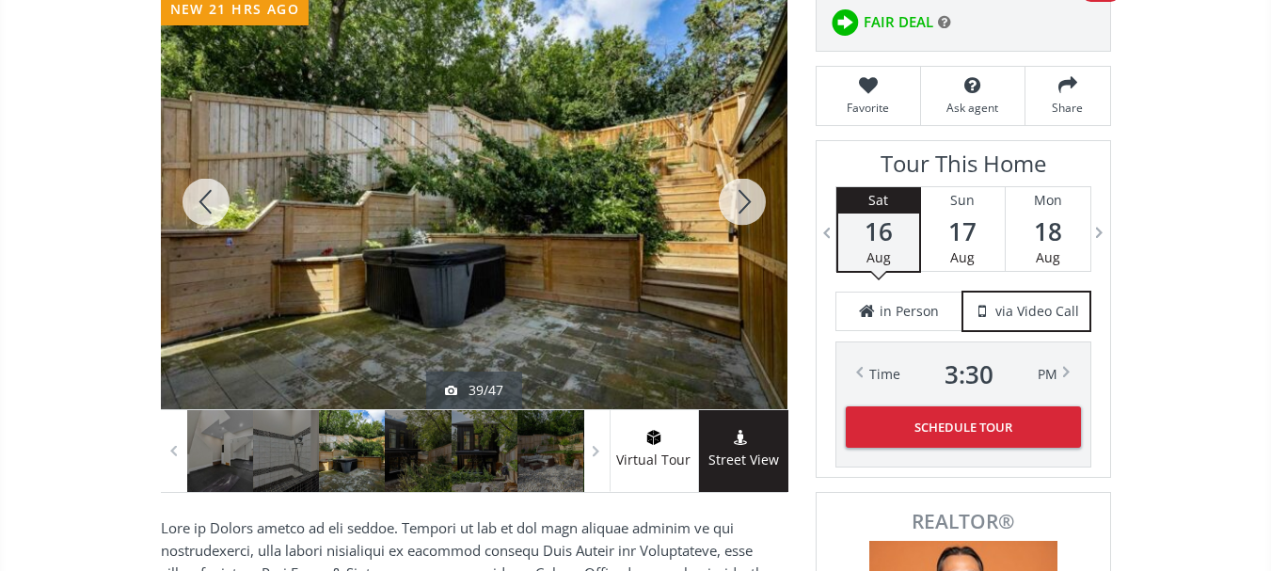
scroll to position [376, 0]
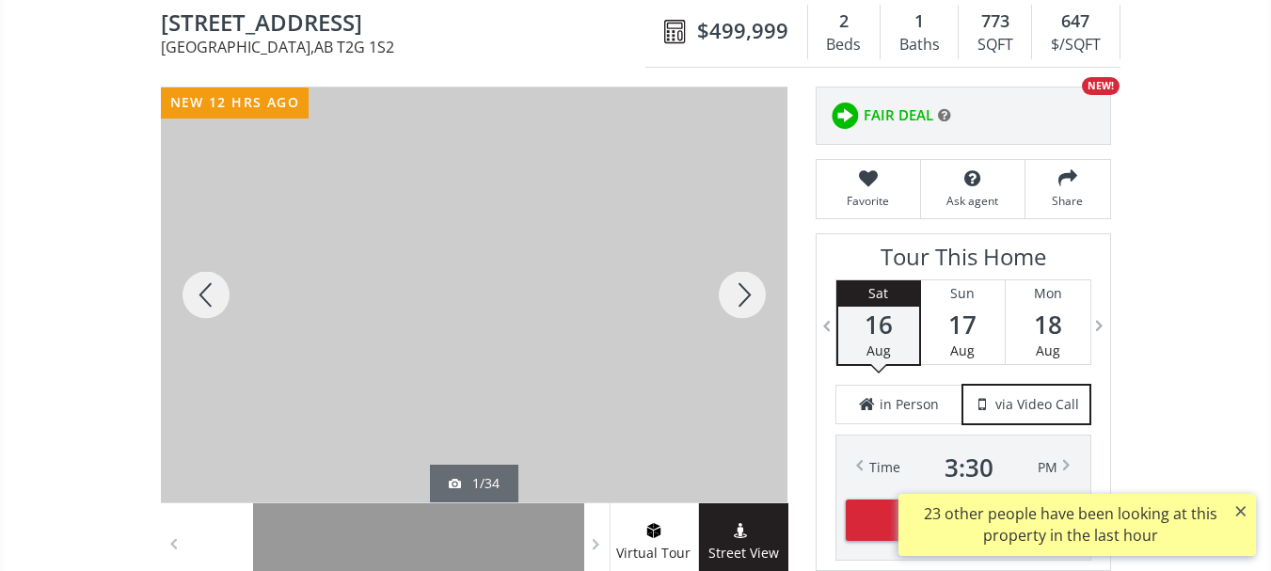
scroll to position [188, 0]
